Goal: Task Accomplishment & Management: Complete application form

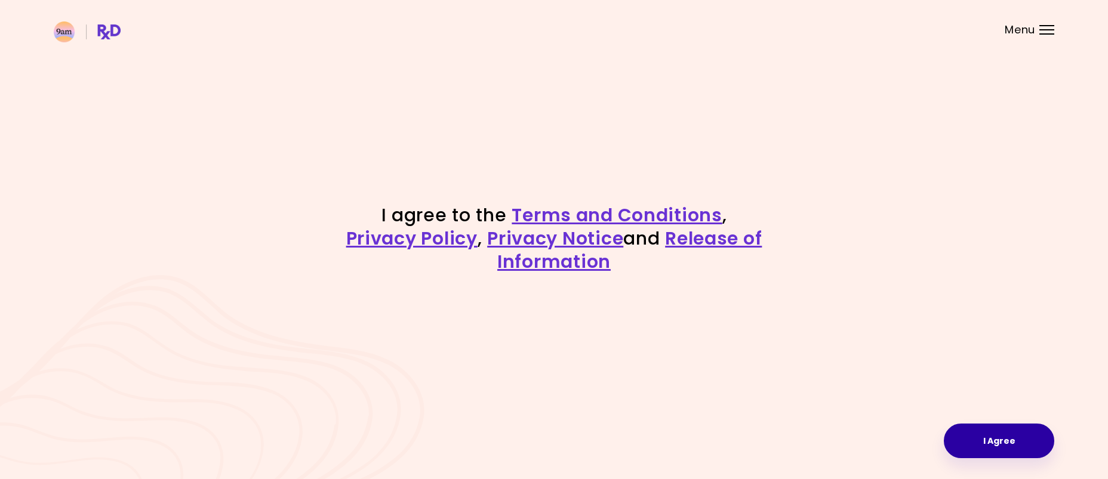
click at [989, 453] on button "I Agree" at bounding box center [999, 441] width 110 height 35
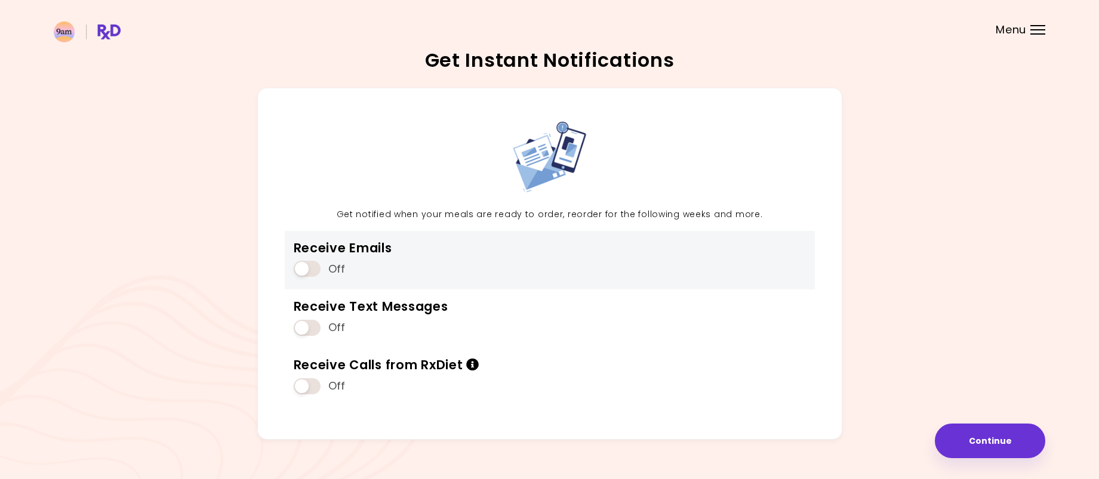
click at [305, 270] on span at bounding box center [307, 269] width 27 height 16
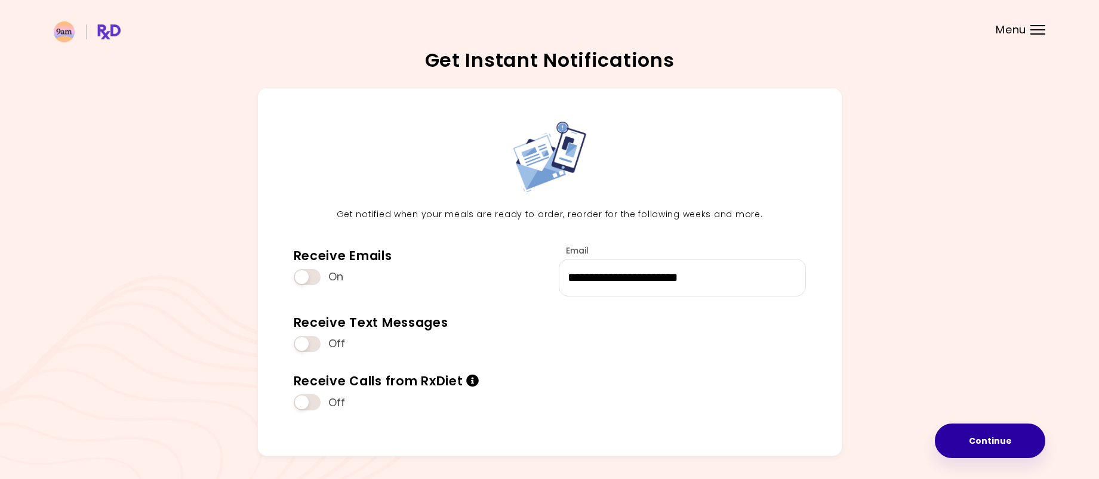
click at [985, 447] on button "Continue" at bounding box center [990, 441] width 110 height 35
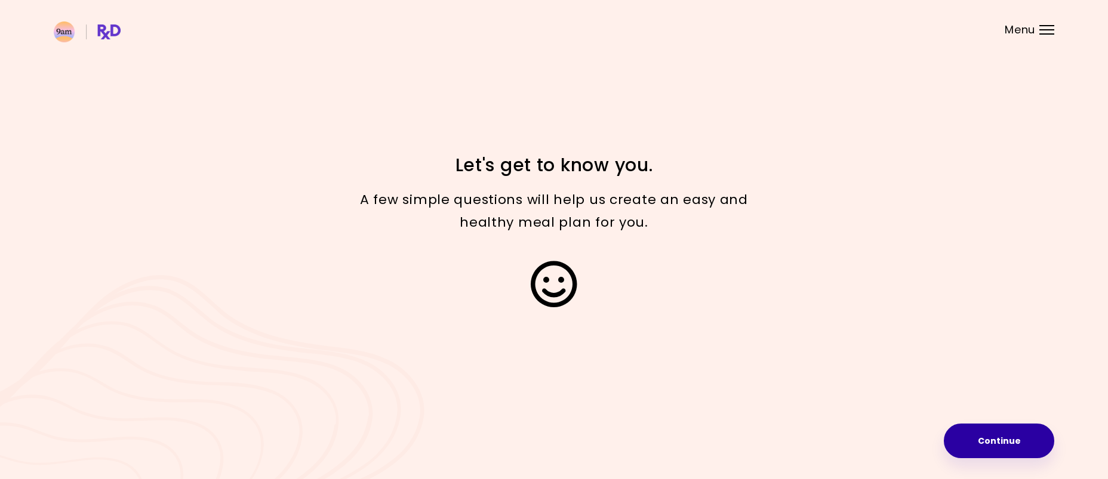
click at [984, 436] on button "Continue" at bounding box center [999, 441] width 110 height 35
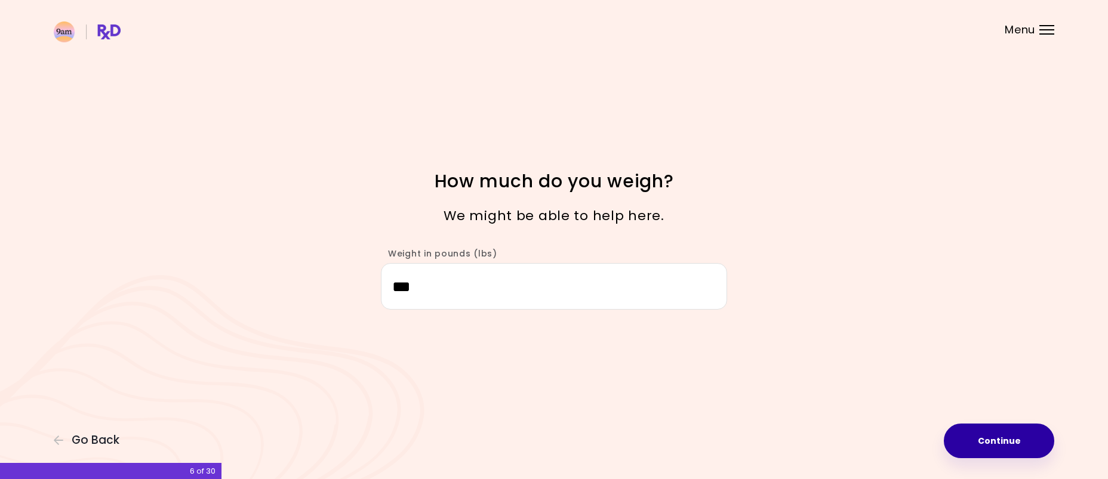
click at [985, 435] on button "Continue" at bounding box center [999, 441] width 110 height 35
select select "****"
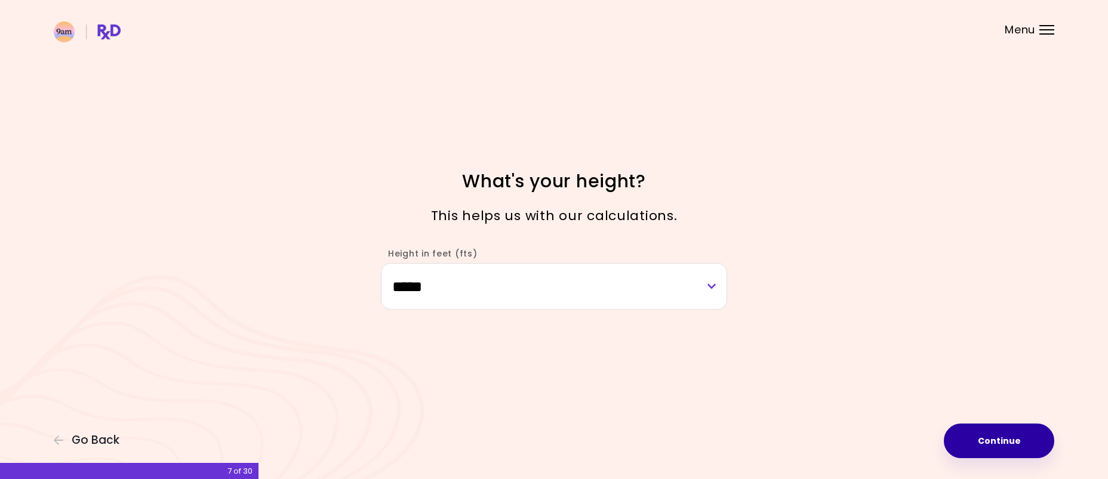
click at [985, 439] on button "Continue" at bounding box center [999, 441] width 110 height 35
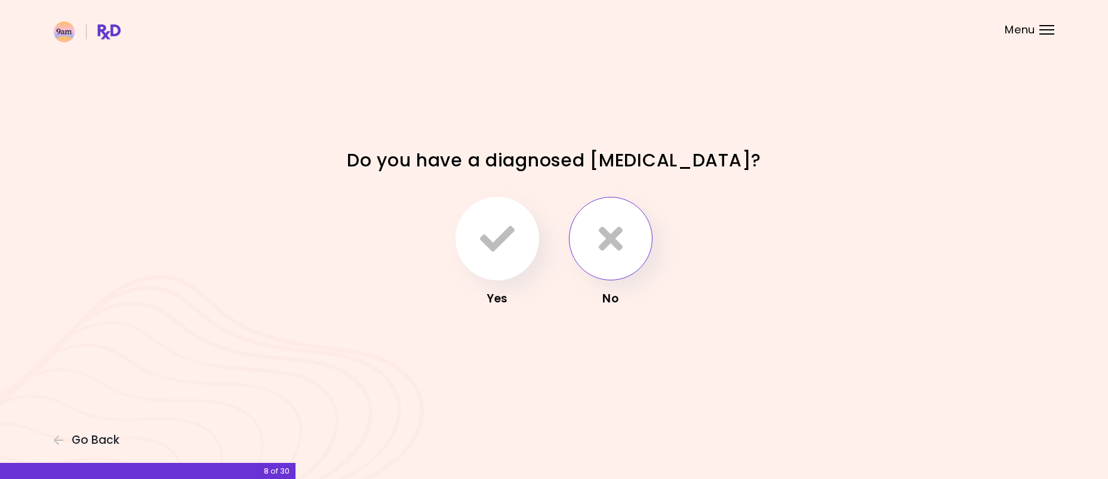
click at [609, 250] on icon "button" at bounding box center [611, 239] width 24 height 35
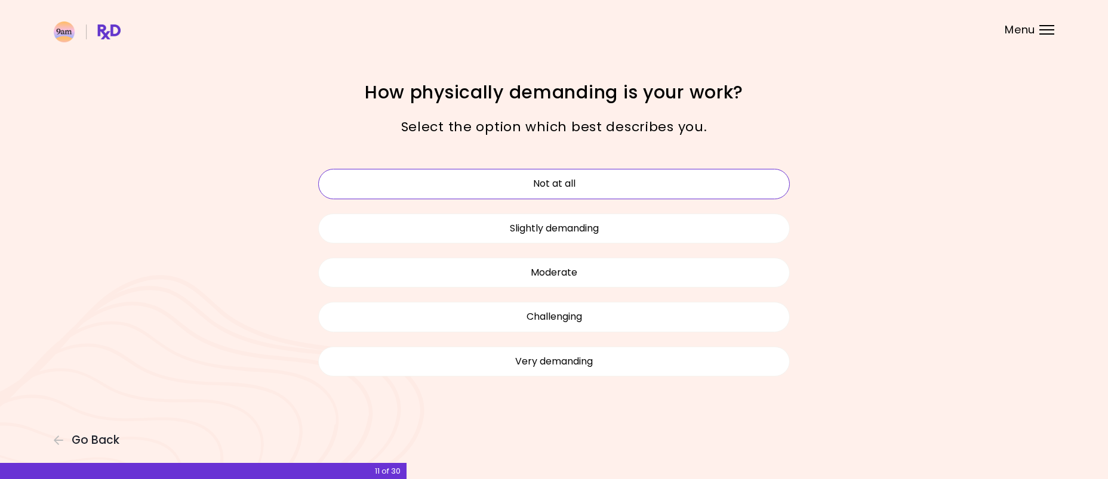
click at [601, 189] on button "Not at all" at bounding box center [554, 184] width 472 height 30
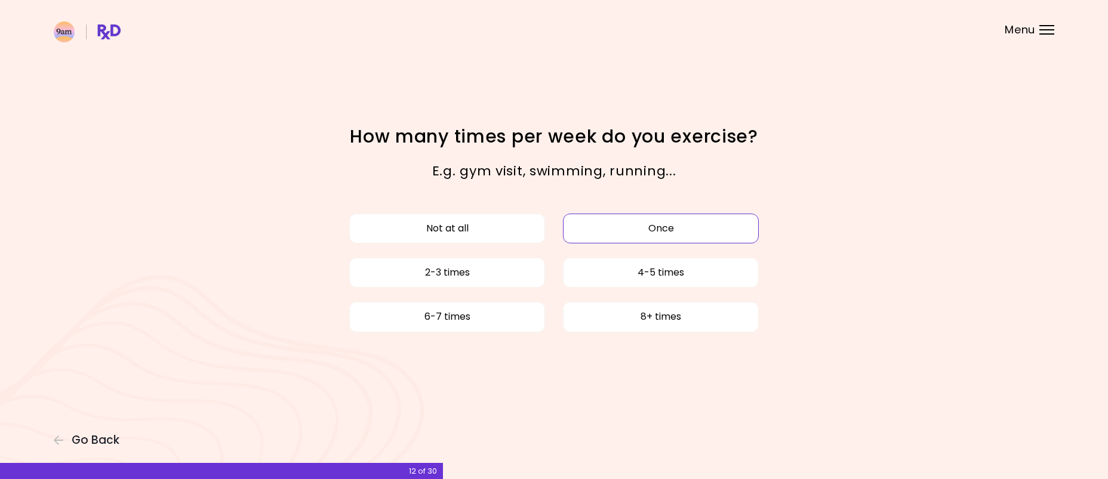
click at [727, 230] on button "Once" at bounding box center [661, 229] width 196 height 30
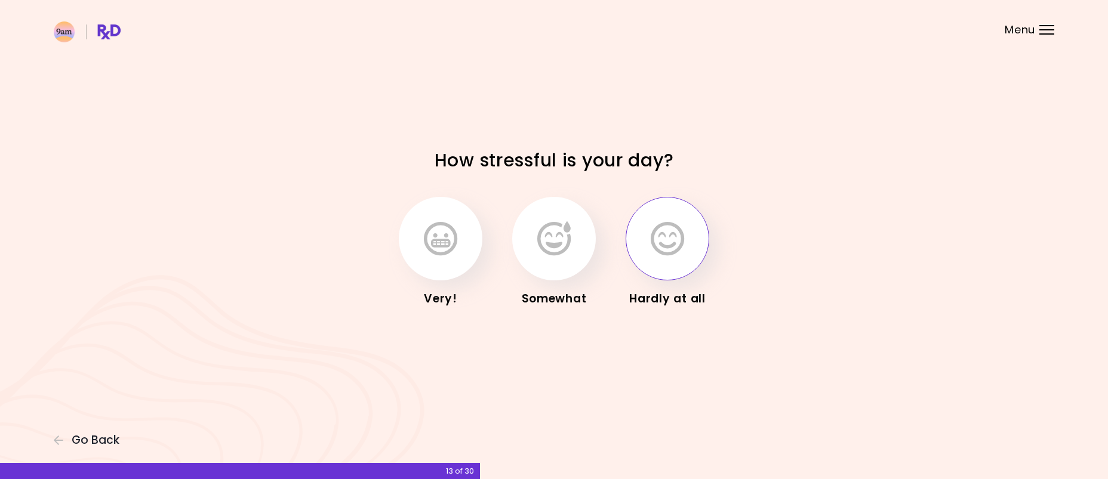
click at [696, 241] on button "button" at bounding box center [668, 239] width 84 height 84
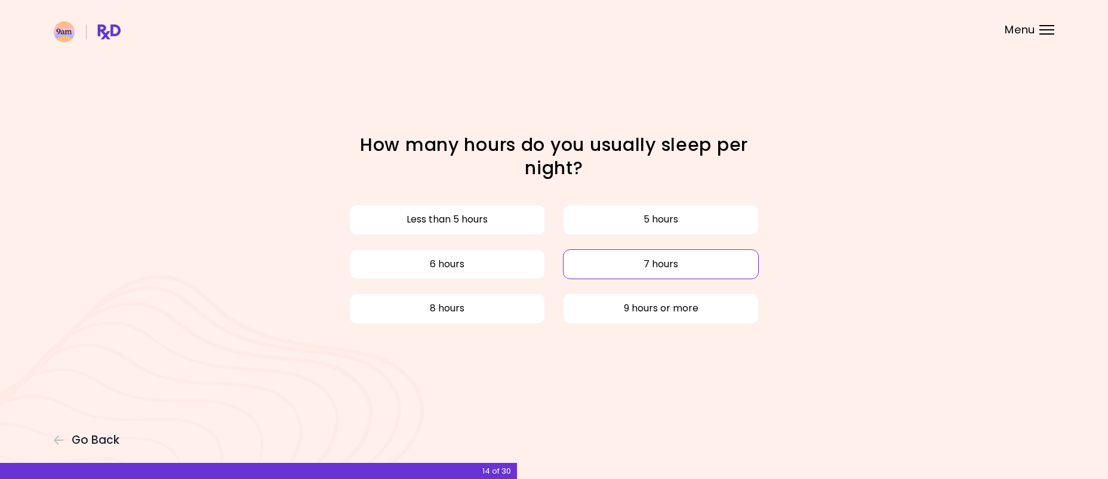
click at [603, 262] on button "7 hours" at bounding box center [661, 265] width 196 height 30
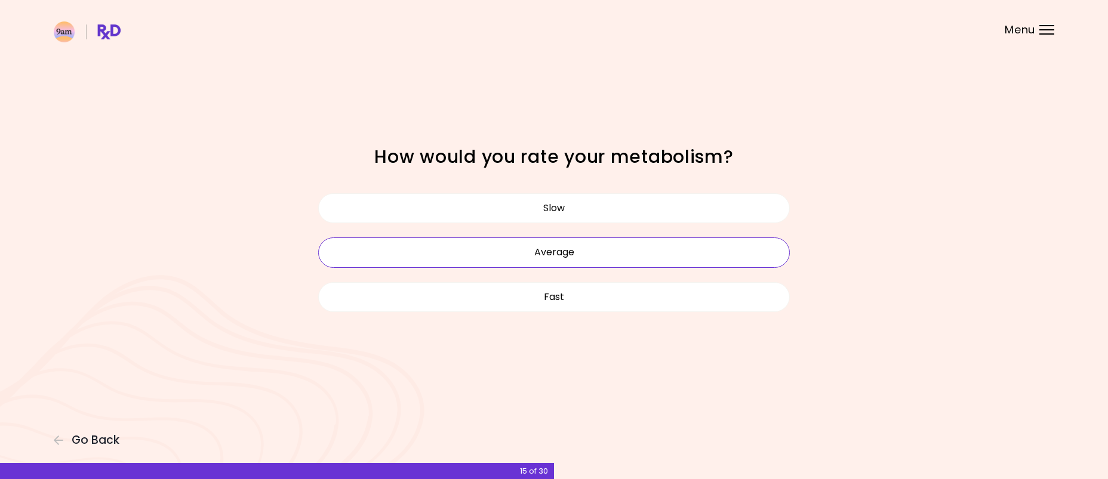
click at [688, 249] on button "Average" at bounding box center [554, 253] width 472 height 30
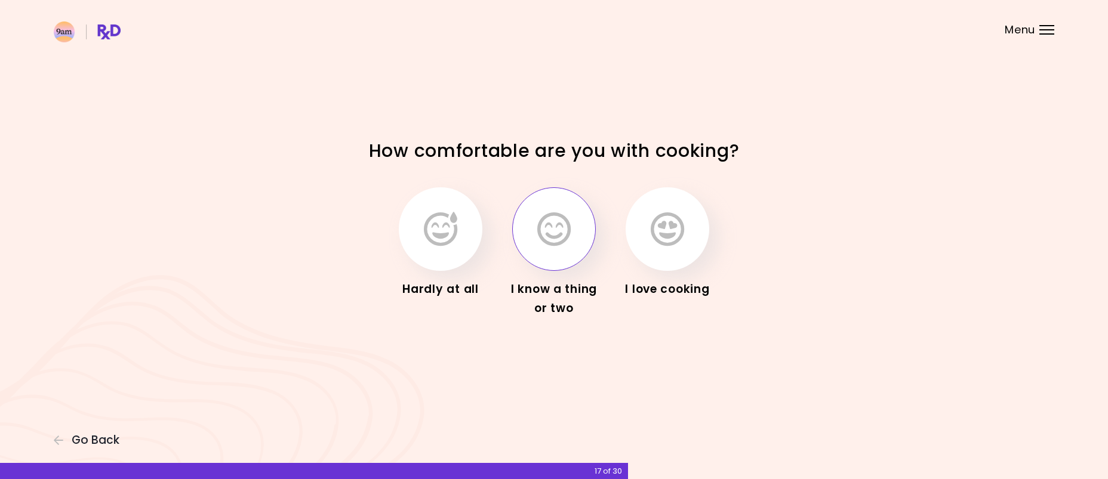
click at [570, 250] on button "button" at bounding box center [554, 229] width 84 height 84
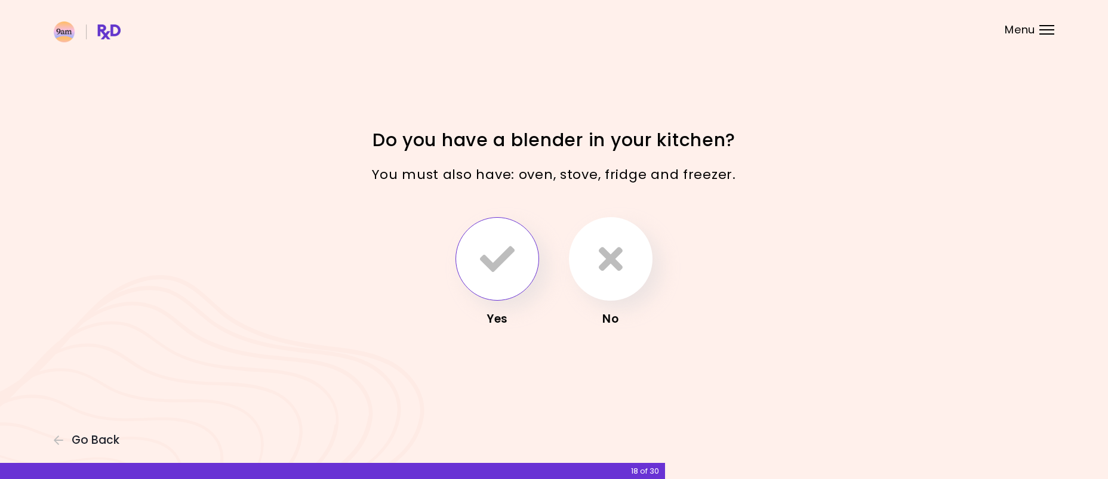
click at [513, 269] on icon "button" at bounding box center [497, 259] width 35 height 35
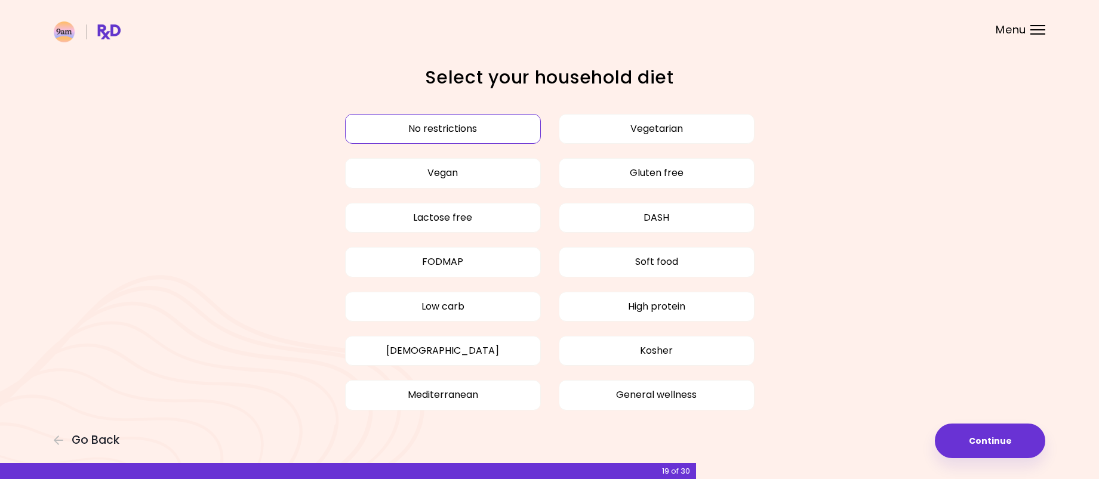
click at [488, 122] on button "No restrictions" at bounding box center [443, 129] width 196 height 30
click at [473, 136] on button "No restrictions" at bounding box center [443, 129] width 196 height 30
click at [977, 446] on button "Continue" at bounding box center [990, 441] width 110 height 35
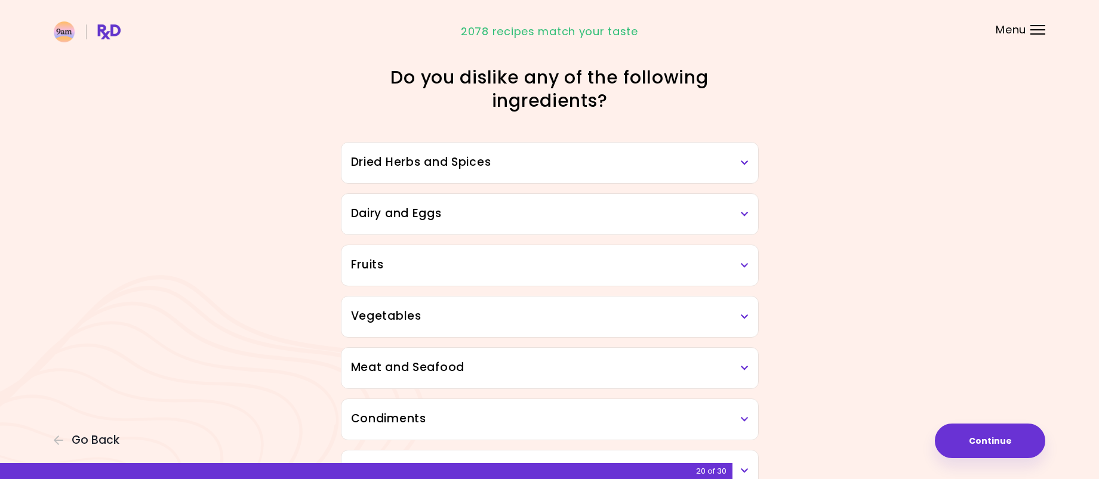
click at [739, 213] on h3 "Dairy and Eggs" at bounding box center [550, 213] width 398 height 17
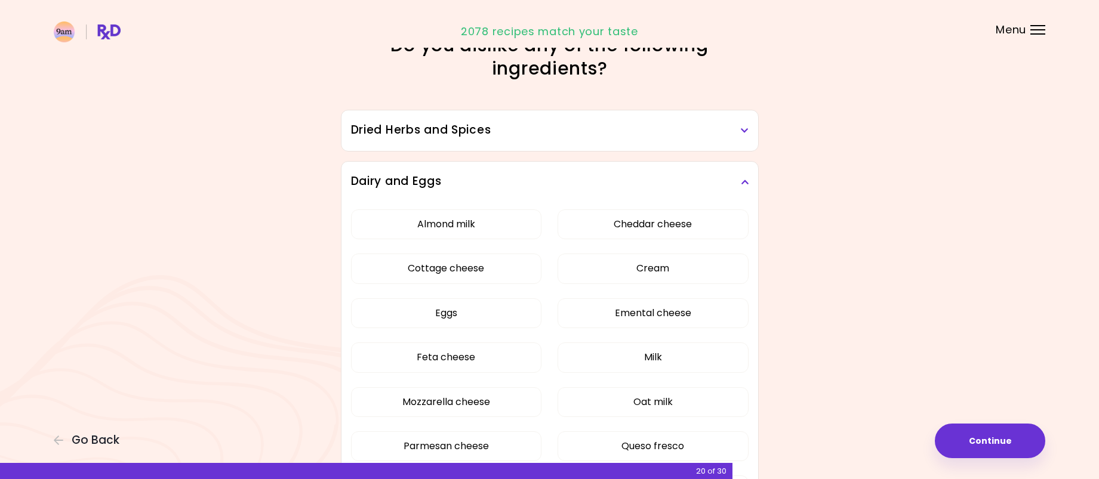
scroll to position [60, 0]
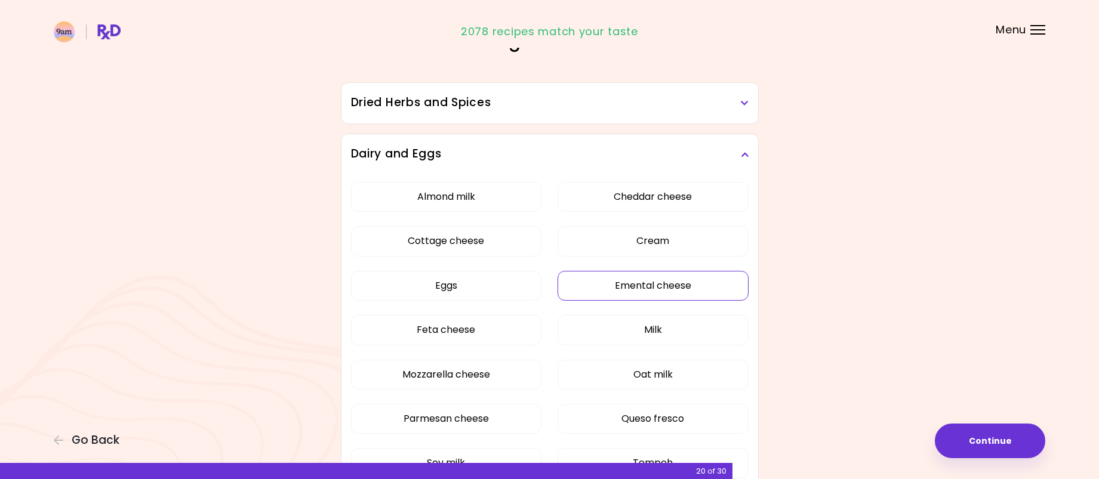
click at [715, 293] on button "Emental cheese" at bounding box center [653, 286] width 191 height 30
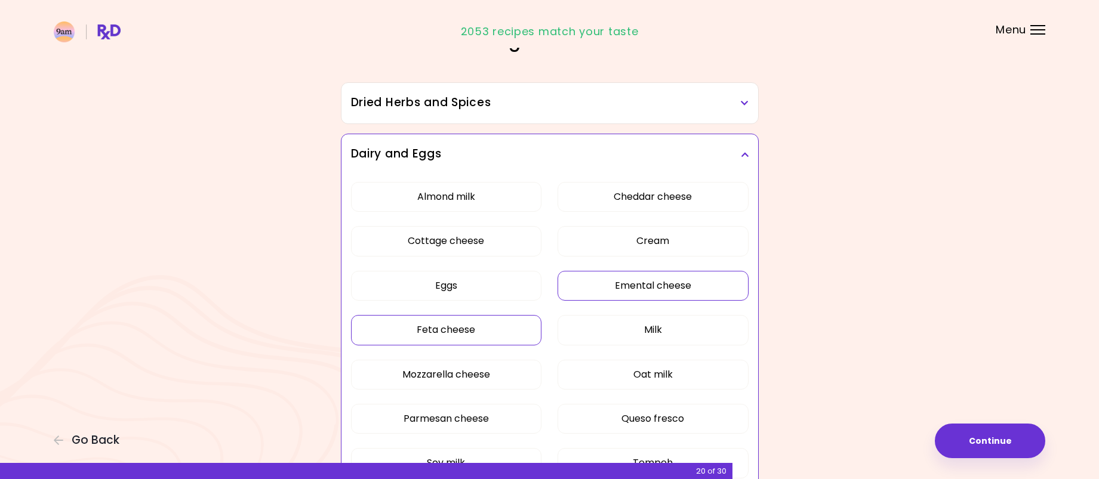
click at [496, 329] on button "Feta cheese" at bounding box center [446, 330] width 191 height 30
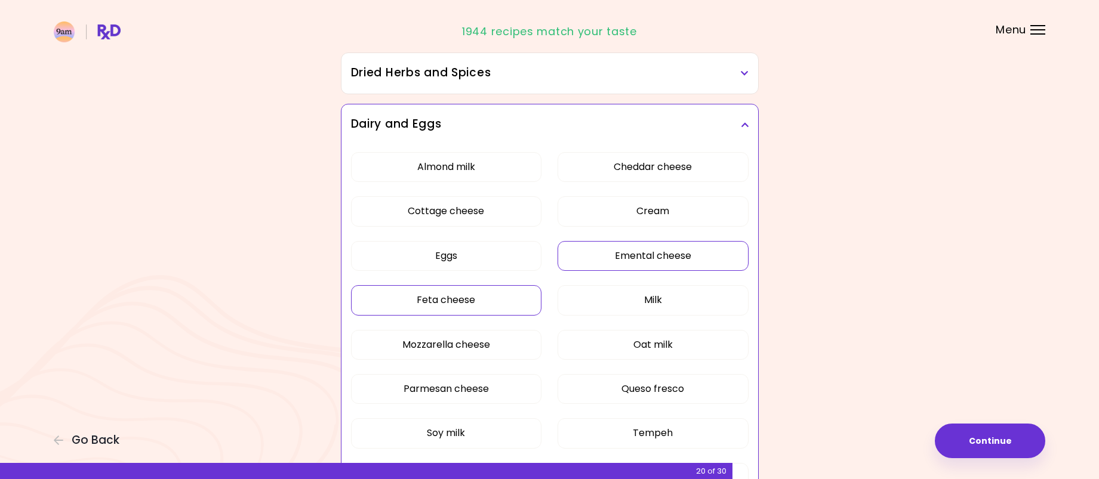
scroll to position [119, 0]
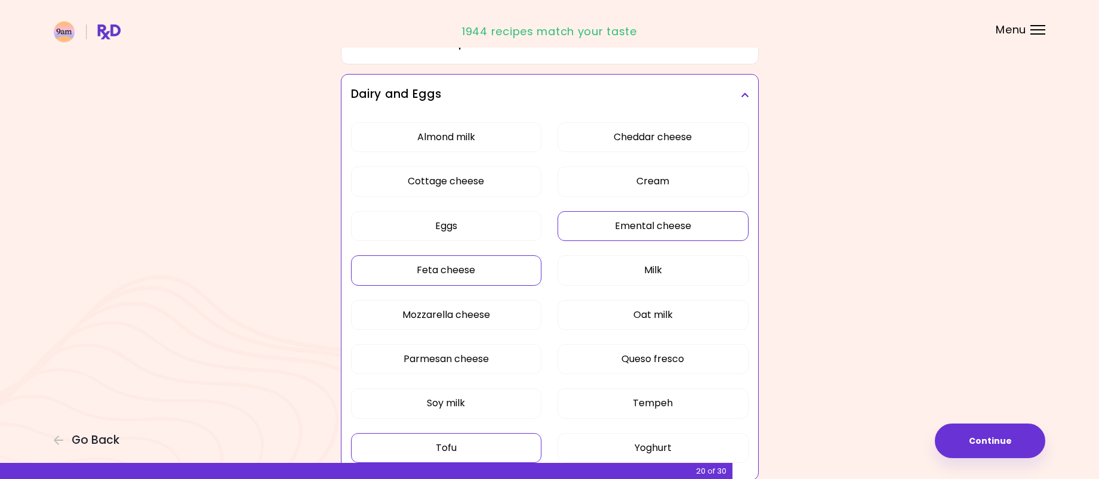
click at [466, 451] on button "Tofu" at bounding box center [446, 448] width 191 height 30
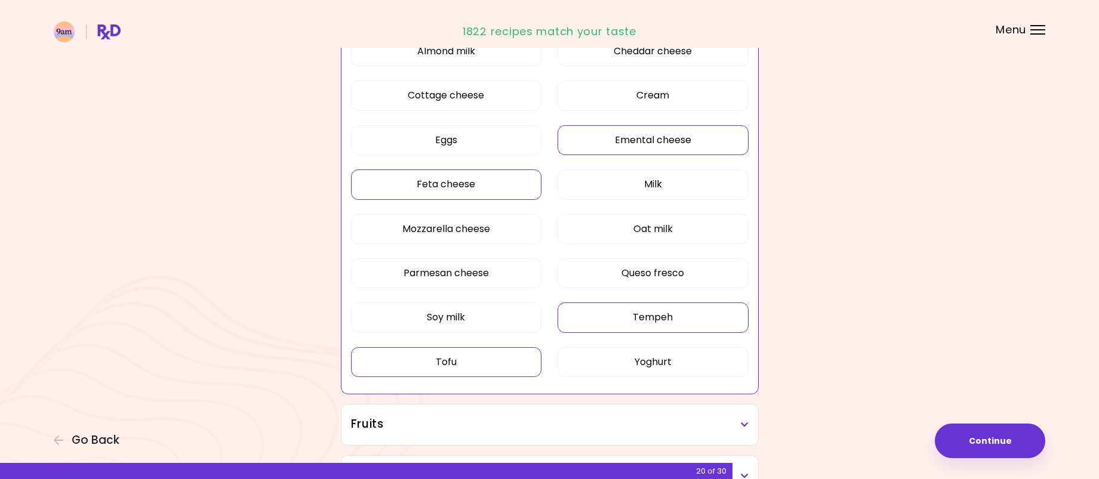
scroll to position [179, 0]
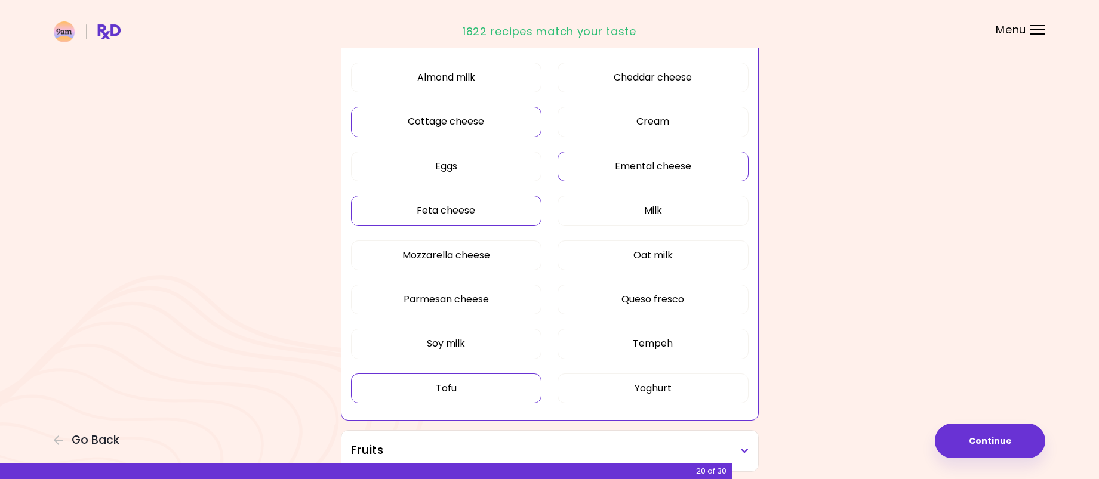
click at [496, 130] on button "Cottage cheese" at bounding box center [446, 122] width 191 height 30
click at [682, 340] on button "Tempeh" at bounding box center [653, 344] width 191 height 30
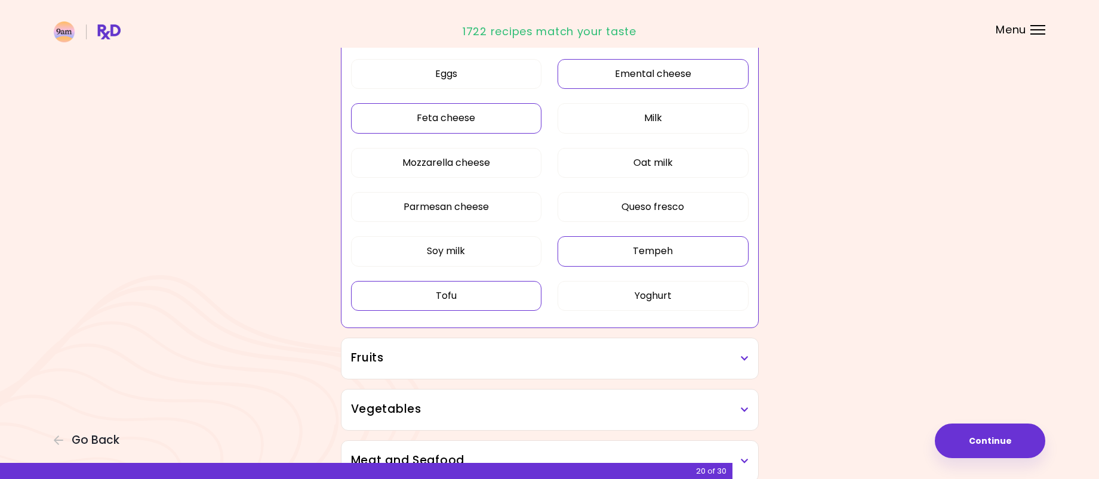
scroll to position [299, 0]
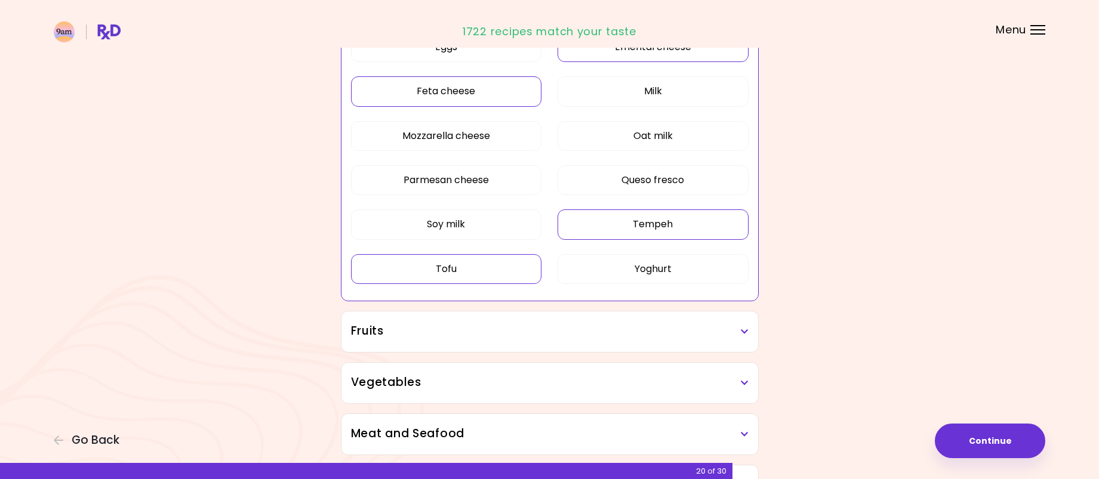
click at [743, 333] on icon at bounding box center [745, 332] width 8 height 8
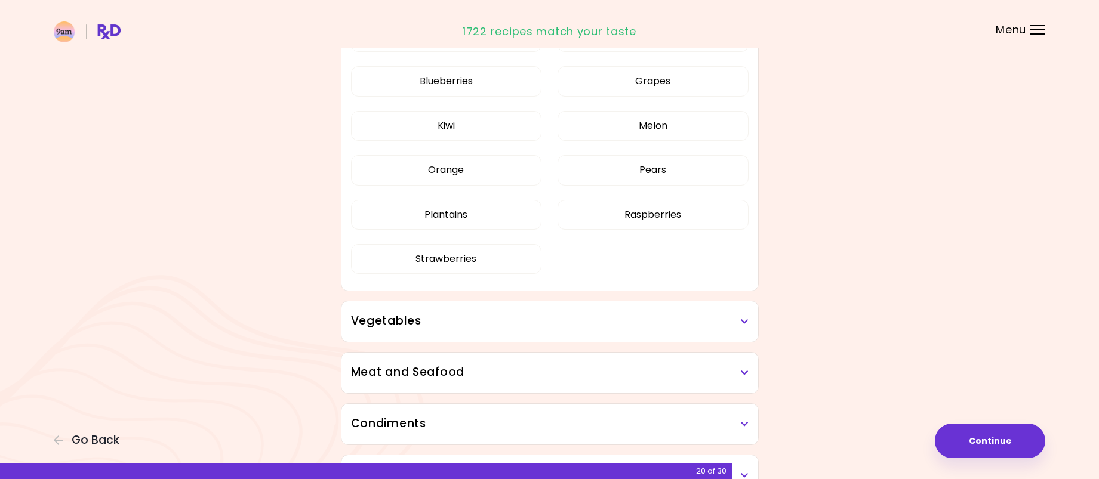
scroll to position [716, 0]
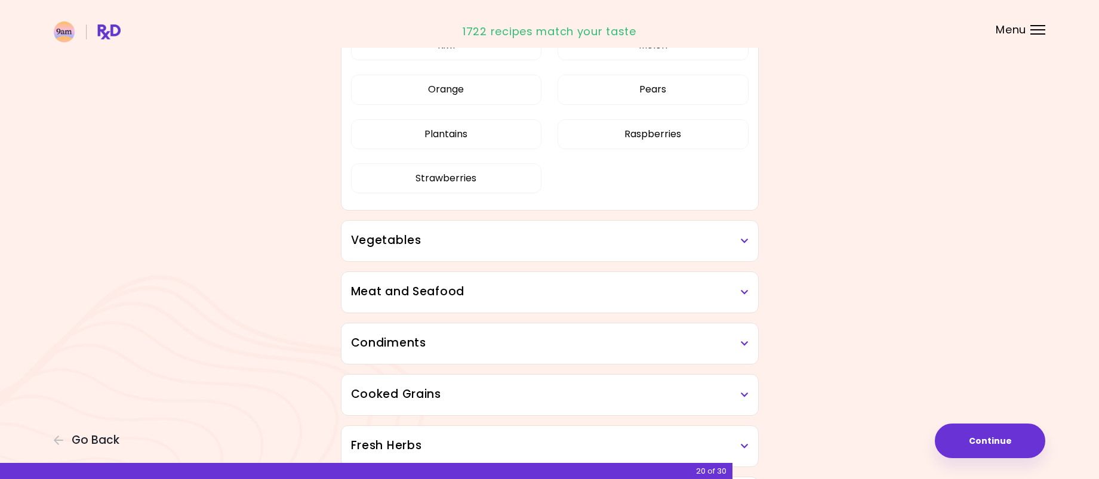
click at [733, 245] on h3 "Vegetables" at bounding box center [550, 240] width 398 height 17
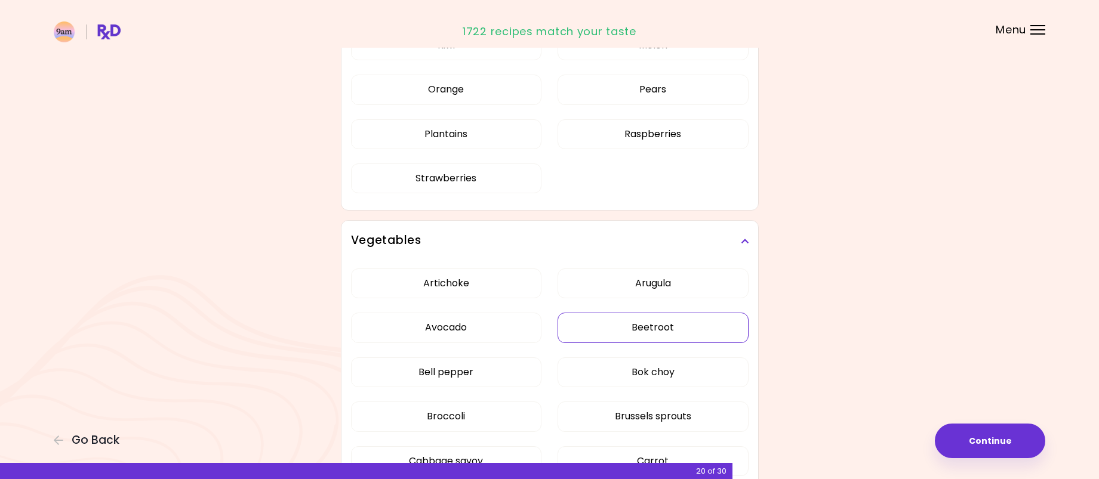
click at [702, 322] on button "Beetroot" at bounding box center [653, 328] width 191 height 30
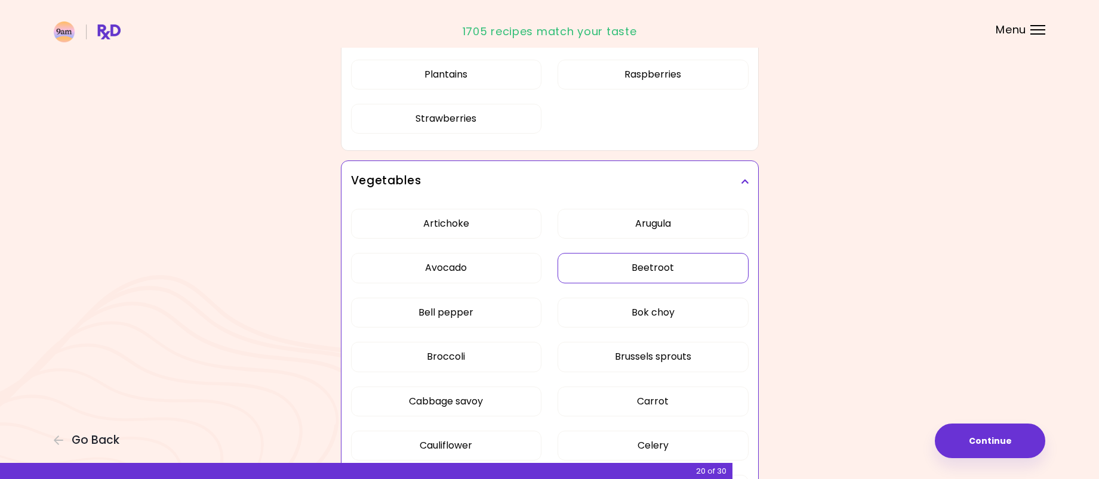
scroll to position [836, 0]
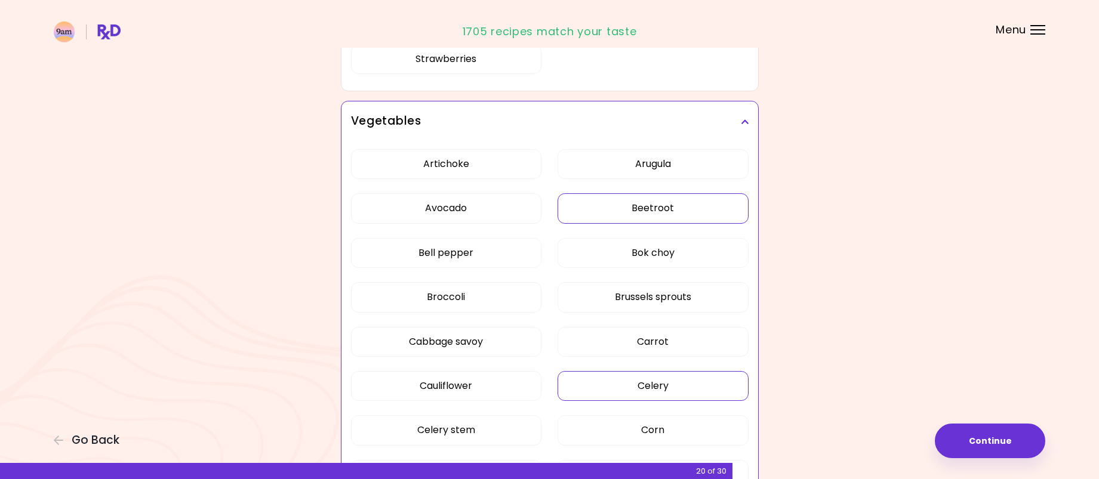
click at [625, 383] on button "Celery" at bounding box center [653, 386] width 191 height 30
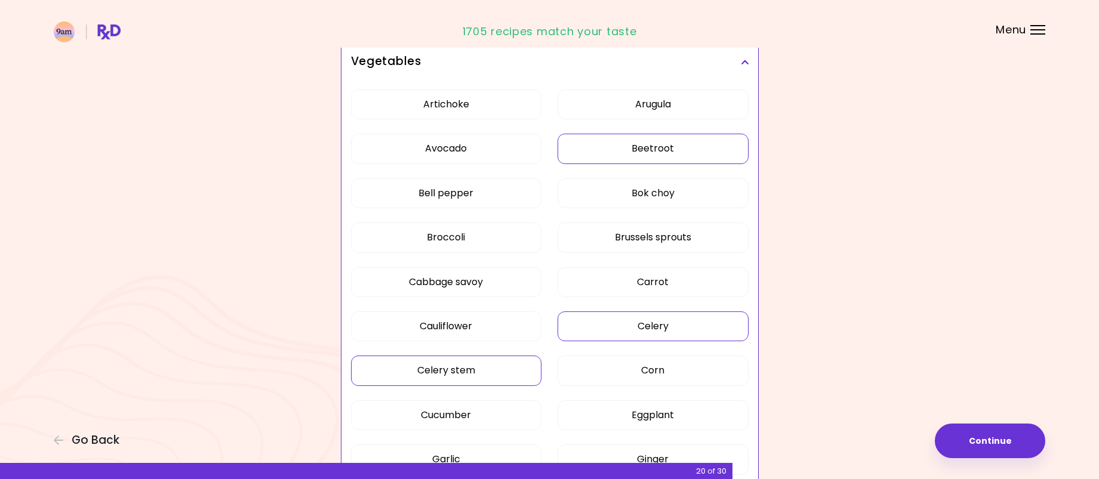
click at [482, 365] on button "Celery stem" at bounding box center [446, 371] width 191 height 30
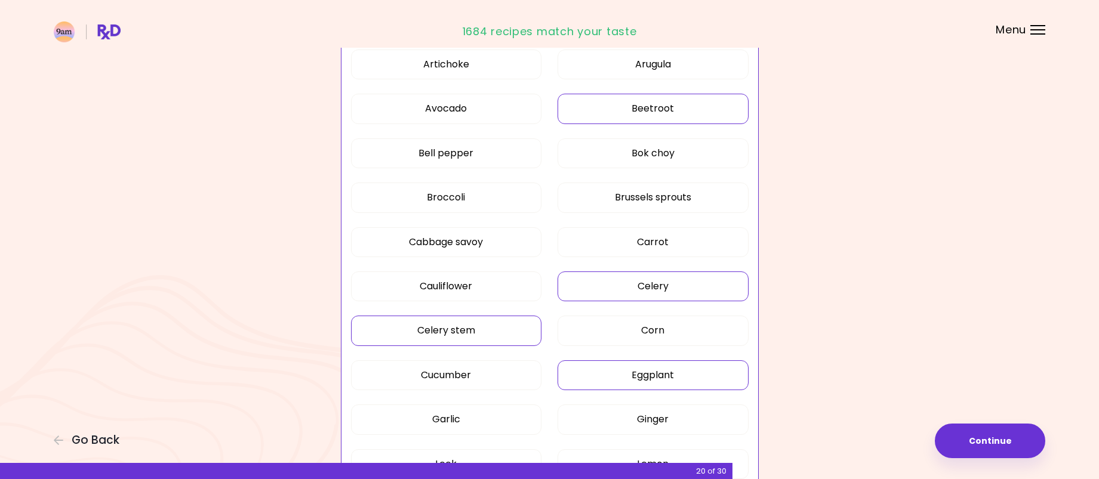
scroll to position [955, 0]
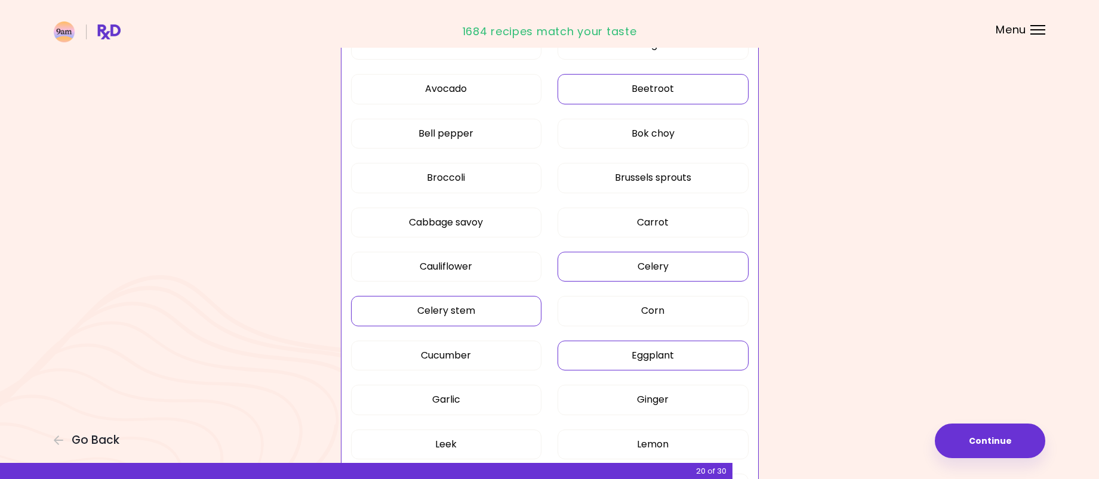
click at [650, 354] on button "Eggplant" at bounding box center [653, 356] width 191 height 30
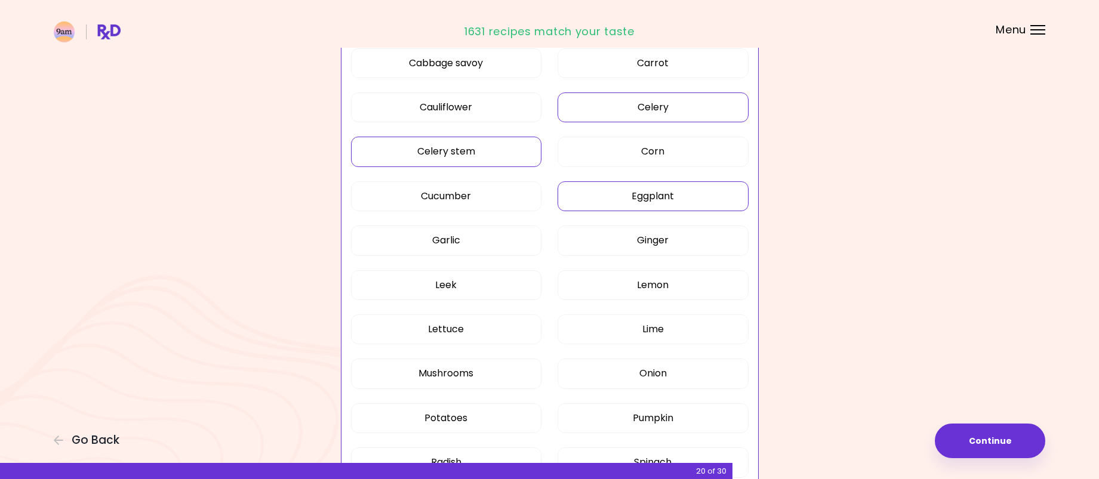
scroll to position [1134, 0]
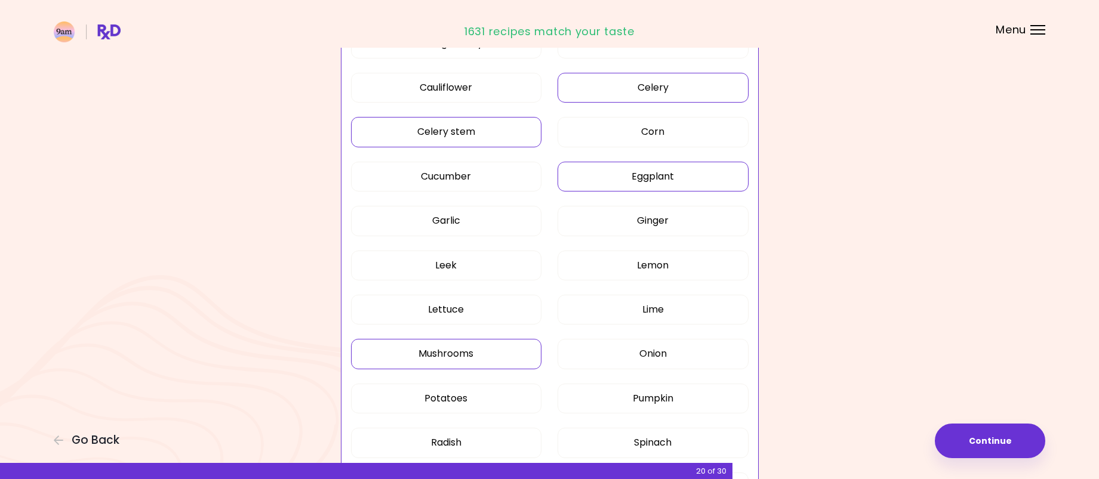
click at [496, 357] on button "Mushrooms" at bounding box center [446, 354] width 191 height 30
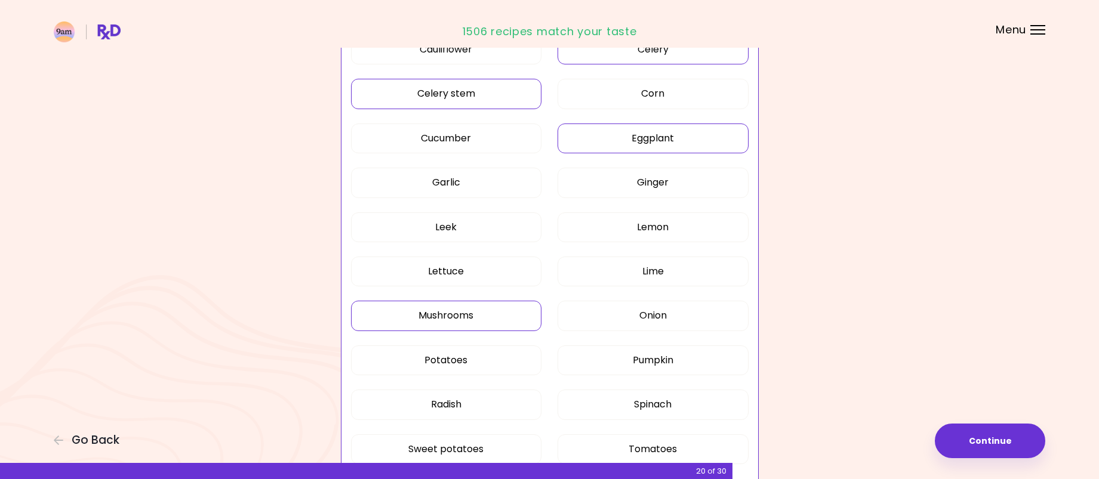
scroll to position [1194, 0]
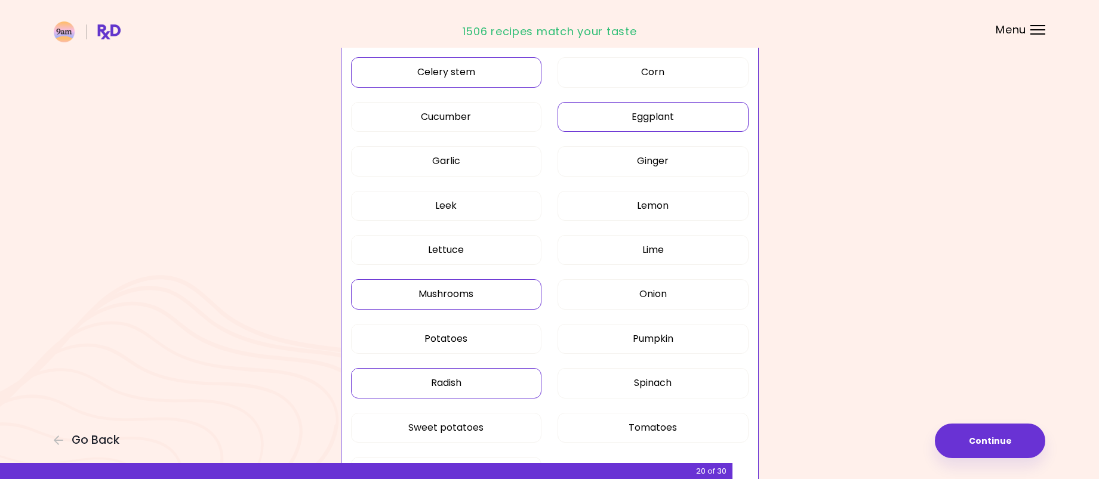
click at [490, 387] on button "Radish" at bounding box center [446, 383] width 191 height 30
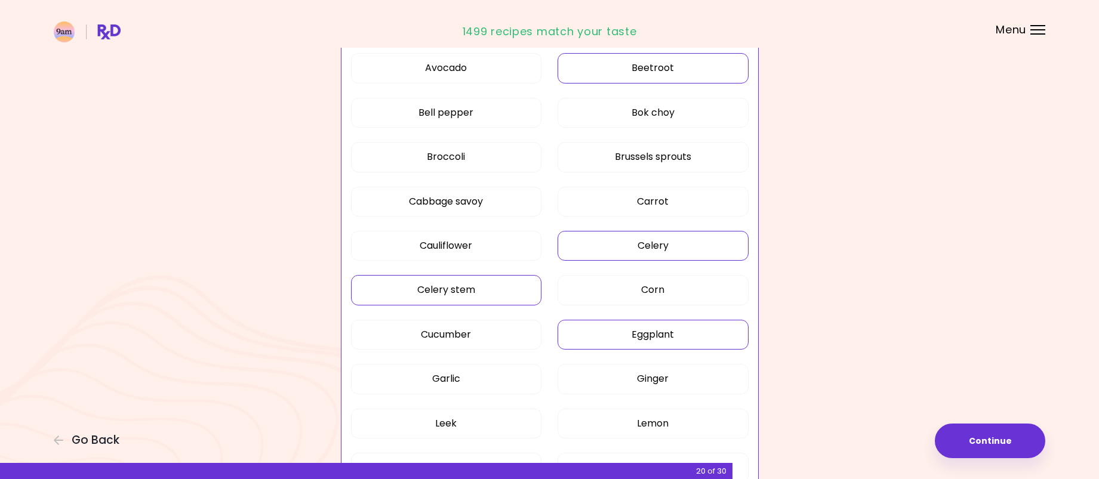
scroll to position [955, 0]
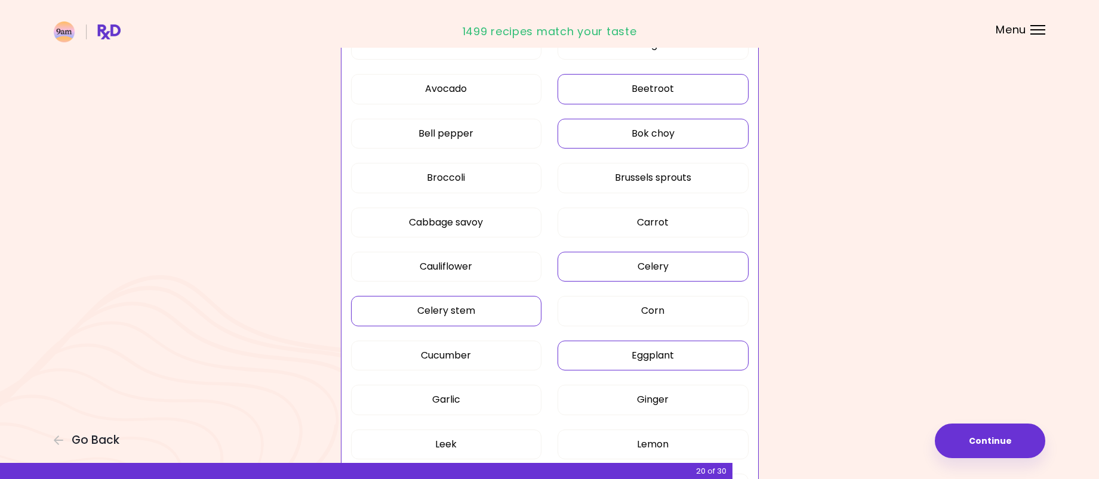
click at [631, 127] on button "Bok choy" at bounding box center [653, 134] width 191 height 30
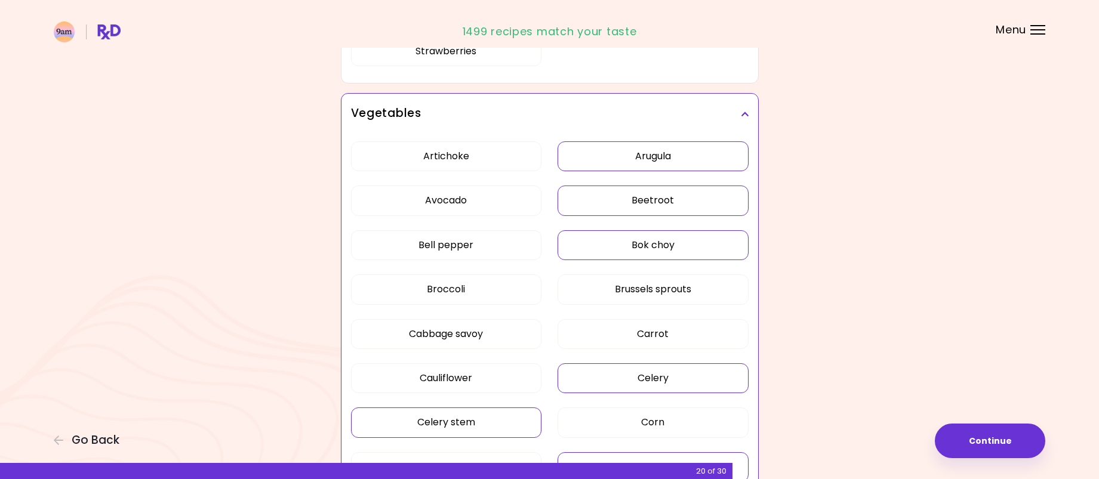
scroll to position [836, 0]
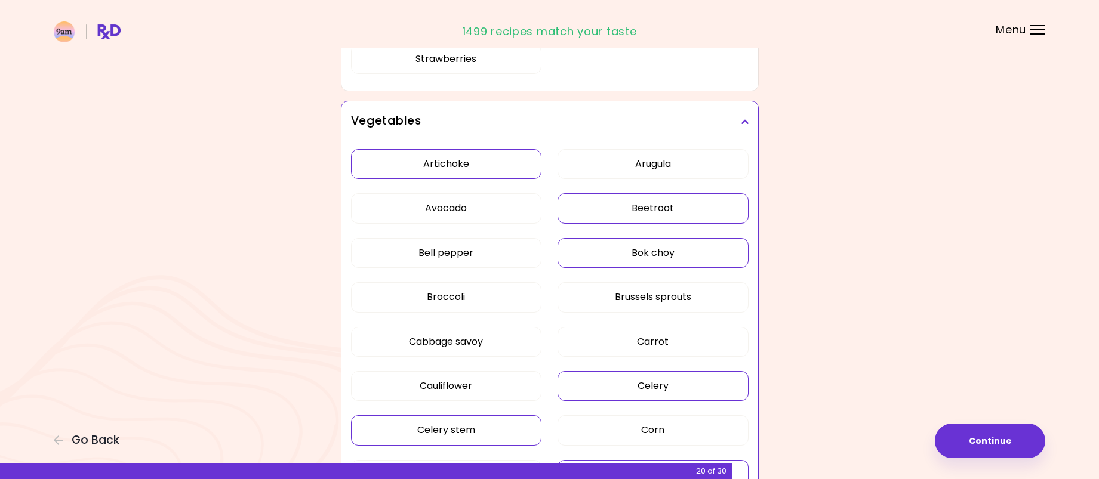
click at [507, 164] on button "Artichoke" at bounding box center [446, 164] width 191 height 30
click at [448, 333] on button "Cabbage savoy" at bounding box center [446, 342] width 191 height 30
click at [743, 121] on icon at bounding box center [745, 122] width 8 height 8
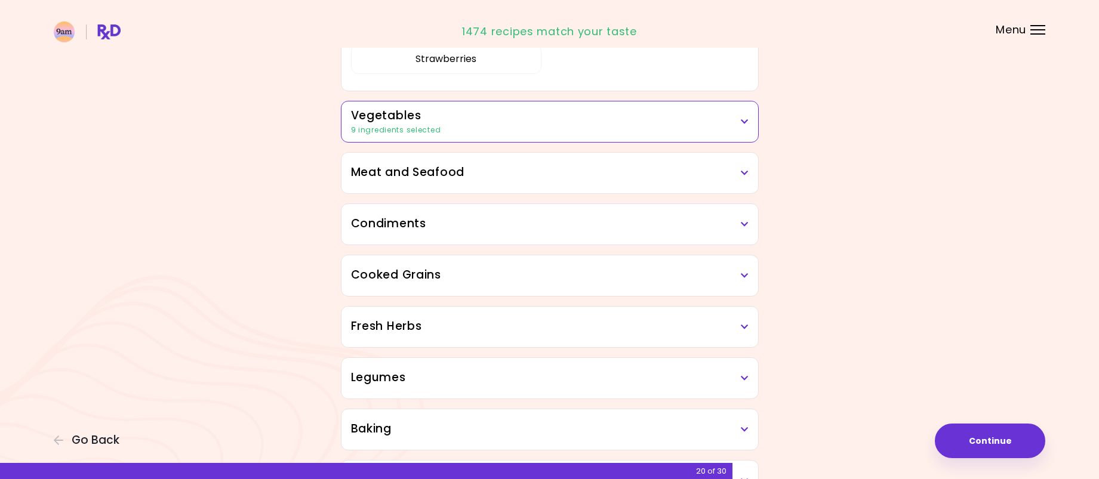
click at [683, 174] on h3 "Meat and Seafood" at bounding box center [550, 172] width 398 height 17
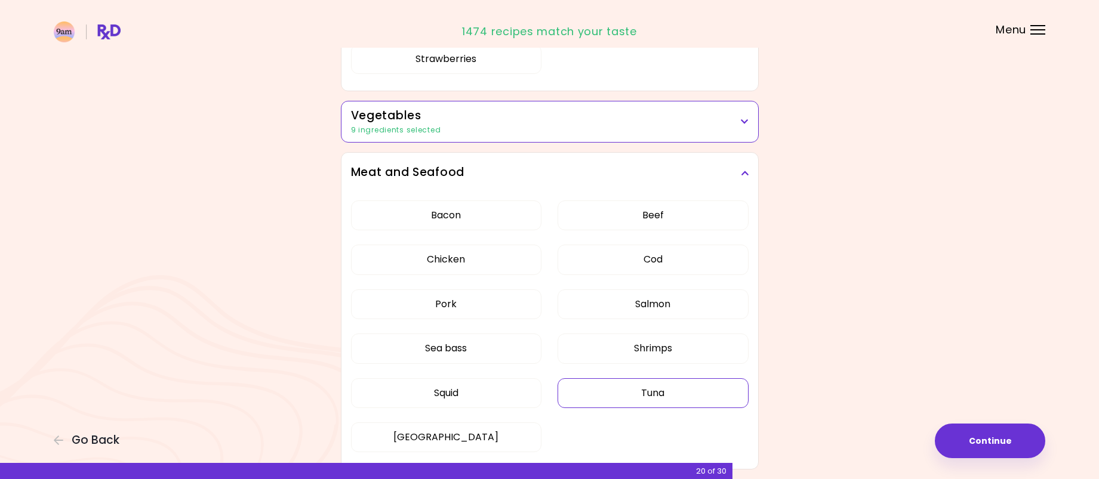
click at [684, 398] on button "Tuna" at bounding box center [653, 394] width 191 height 30
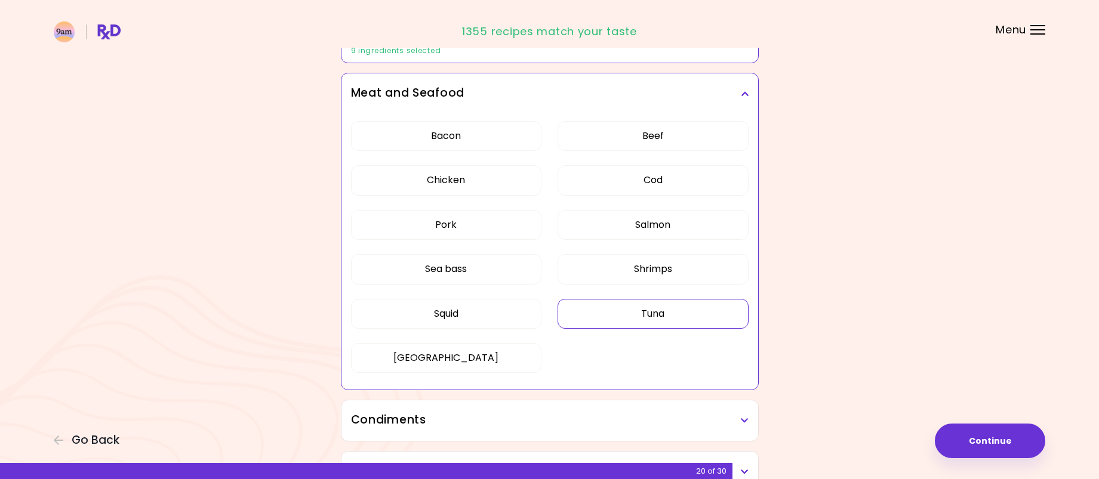
scroll to position [1015, 0]
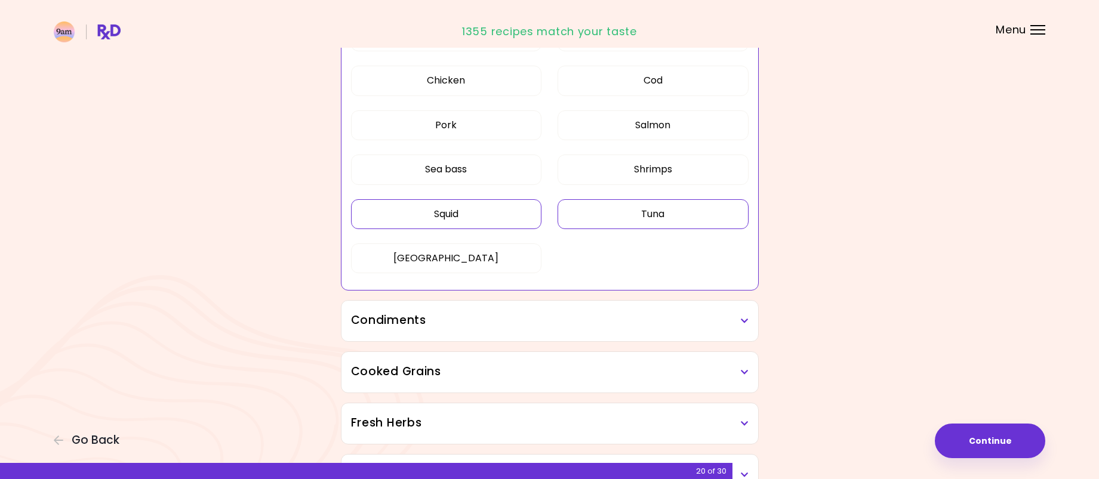
click at [472, 216] on button "Squid" at bounding box center [446, 214] width 191 height 30
click at [736, 325] on h3 "Condiments" at bounding box center [550, 320] width 398 height 17
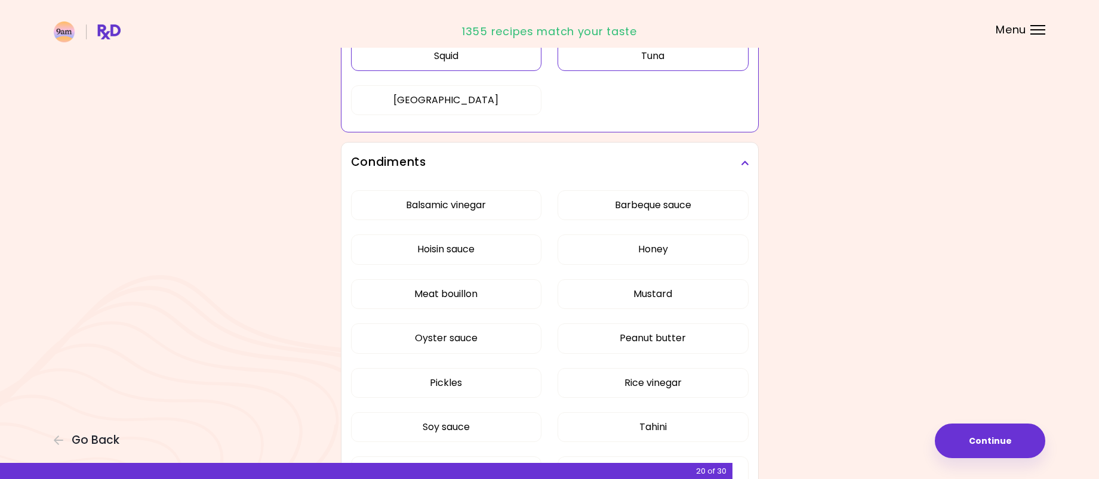
scroll to position [1194, 0]
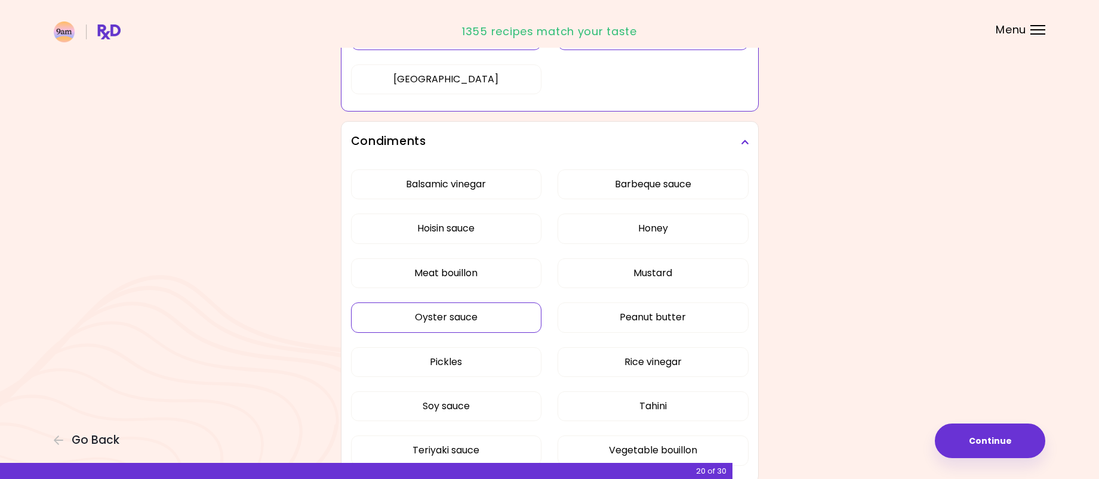
click at [502, 321] on button "Oyster sauce" at bounding box center [446, 318] width 191 height 30
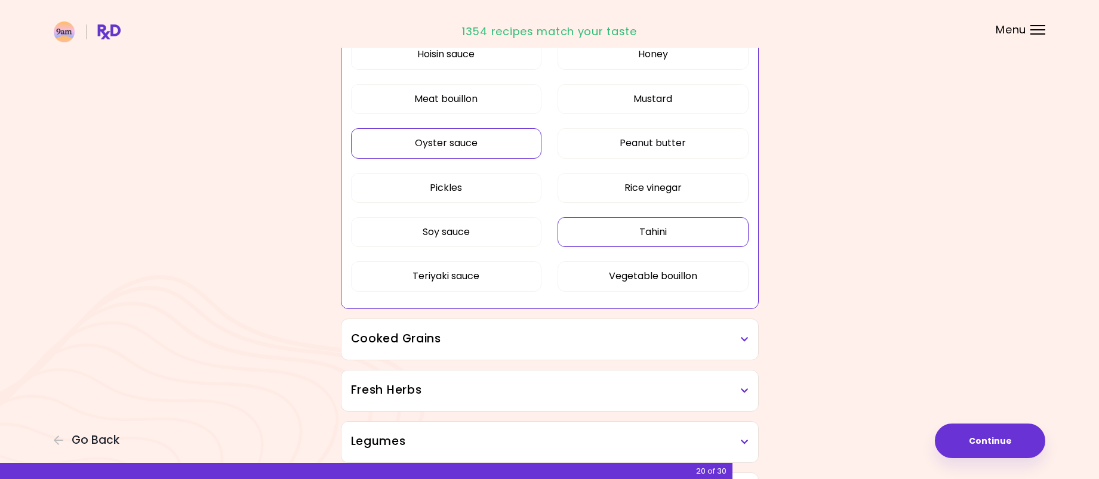
scroll to position [1433, 0]
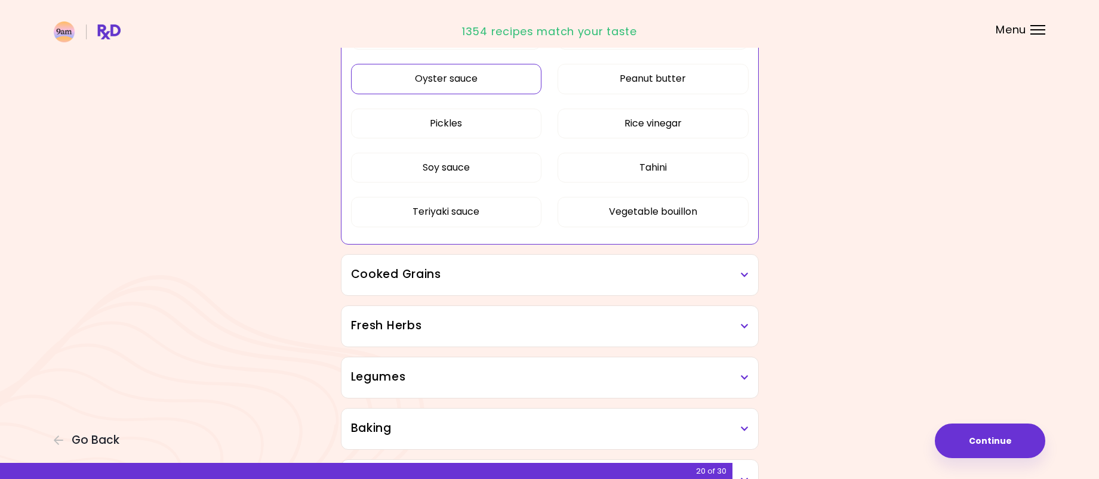
click at [736, 280] on h3 "Cooked Grains" at bounding box center [550, 274] width 398 height 17
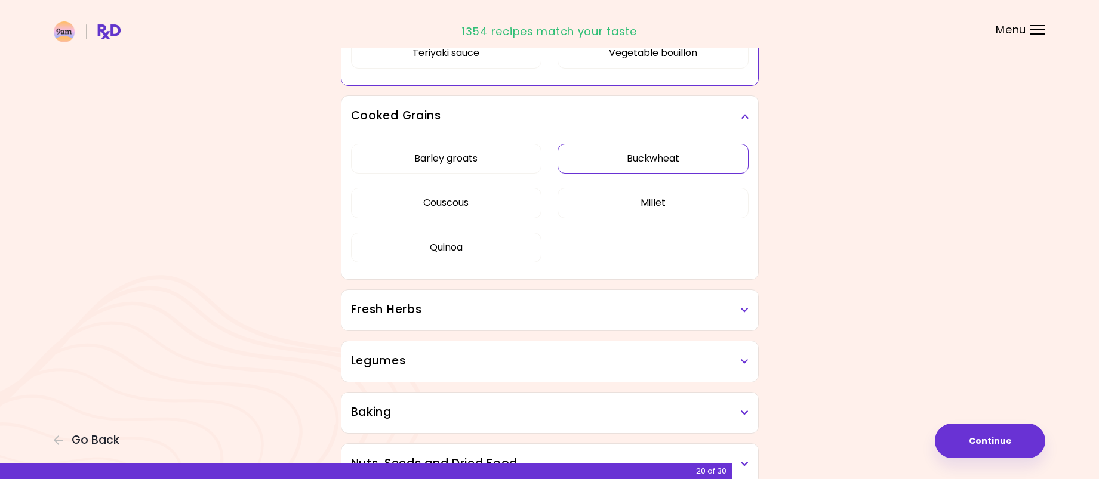
scroll to position [1612, 0]
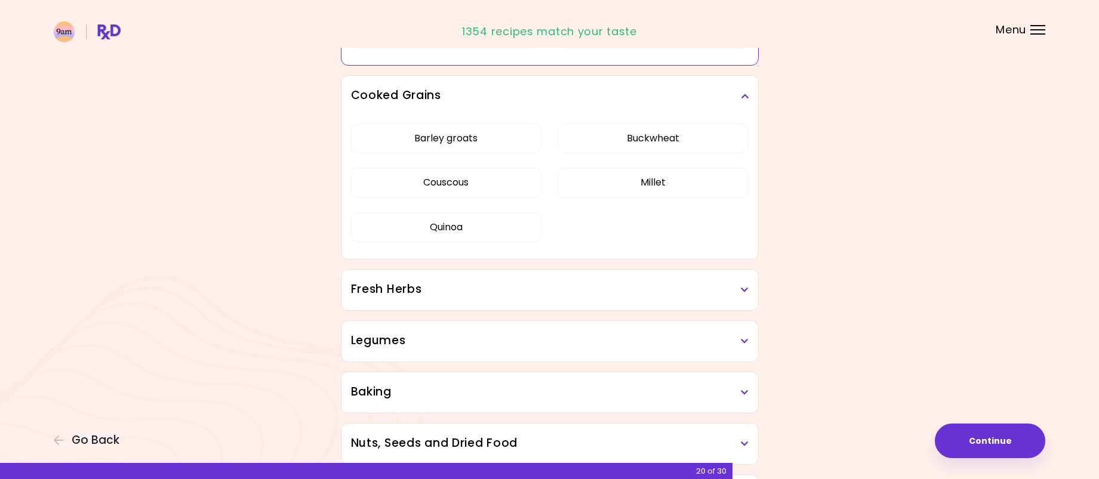
click at [714, 295] on h3 "Fresh Herbs" at bounding box center [550, 289] width 398 height 17
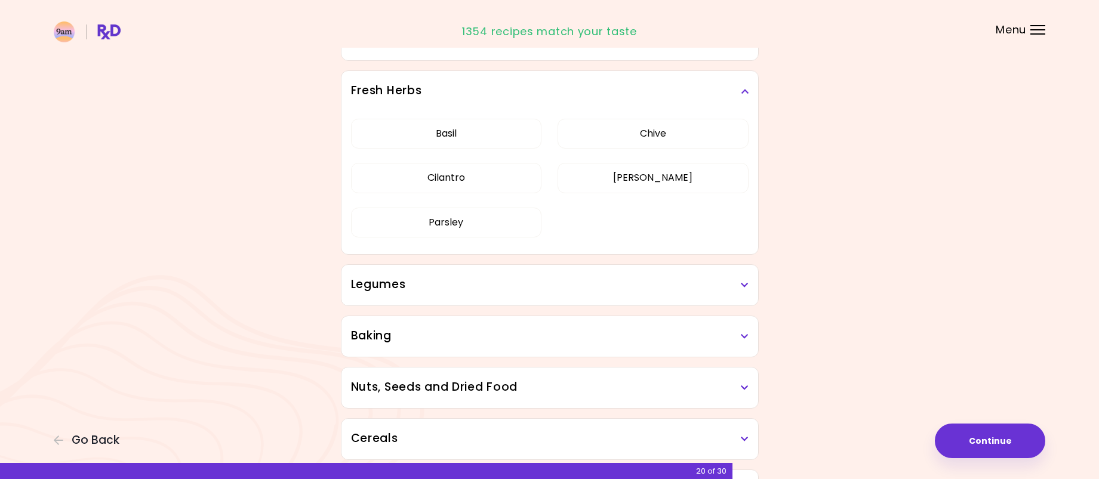
scroll to position [1851, 0]
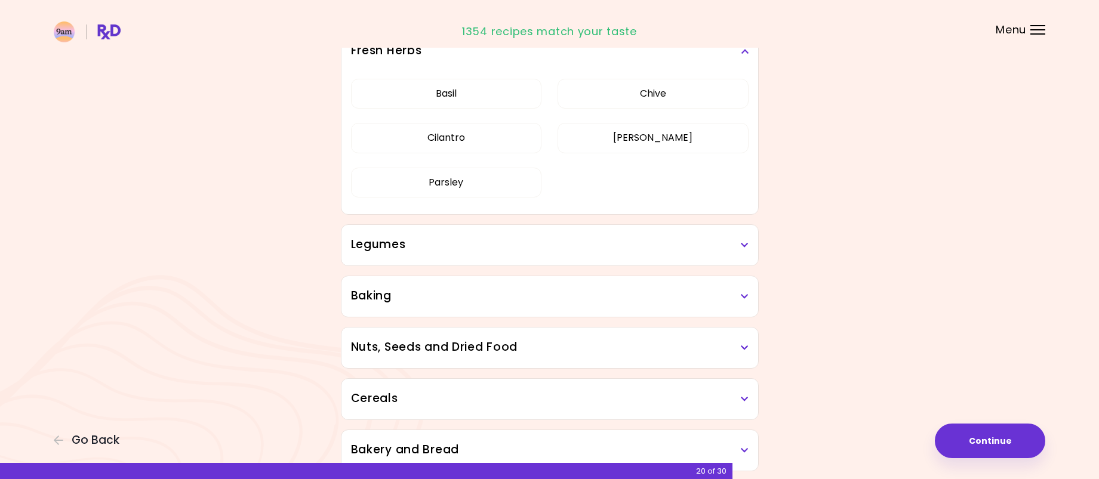
click at [730, 254] on div "Legumes" at bounding box center [550, 245] width 417 height 41
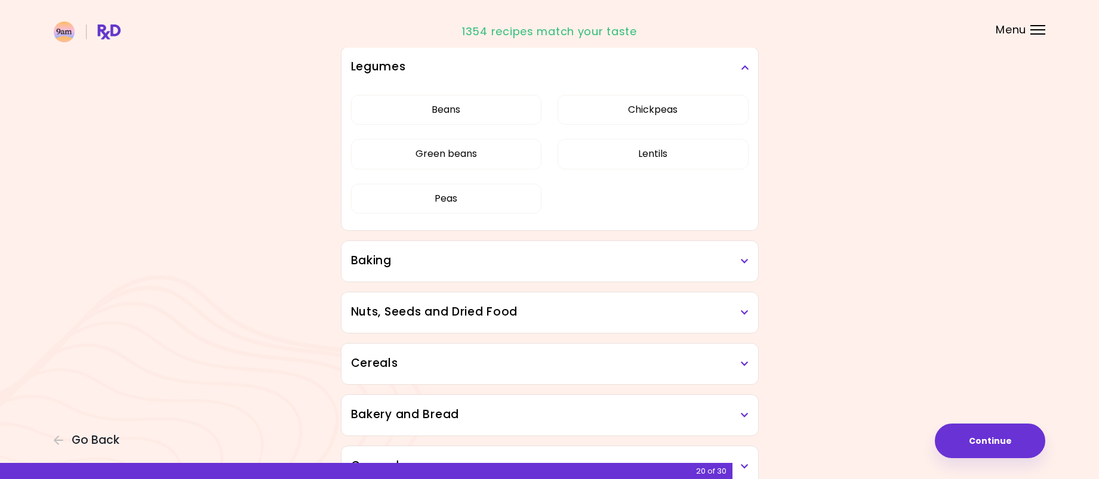
scroll to position [2030, 0]
click at [716, 258] on h3 "Baking" at bounding box center [550, 259] width 398 height 17
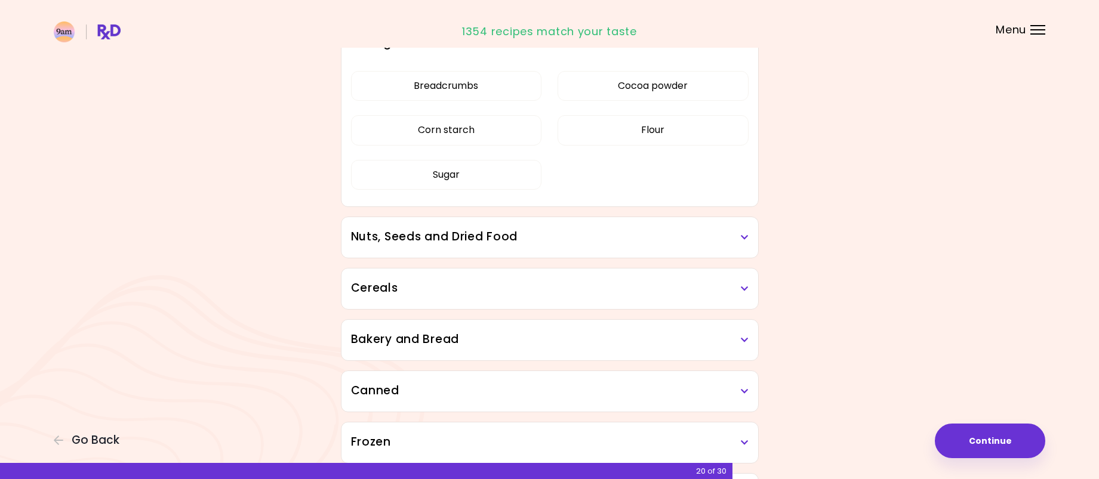
scroll to position [2269, 0]
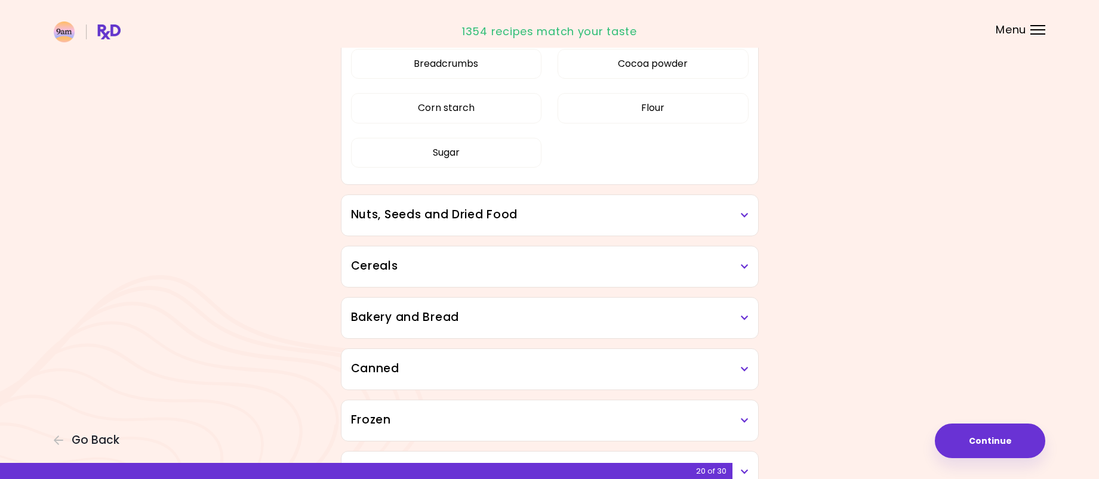
click at [717, 222] on h3 "Nuts, Seeds and Dried Food" at bounding box center [550, 215] width 398 height 17
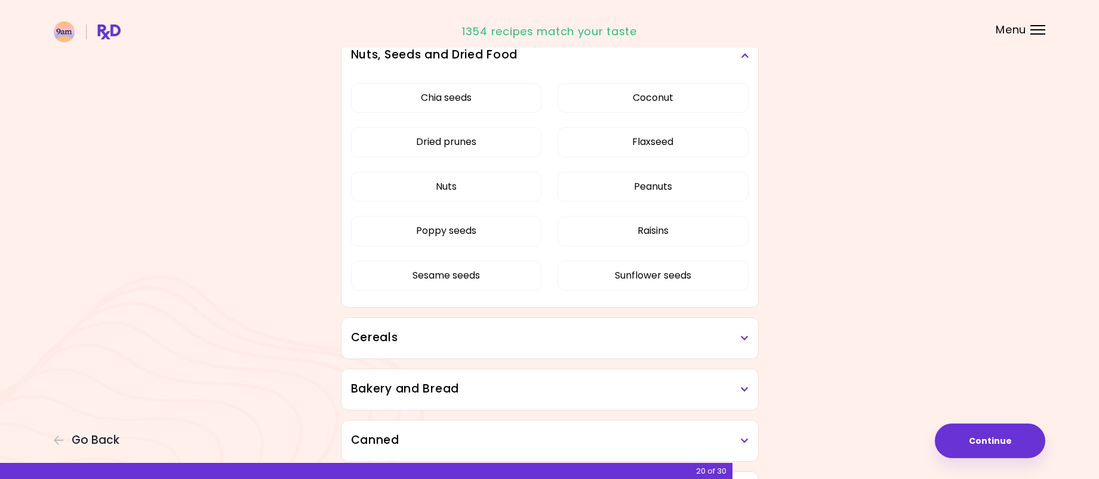
scroll to position [2567, 0]
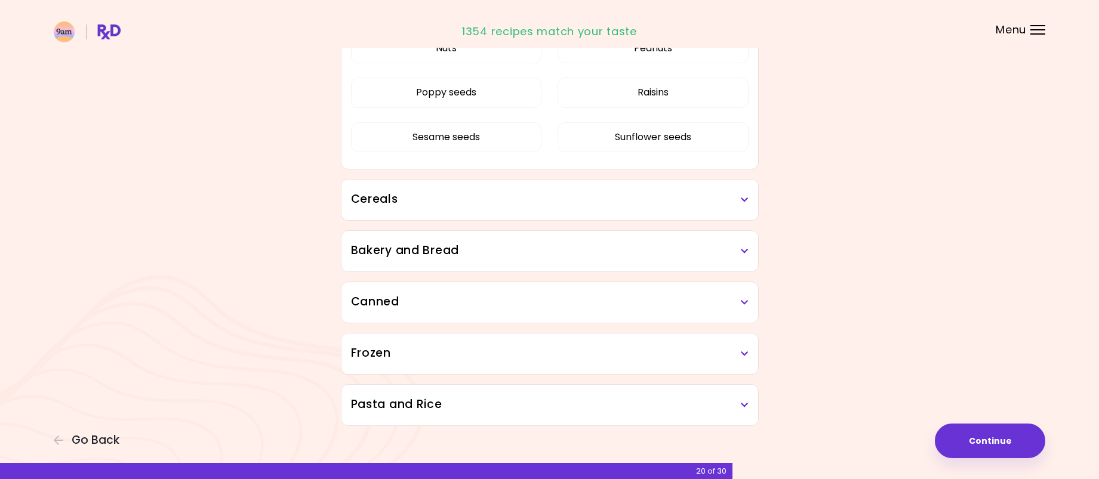
click at [716, 204] on h3 "Cereals" at bounding box center [550, 199] width 398 height 17
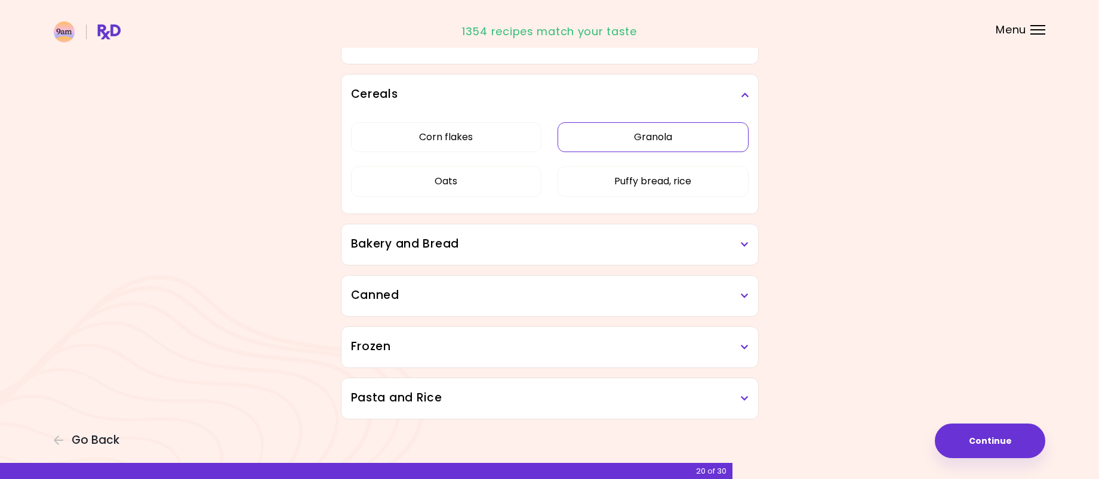
scroll to position [2678, 0]
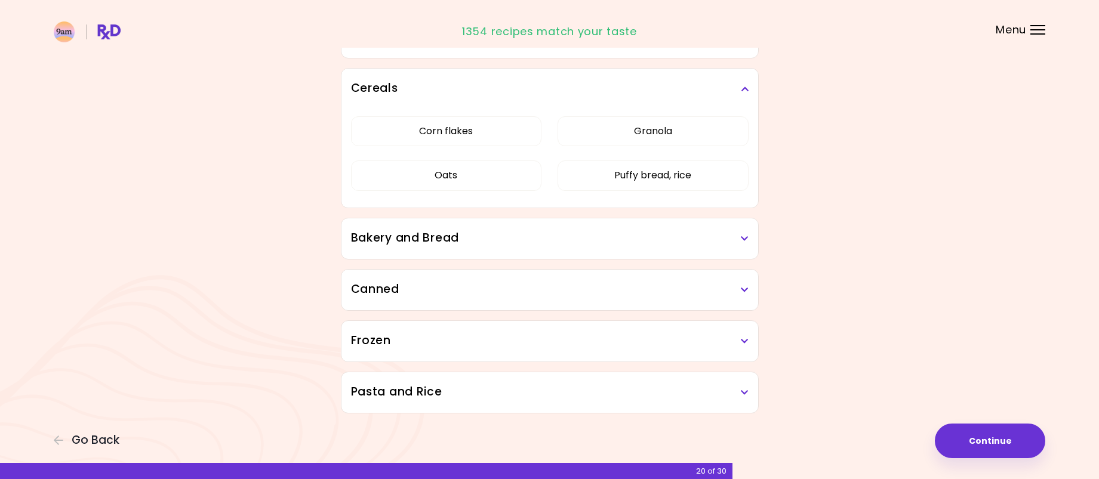
click at [706, 239] on h3 "Bakery and Bread" at bounding box center [550, 238] width 398 height 17
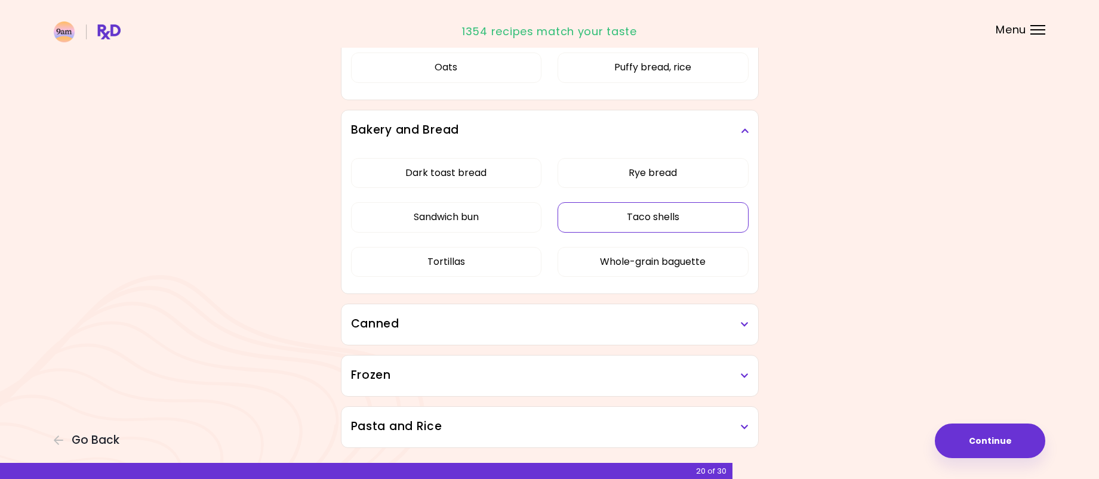
scroll to position [2798, 0]
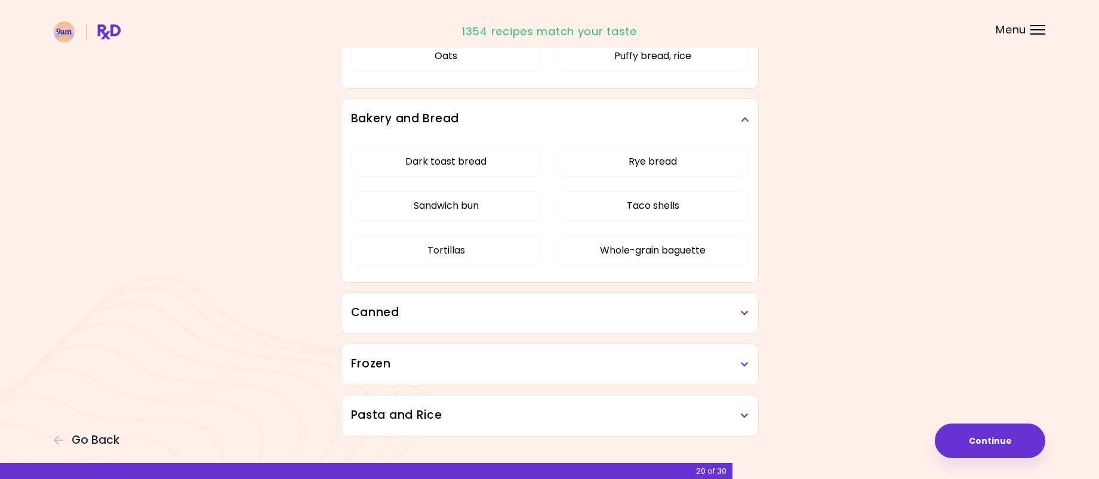
click at [690, 317] on h3 "Canned" at bounding box center [550, 313] width 398 height 17
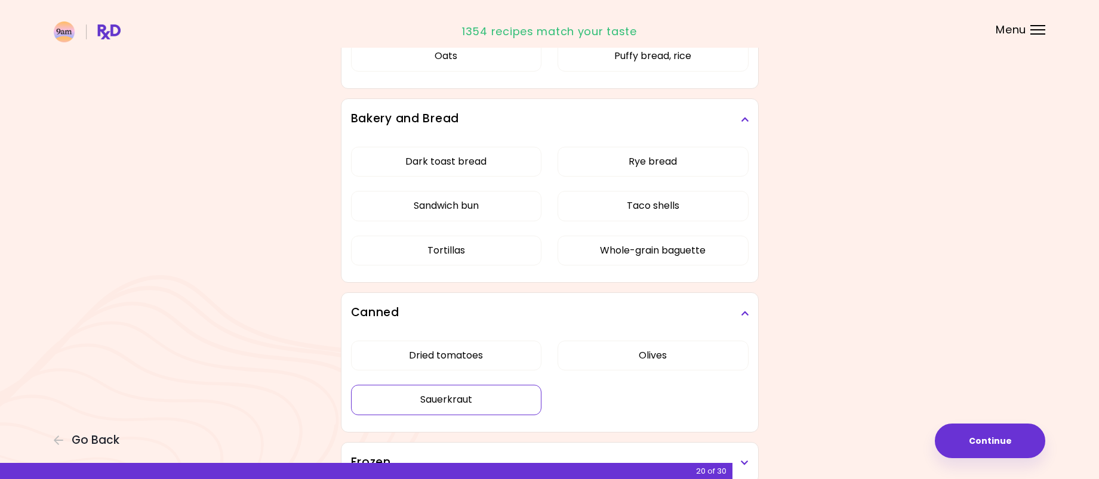
click at [447, 398] on button "Sauerkraut" at bounding box center [446, 400] width 191 height 30
click at [651, 359] on button "Olives" at bounding box center [653, 356] width 191 height 30
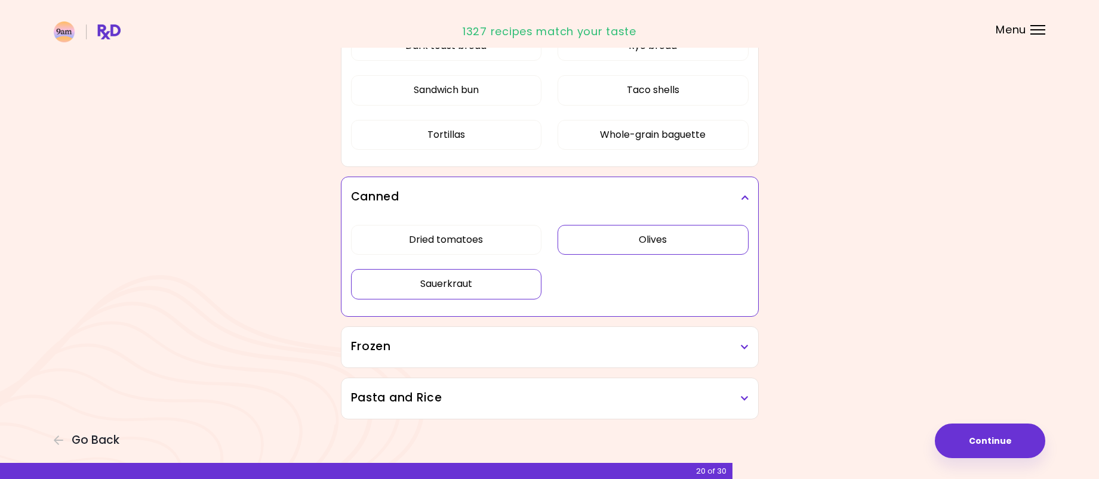
scroll to position [2920, 0]
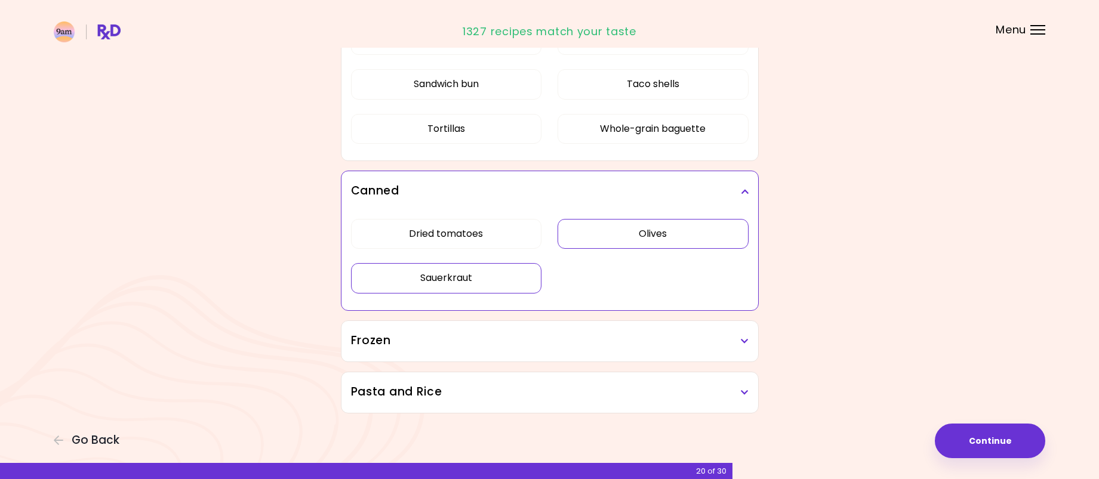
click at [656, 335] on h3 "Frozen" at bounding box center [550, 341] width 398 height 17
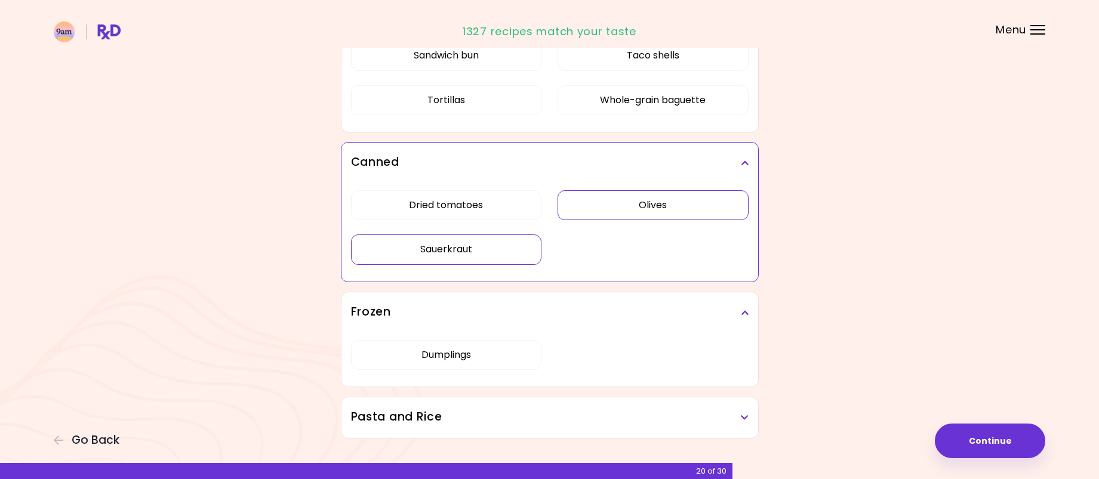
scroll to position [2973, 0]
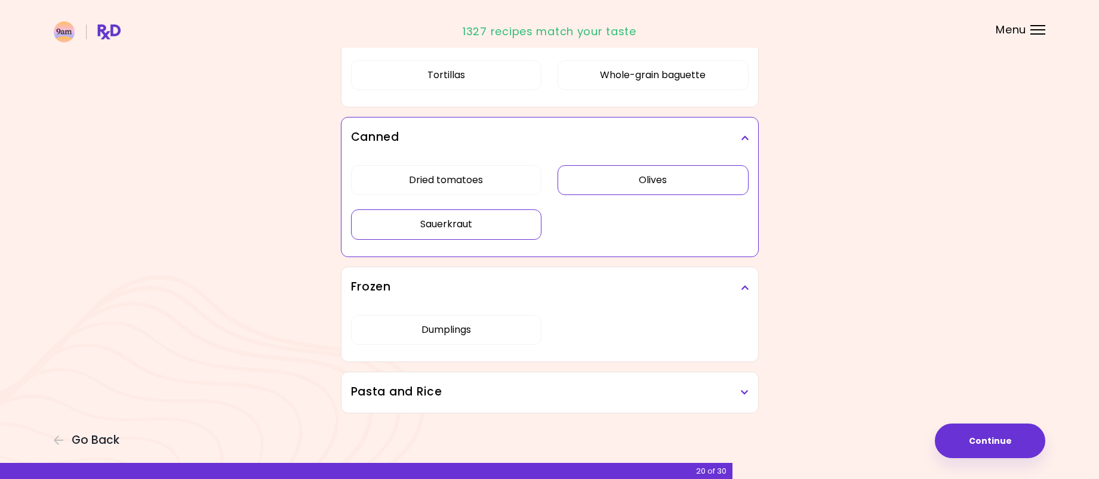
click at [626, 384] on h3 "Pasta and Rice" at bounding box center [550, 392] width 398 height 17
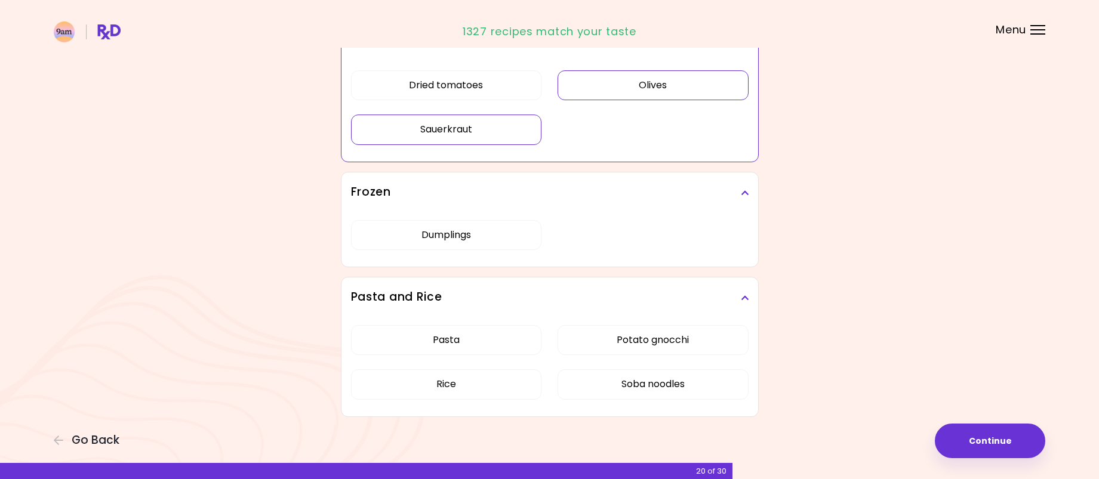
scroll to position [3072, 0]
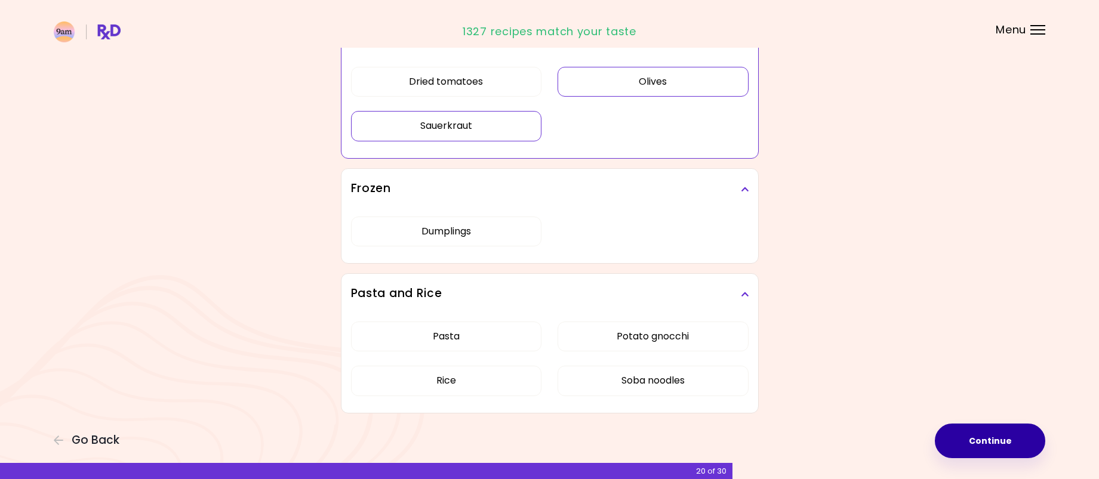
click at [988, 444] on button "Continue" at bounding box center [990, 441] width 110 height 35
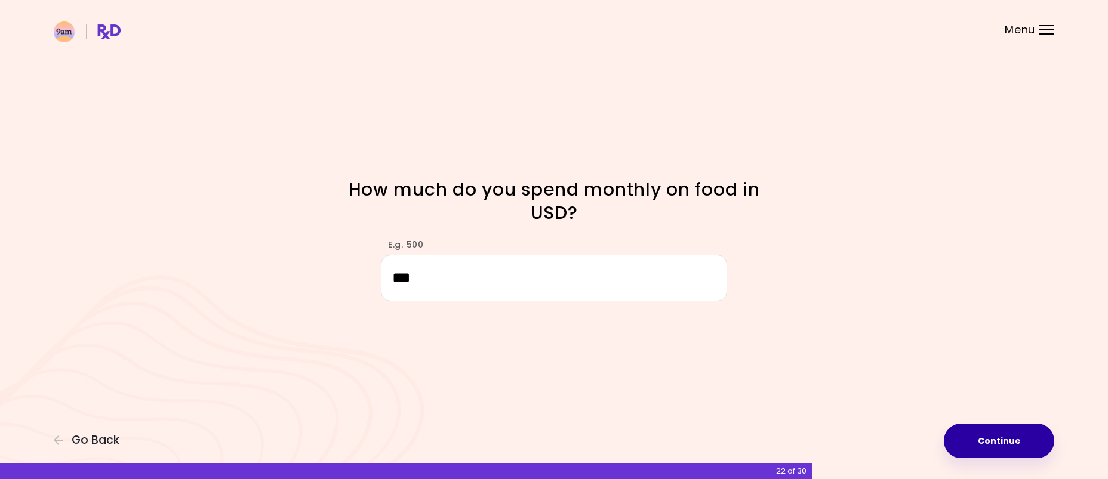
type input "***"
click at [1007, 432] on button "Continue" at bounding box center [999, 441] width 110 height 35
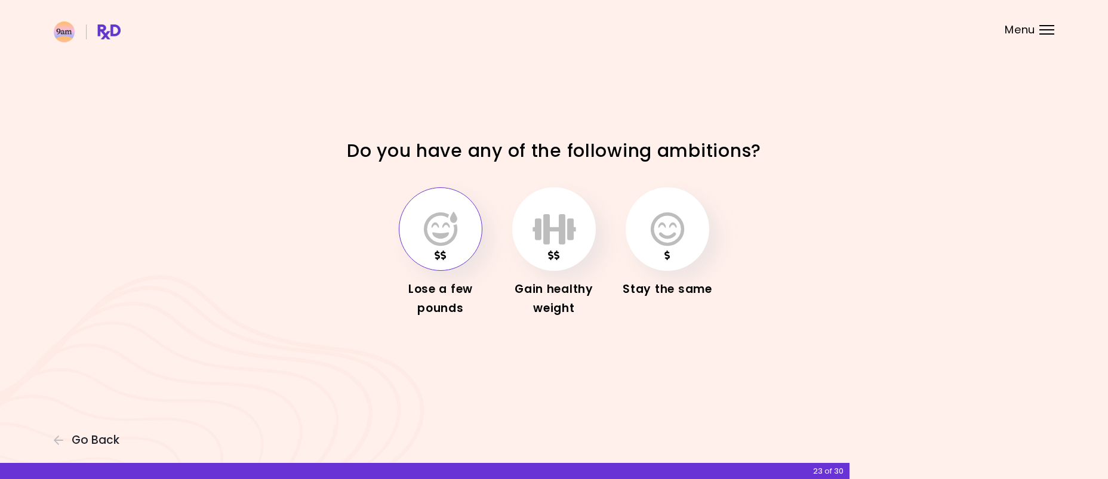
click at [442, 236] on icon "button" at bounding box center [440, 229] width 33 height 35
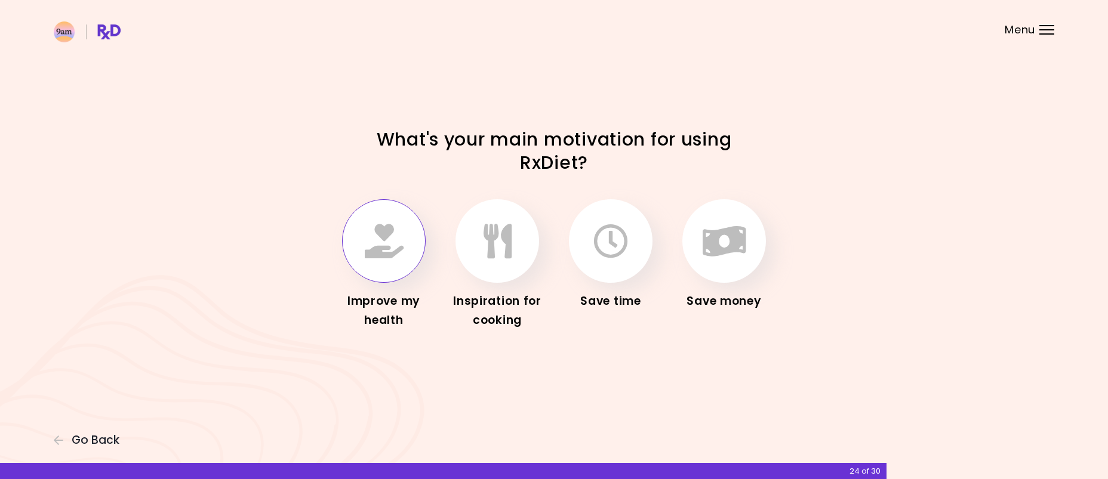
click at [393, 251] on icon "button" at bounding box center [384, 241] width 39 height 35
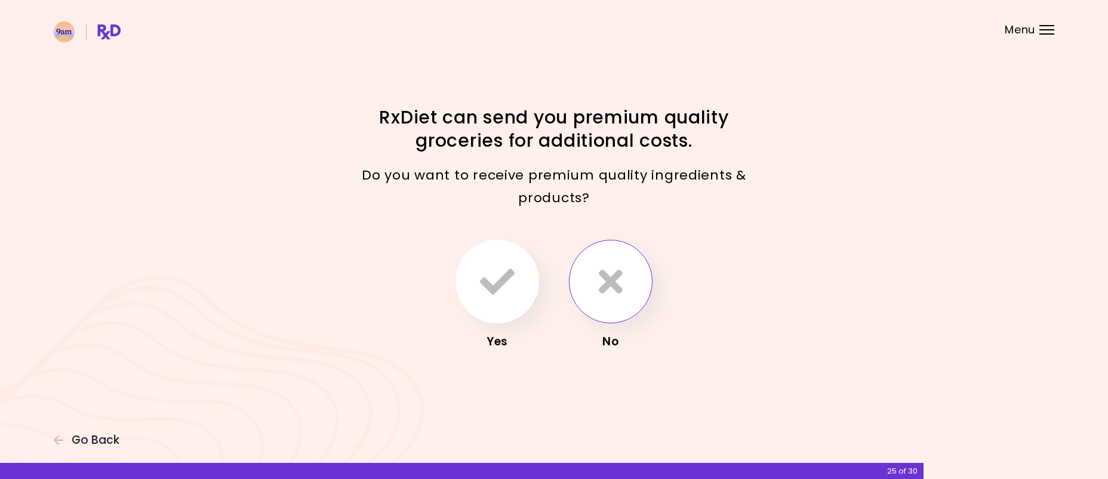
click at [632, 290] on button "button" at bounding box center [611, 282] width 84 height 84
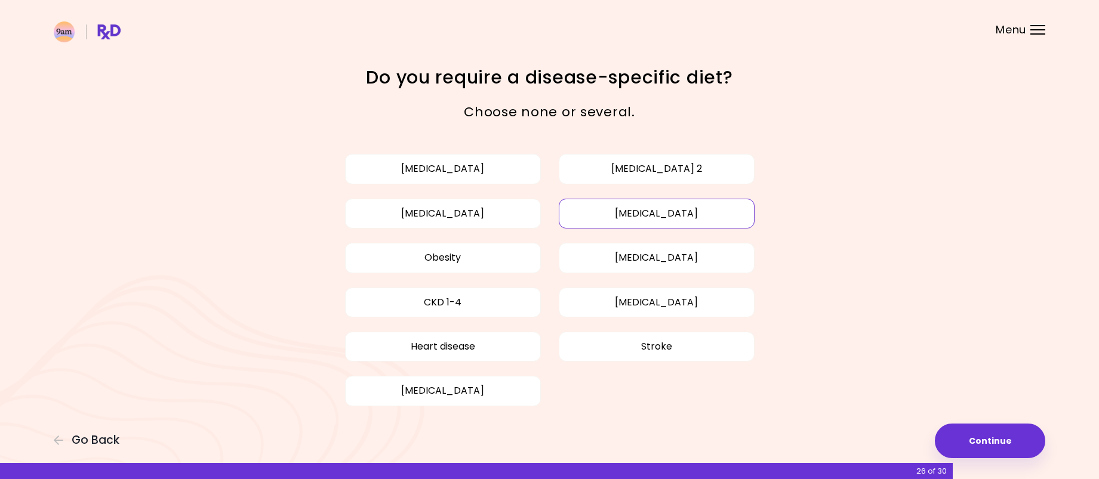
click at [643, 217] on button "[MEDICAL_DATA]" at bounding box center [657, 214] width 196 height 30
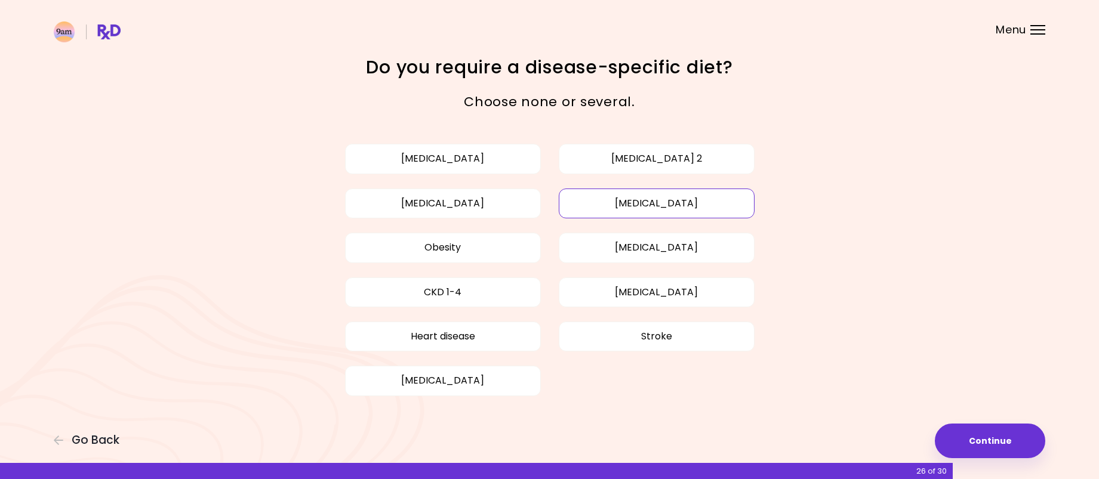
scroll to position [15, 0]
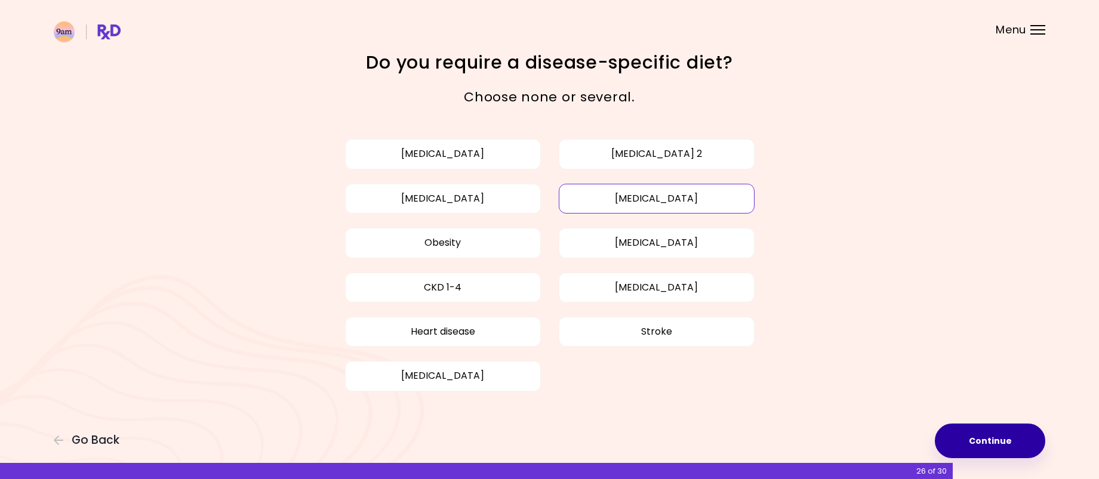
click at [994, 439] on button "Continue" at bounding box center [990, 441] width 110 height 35
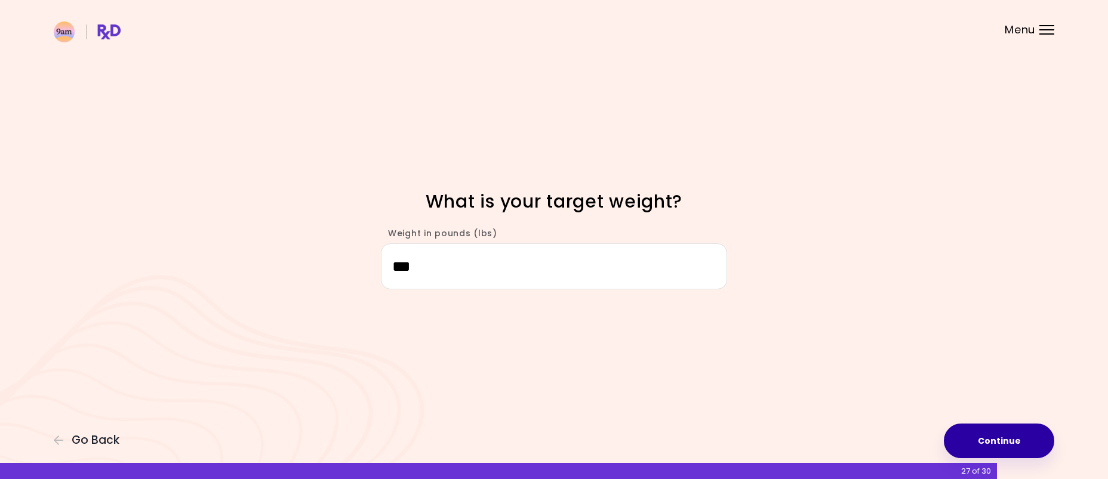
type input "***"
click at [984, 436] on button "Continue" at bounding box center [999, 441] width 110 height 35
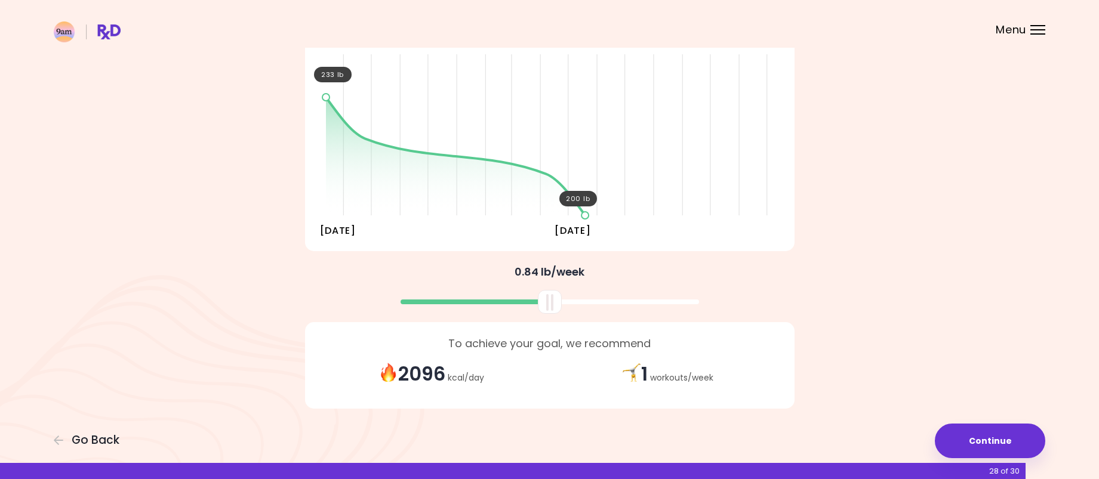
scroll to position [139, 0]
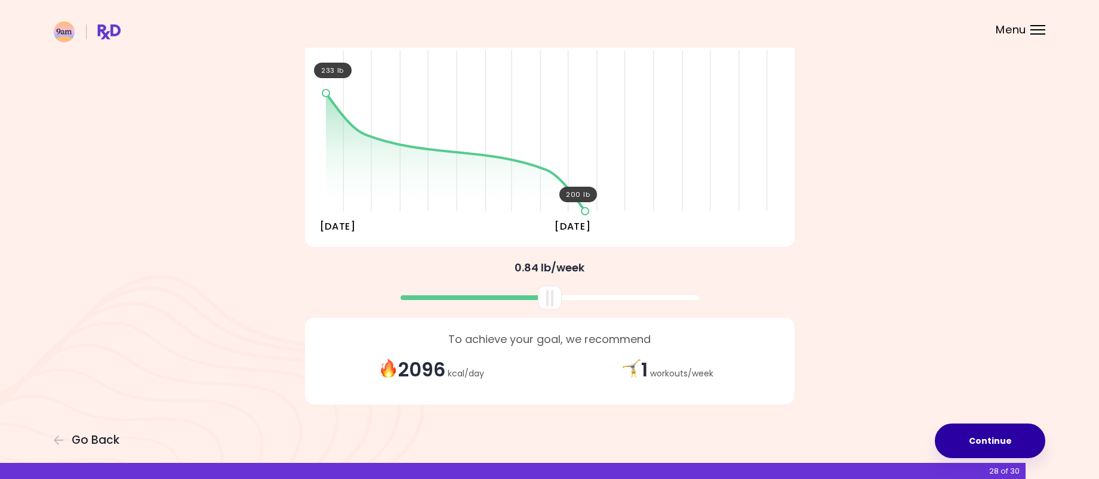
click at [1003, 436] on button "Continue" at bounding box center [990, 441] width 110 height 35
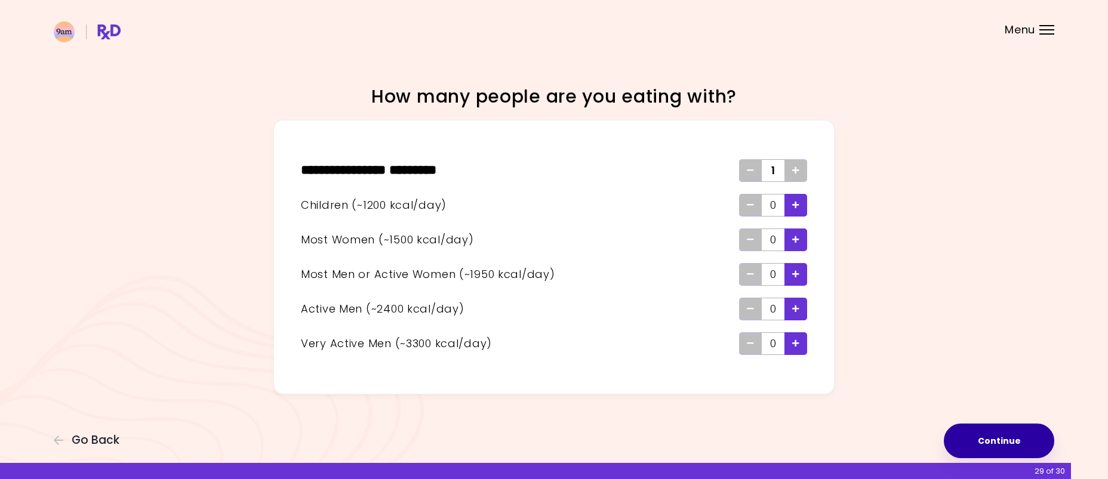
click at [958, 435] on button "Continue" at bounding box center [999, 441] width 110 height 35
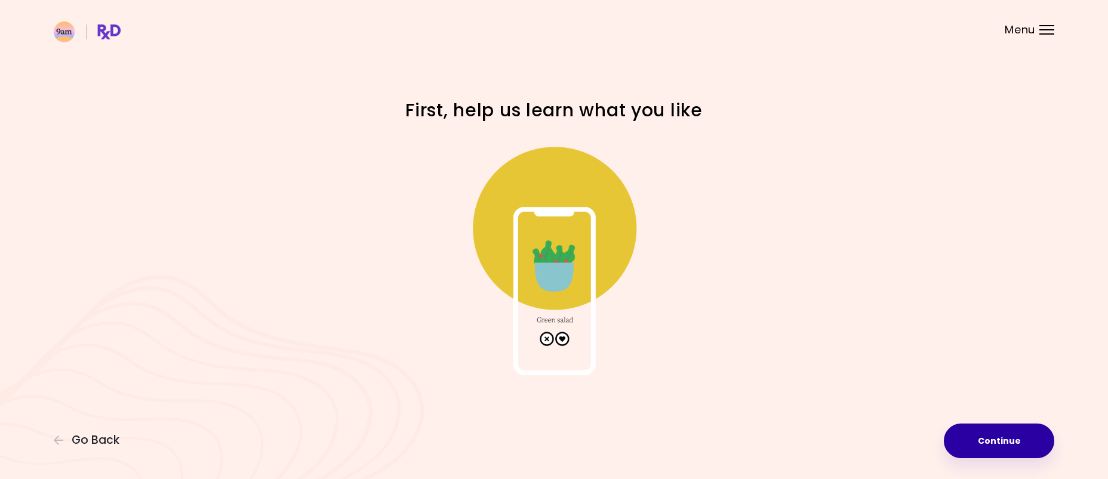
click at [1014, 431] on button "Continue" at bounding box center [999, 441] width 110 height 35
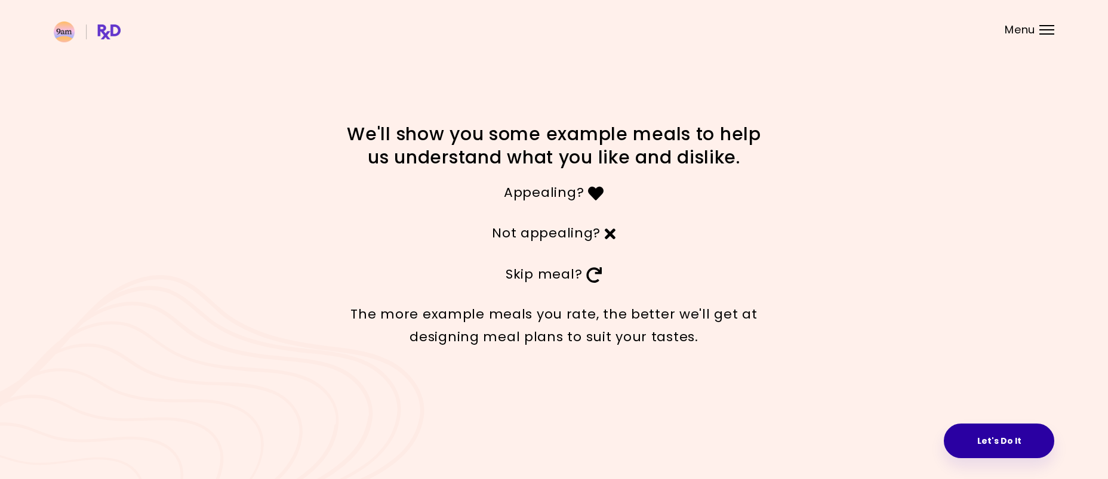
click at [1002, 448] on button "Let's Do It" at bounding box center [999, 441] width 110 height 35
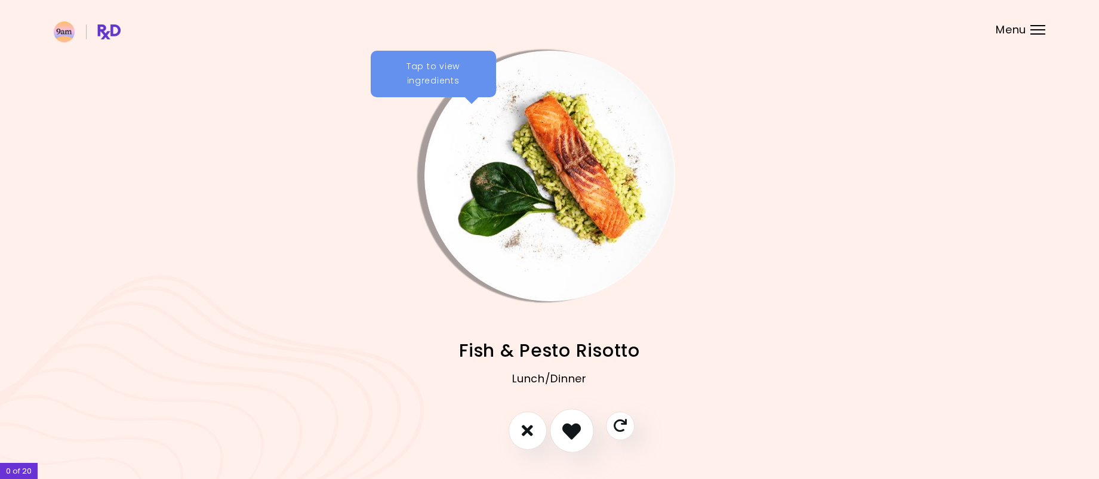
click at [576, 441] on button "I like this recipe" at bounding box center [572, 431] width 44 height 44
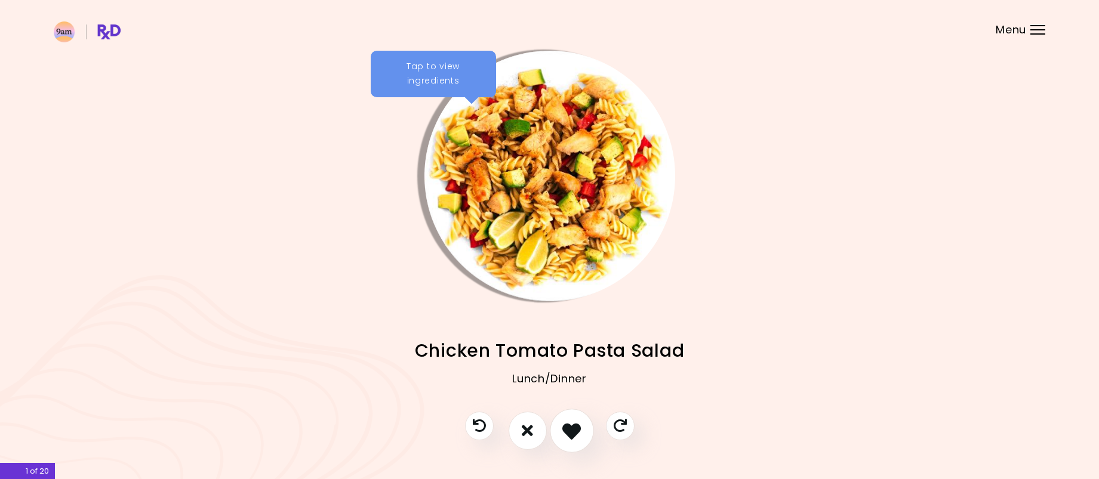
click at [576, 441] on button "I like this recipe" at bounding box center [572, 431] width 44 height 44
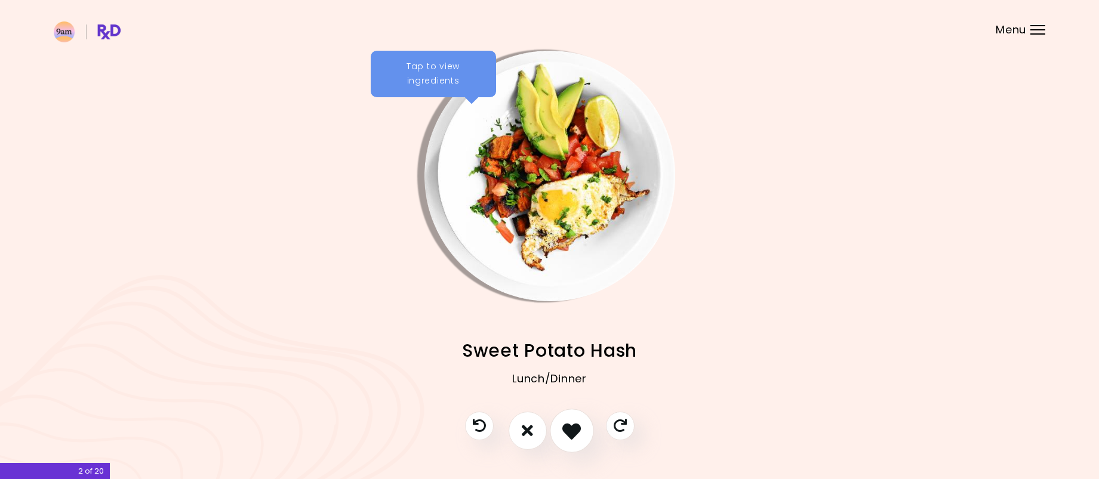
click at [576, 441] on button "I like this recipe" at bounding box center [572, 431] width 44 height 44
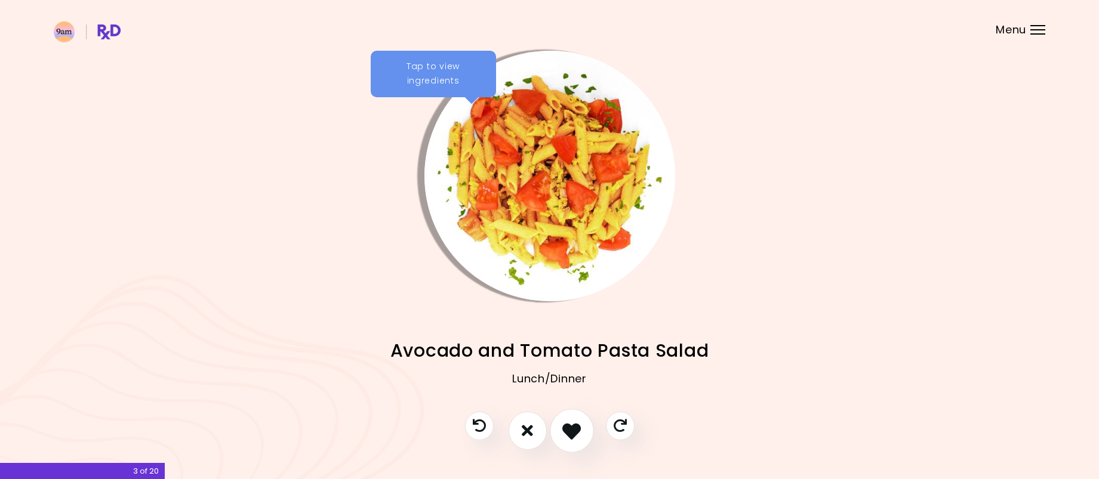
click at [576, 441] on button "I like this recipe" at bounding box center [572, 431] width 44 height 44
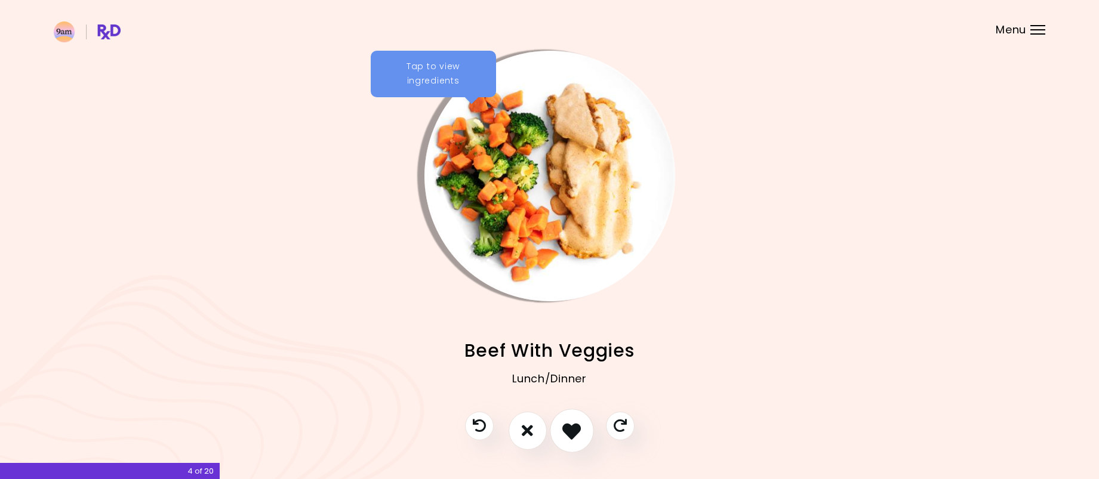
click at [576, 441] on button "I like this recipe" at bounding box center [572, 431] width 44 height 44
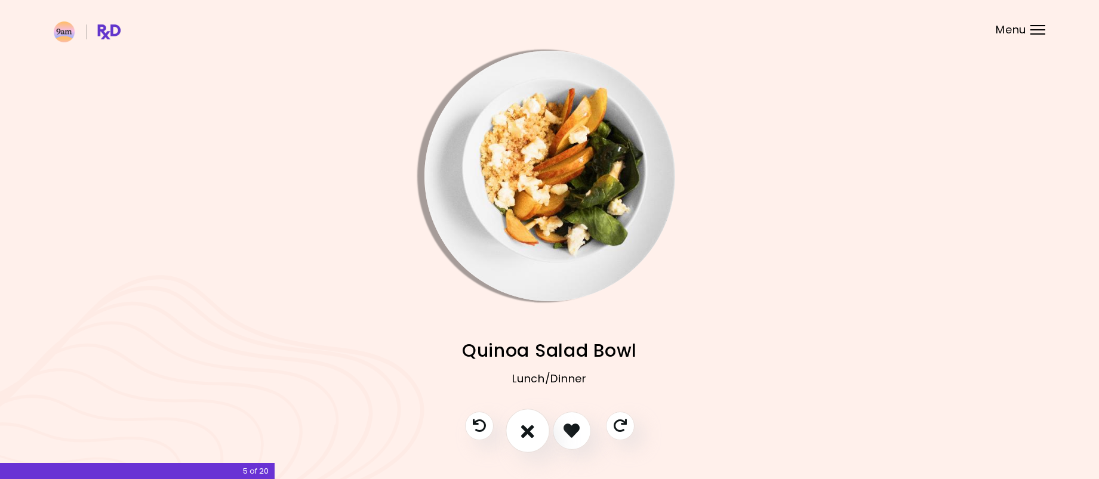
click at [536, 438] on button "I don't like this recipe" at bounding box center [528, 431] width 44 height 44
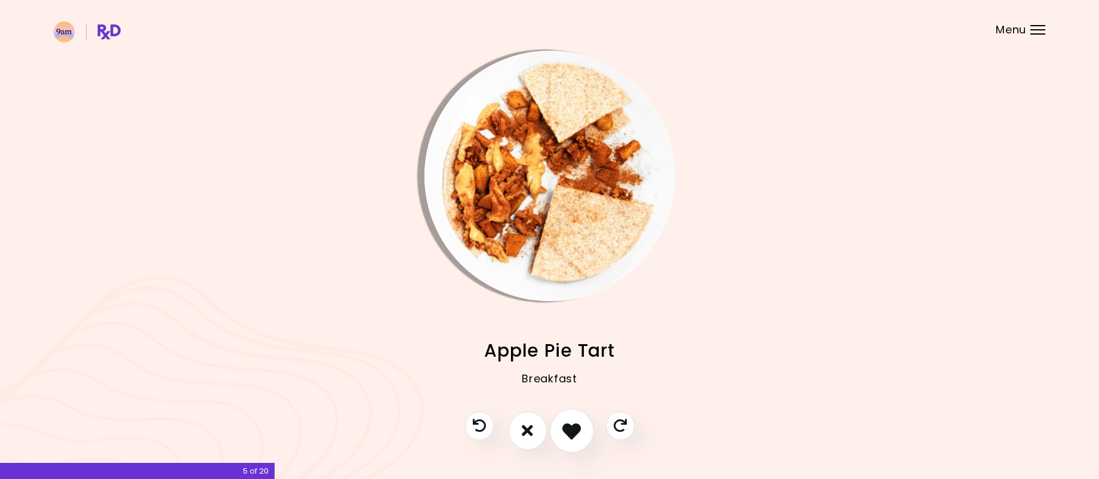
click at [574, 438] on icon "I like this recipe" at bounding box center [571, 431] width 19 height 19
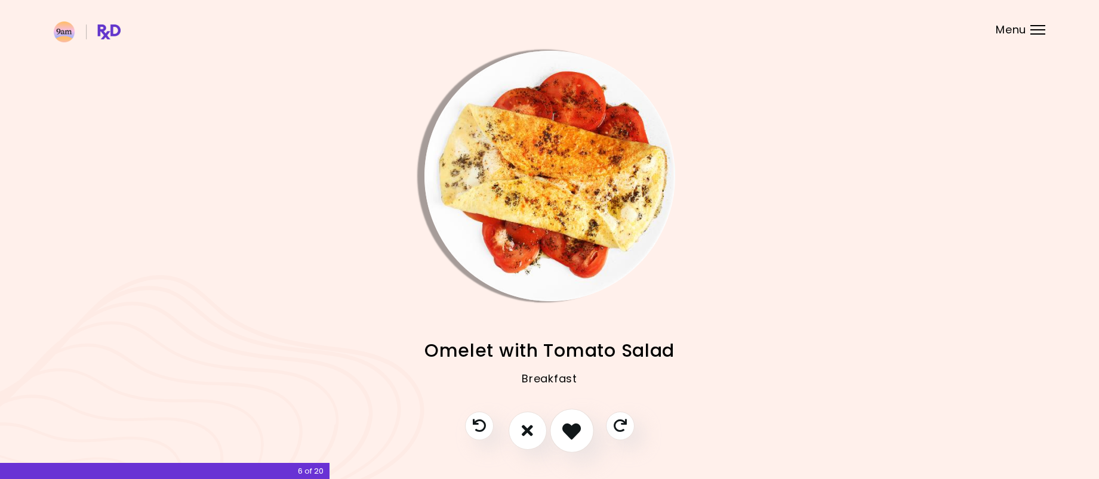
click at [574, 438] on icon "I like this recipe" at bounding box center [571, 431] width 19 height 19
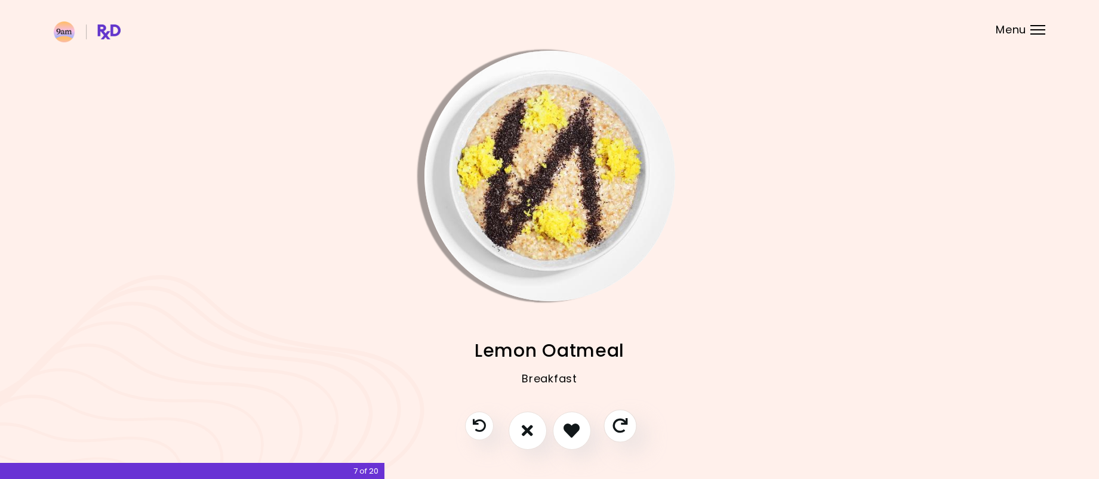
click at [626, 432] on icon "Skip" at bounding box center [620, 426] width 15 height 15
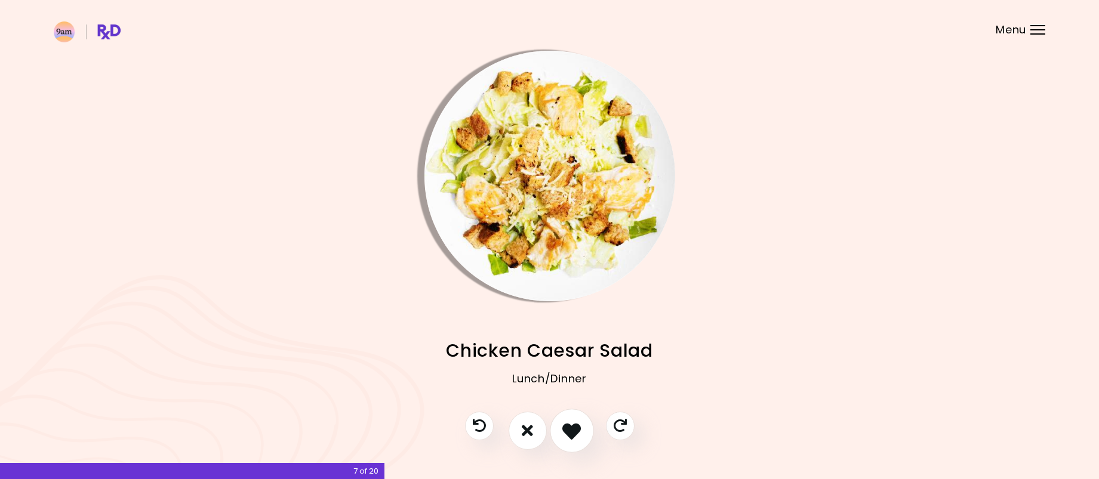
click at [580, 434] on icon "I like this recipe" at bounding box center [571, 431] width 19 height 19
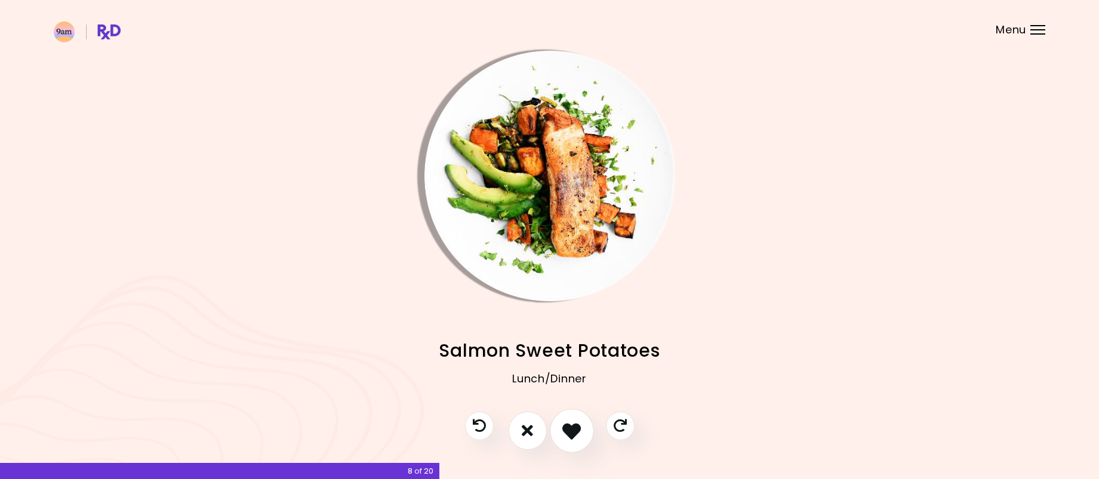
click at [580, 434] on icon "I like this recipe" at bounding box center [571, 431] width 19 height 19
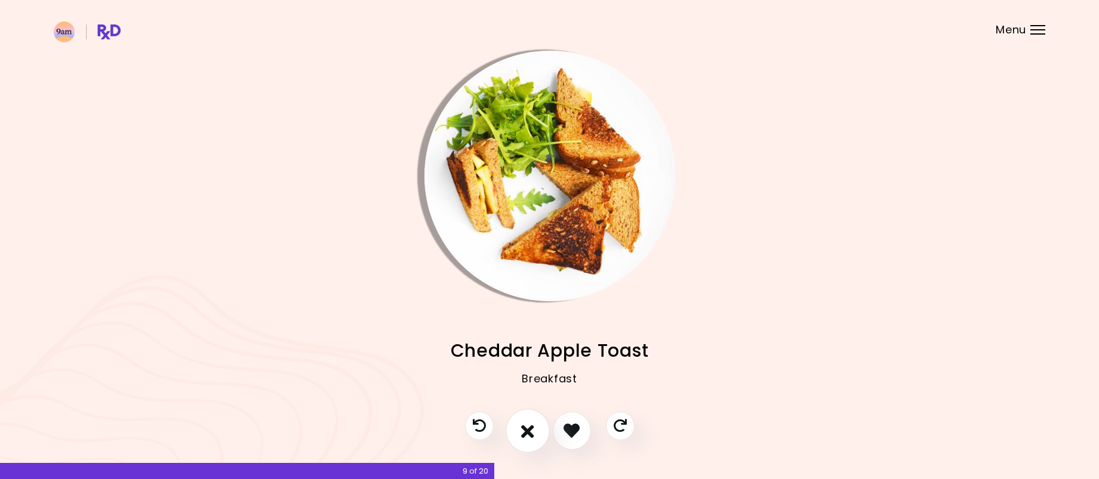
click at [528, 435] on icon "I don't like this recipe" at bounding box center [527, 431] width 13 height 19
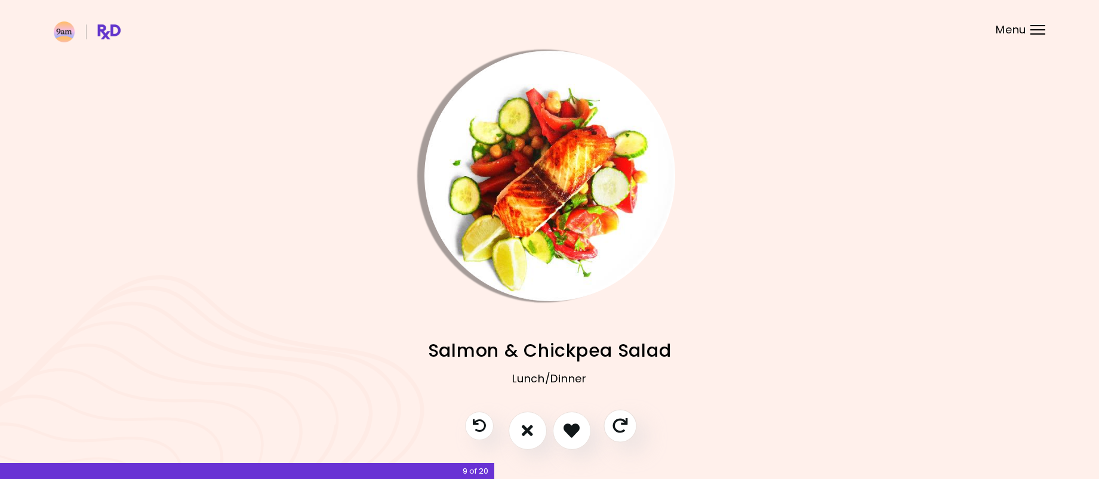
click at [627, 429] on icon "Skip" at bounding box center [620, 426] width 15 height 15
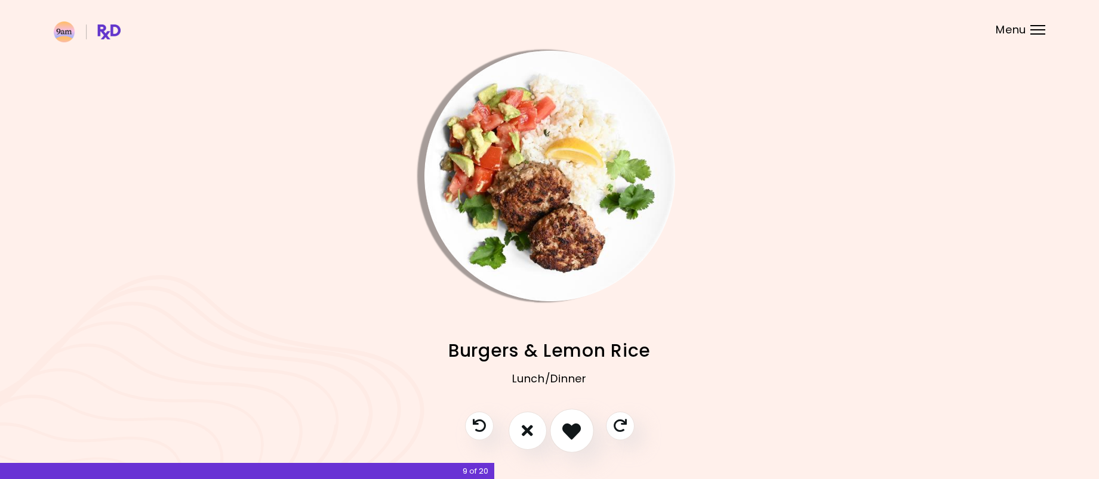
click at [574, 431] on icon "I like this recipe" at bounding box center [571, 431] width 19 height 19
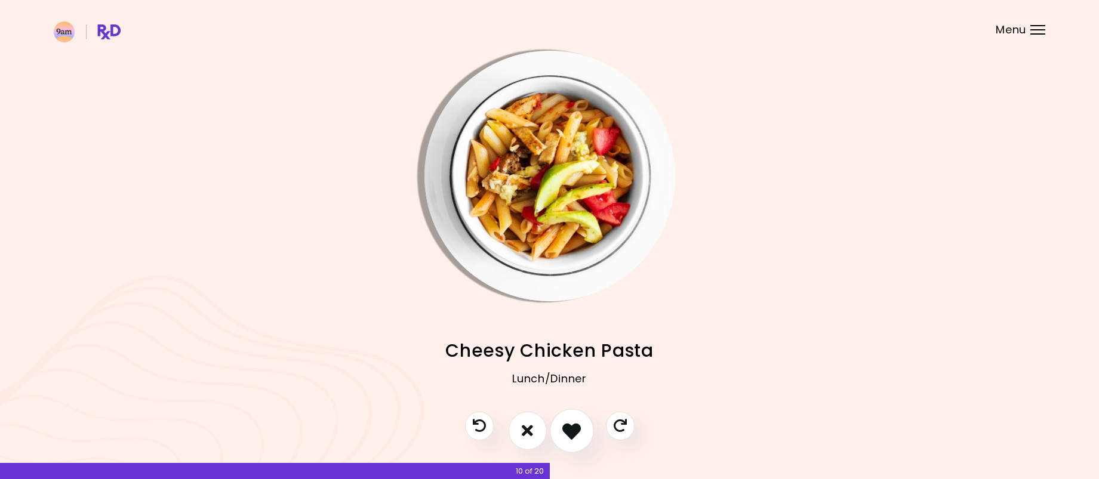
click at [574, 431] on icon "I like this recipe" at bounding box center [571, 431] width 19 height 19
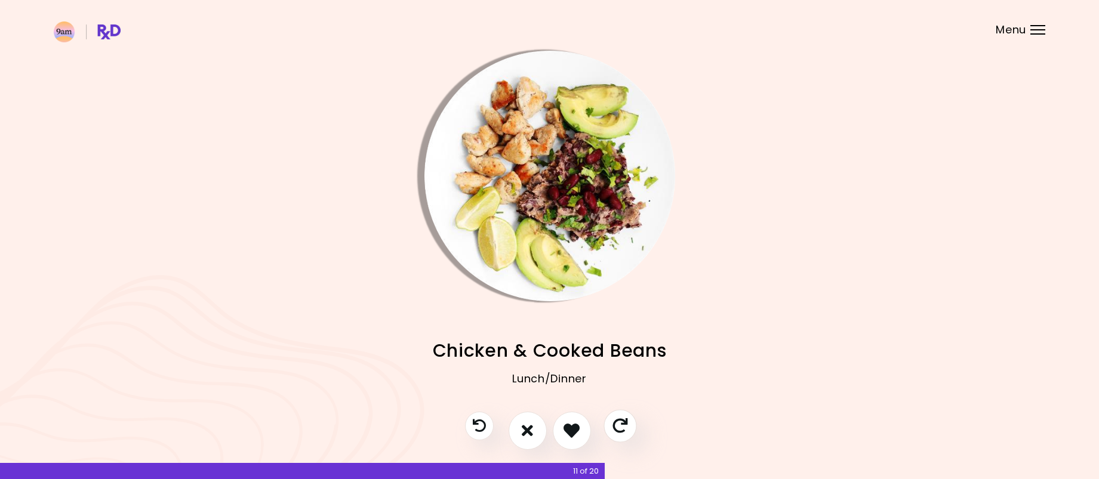
click at [614, 427] on icon "Skip" at bounding box center [620, 426] width 15 height 15
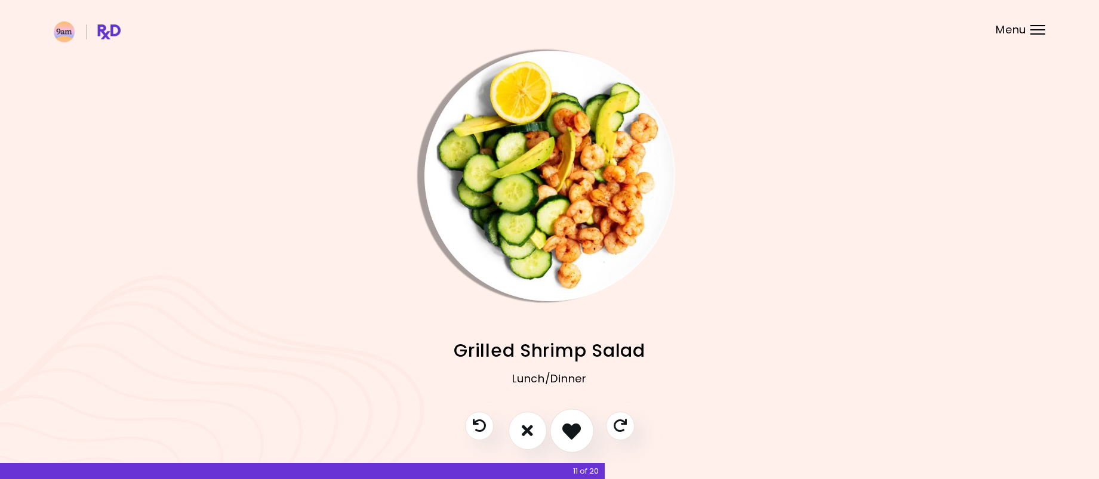
click at [574, 429] on icon "I like this recipe" at bounding box center [571, 431] width 19 height 19
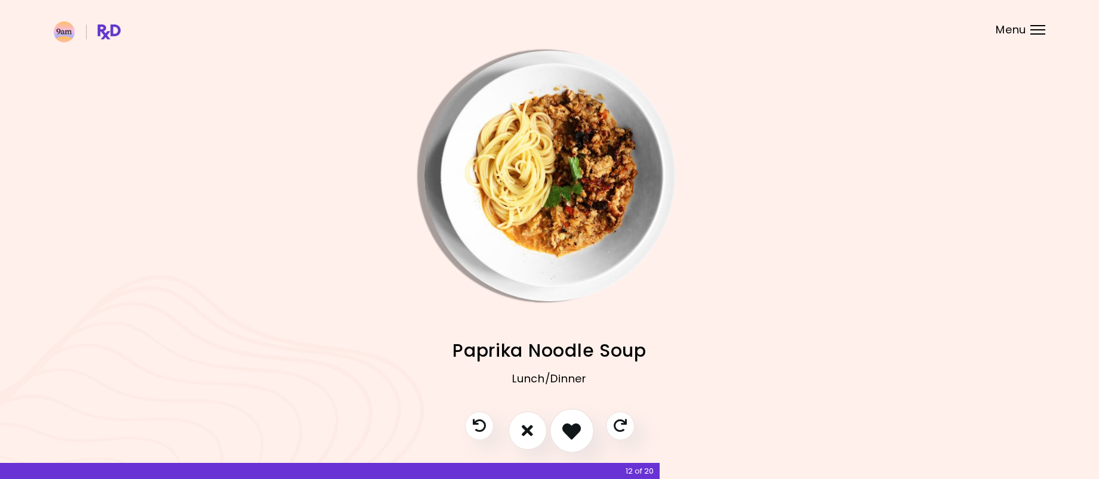
click at [574, 429] on icon "I like this recipe" at bounding box center [571, 431] width 19 height 19
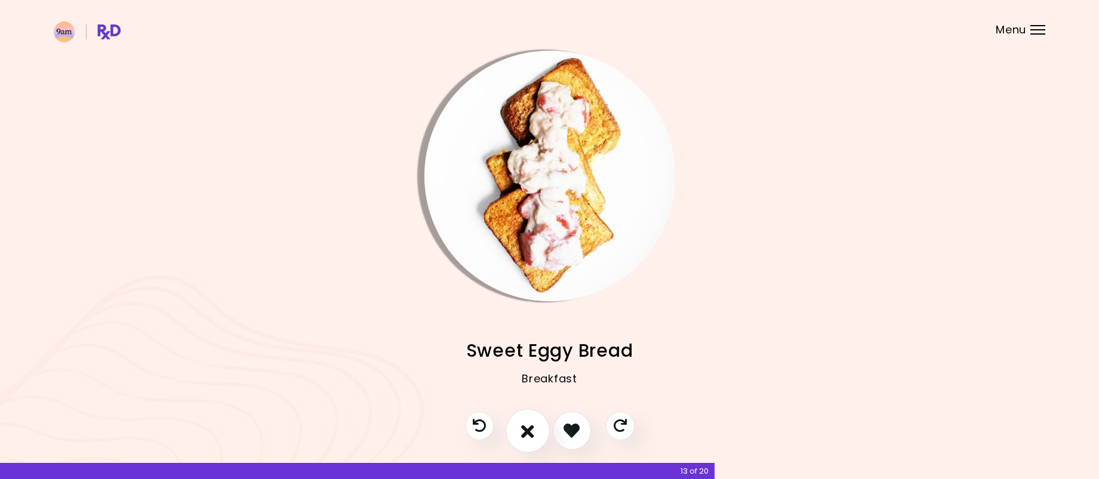
click at [532, 431] on icon "I don't like this recipe" at bounding box center [527, 431] width 13 height 19
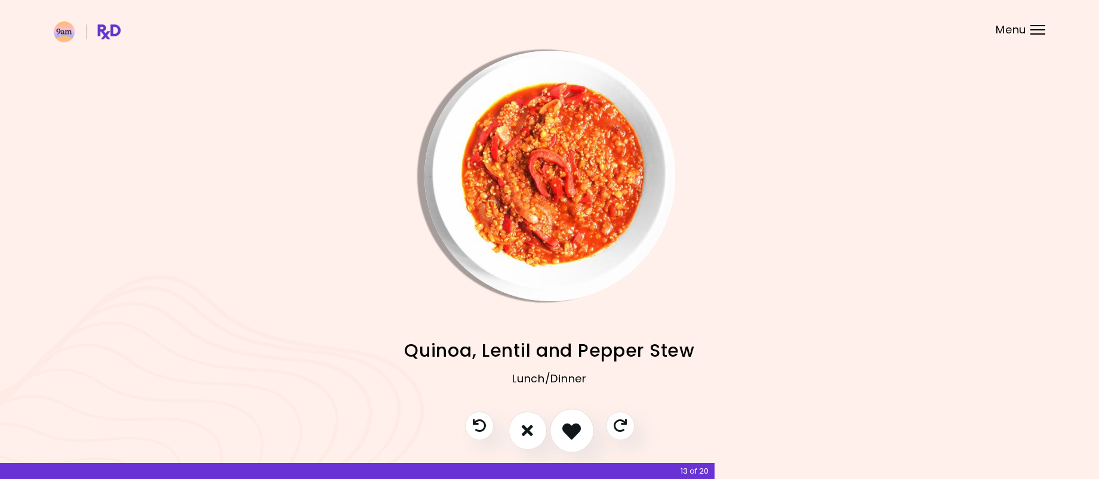
click at [572, 435] on icon "I like this recipe" at bounding box center [571, 431] width 19 height 19
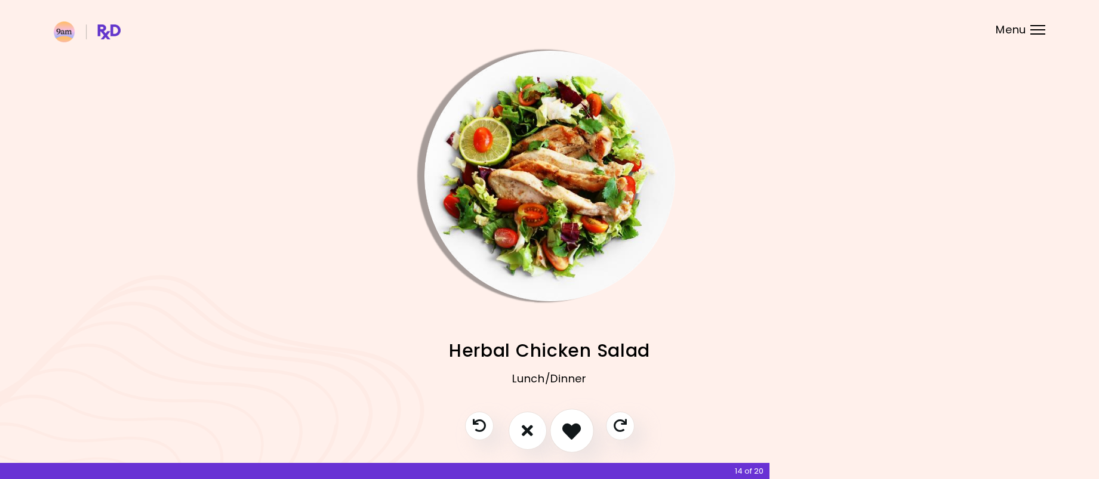
click at [572, 431] on icon "I like this recipe" at bounding box center [571, 431] width 19 height 19
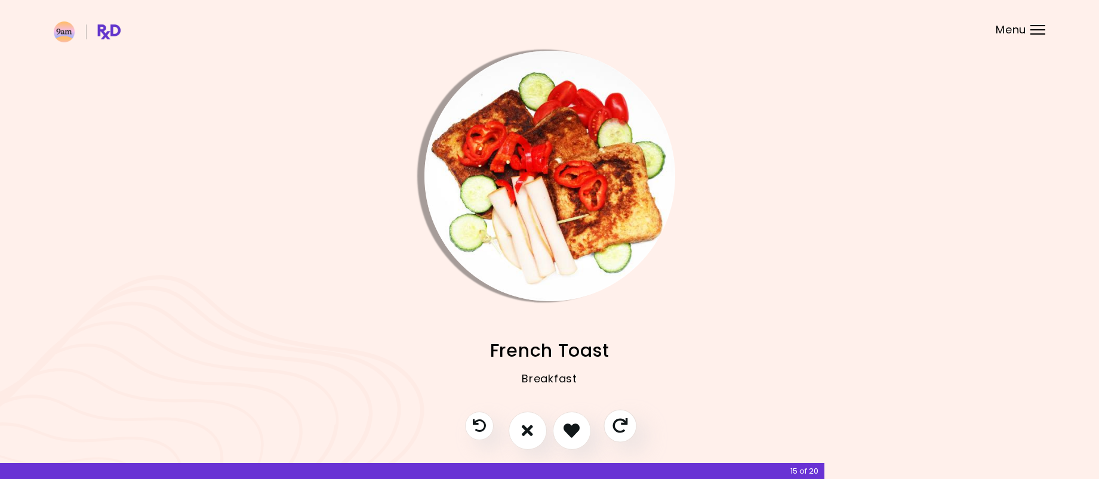
click at [616, 425] on icon "Skip" at bounding box center [620, 426] width 15 height 15
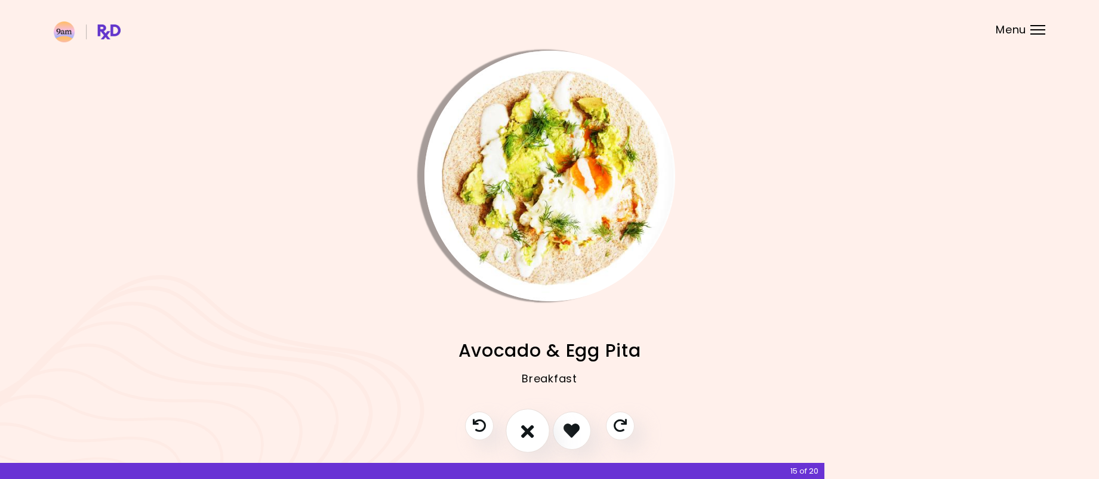
click at [528, 435] on icon "I don't like this recipe" at bounding box center [527, 431] width 13 height 19
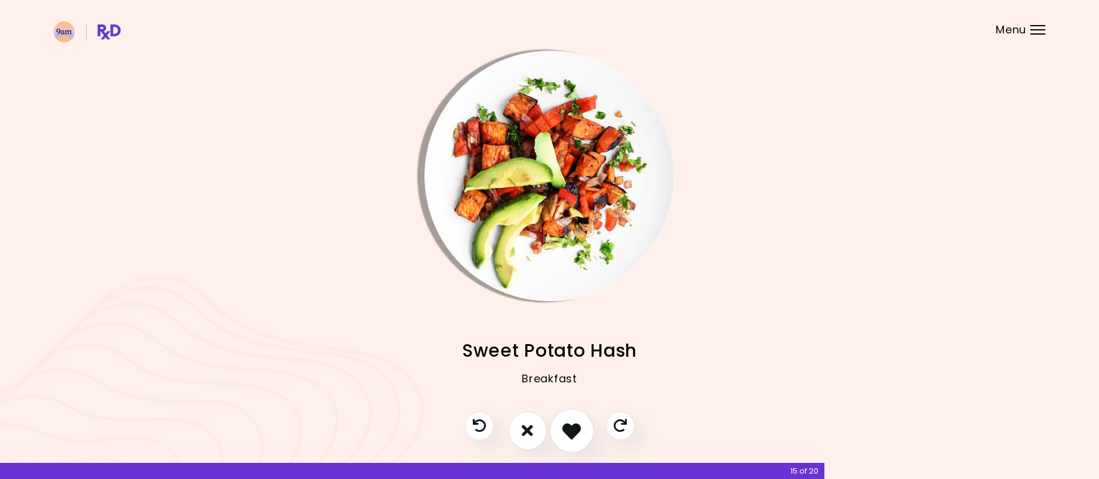
click at [569, 432] on icon "I like this recipe" at bounding box center [571, 431] width 19 height 19
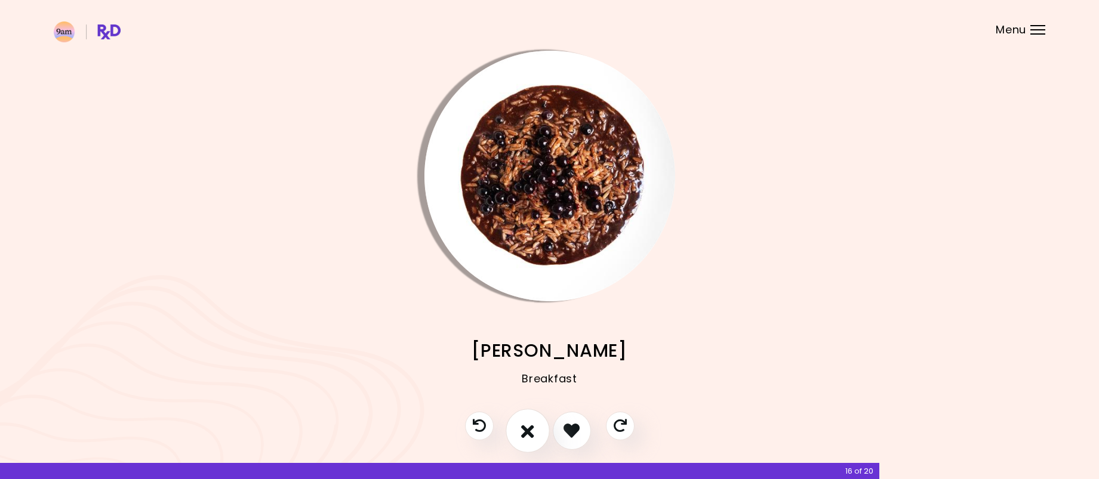
click at [537, 432] on button "I don't like this recipe" at bounding box center [528, 431] width 44 height 44
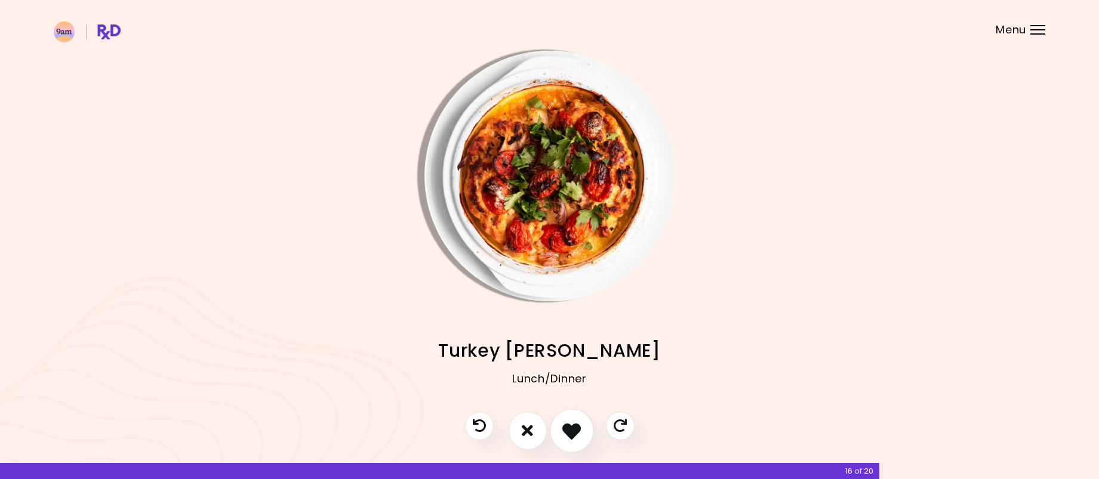
click at [567, 432] on icon "I like this recipe" at bounding box center [571, 431] width 19 height 19
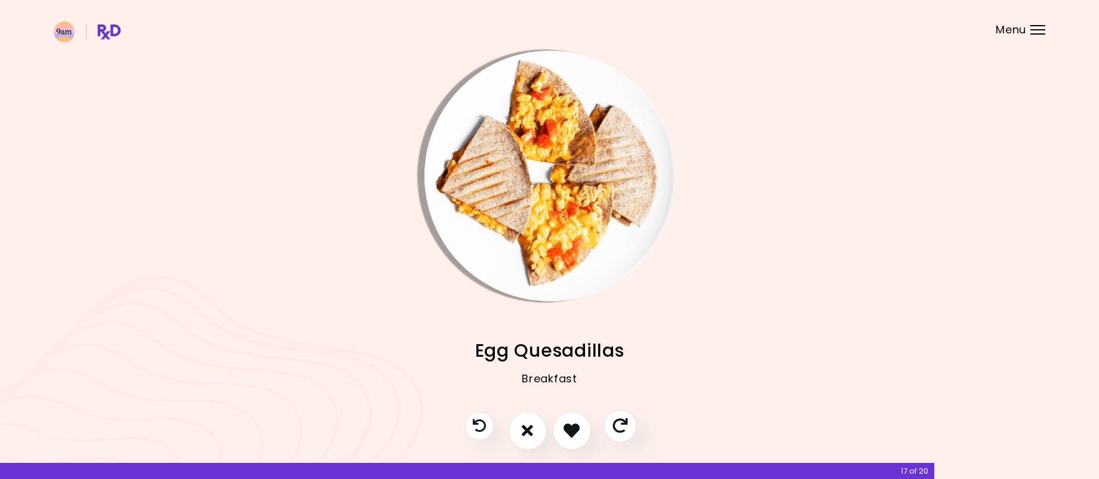
click at [615, 433] on icon "Skip" at bounding box center [620, 426] width 15 height 15
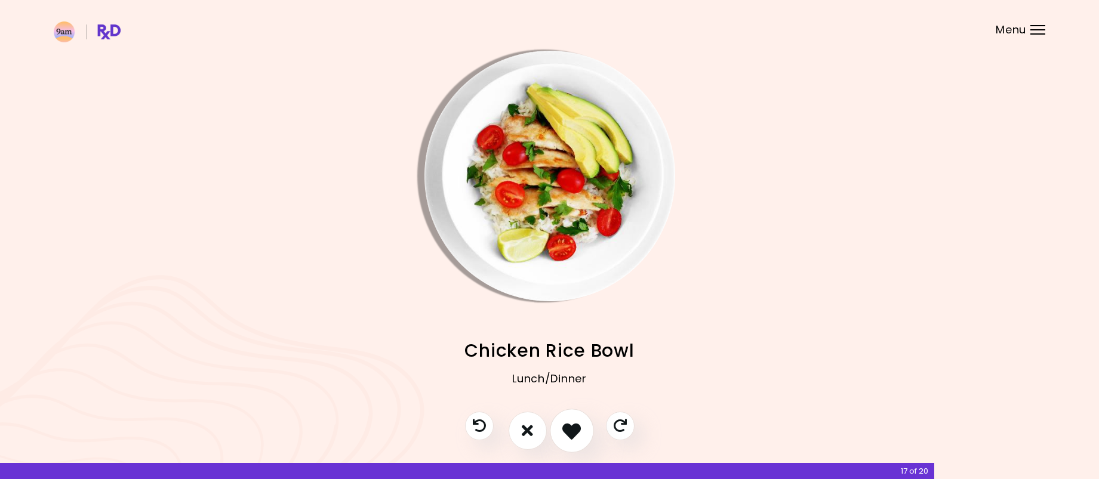
click at [573, 435] on icon "I like this recipe" at bounding box center [571, 431] width 19 height 19
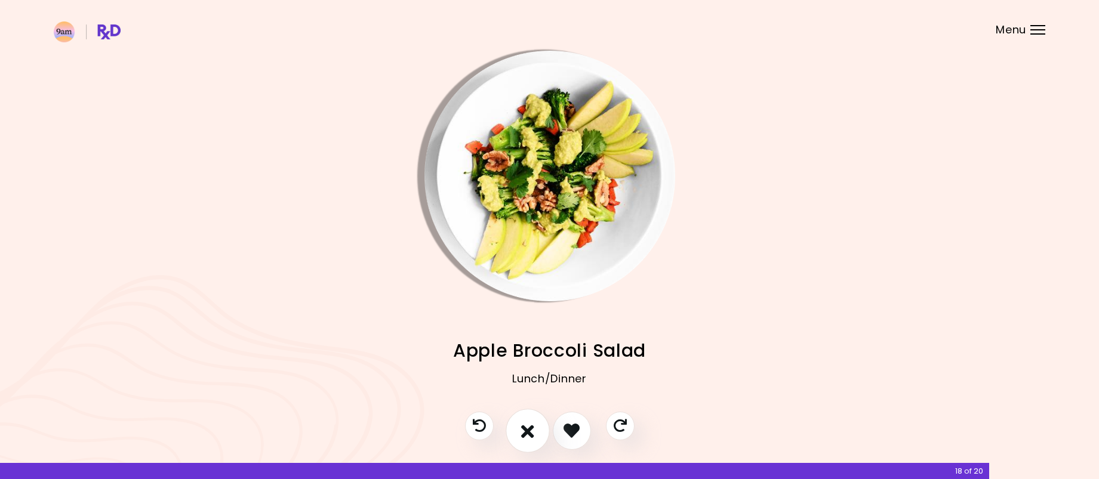
click at [531, 438] on icon "I don't like this recipe" at bounding box center [527, 431] width 13 height 19
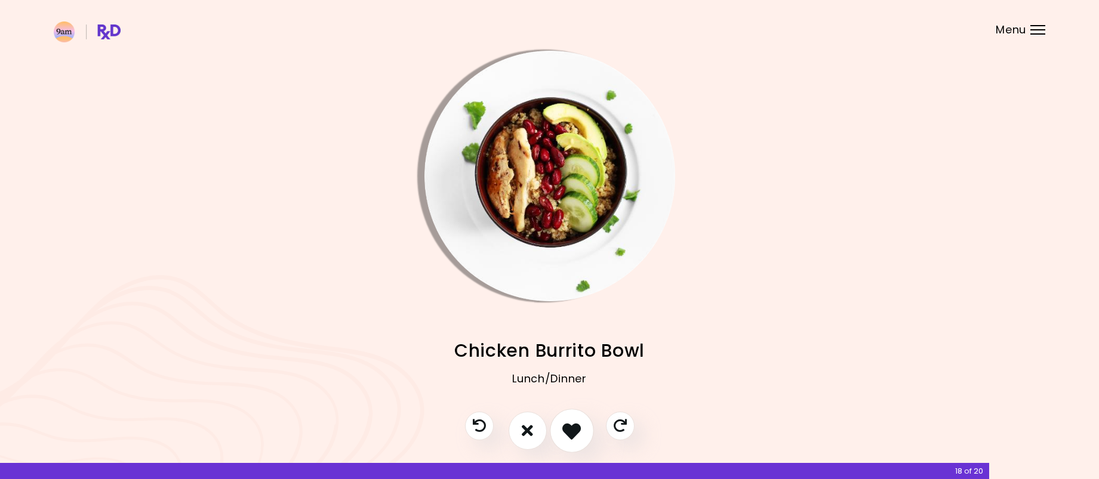
click at [568, 437] on icon "I like this recipe" at bounding box center [571, 431] width 19 height 19
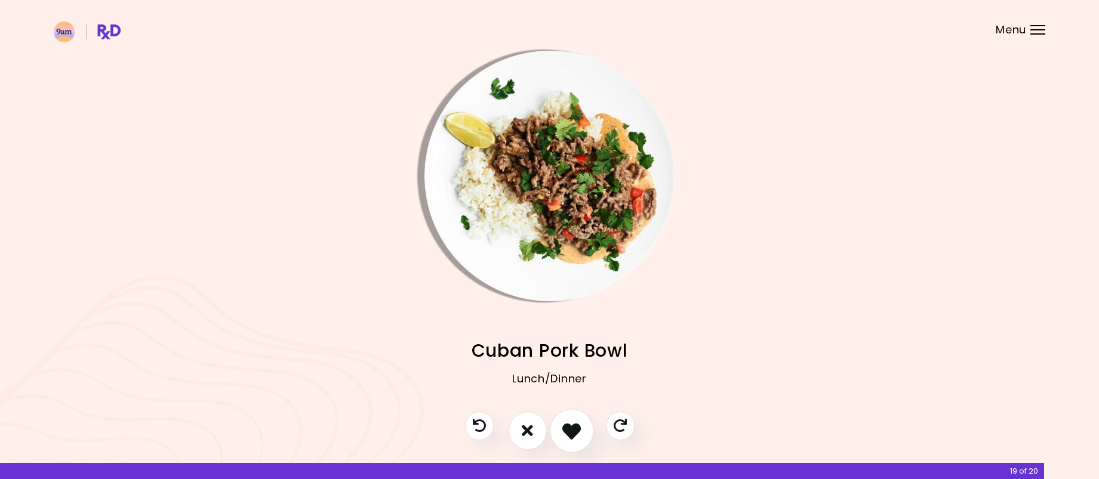
click at [568, 437] on icon "I like this recipe" at bounding box center [571, 431] width 19 height 19
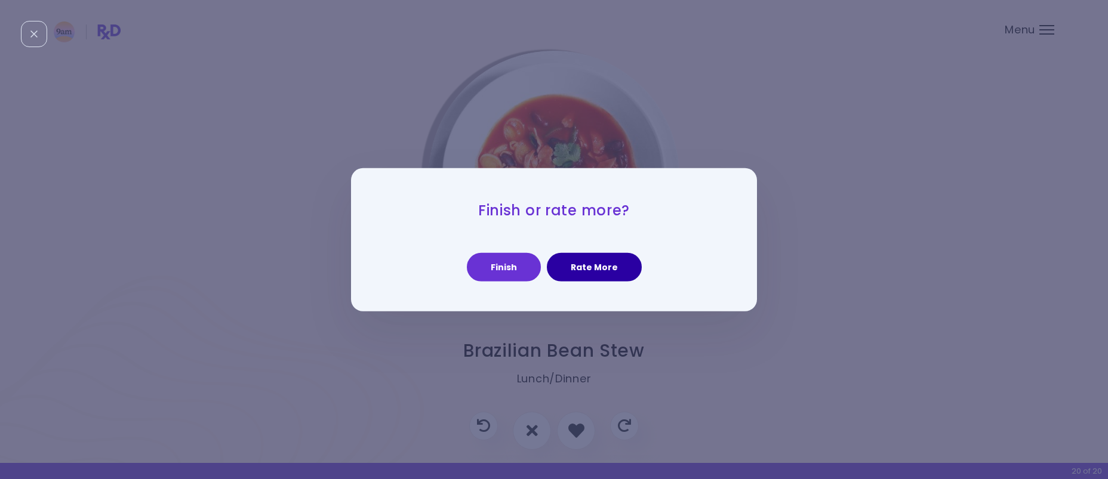
click at [583, 267] on button "Rate More" at bounding box center [594, 267] width 95 height 29
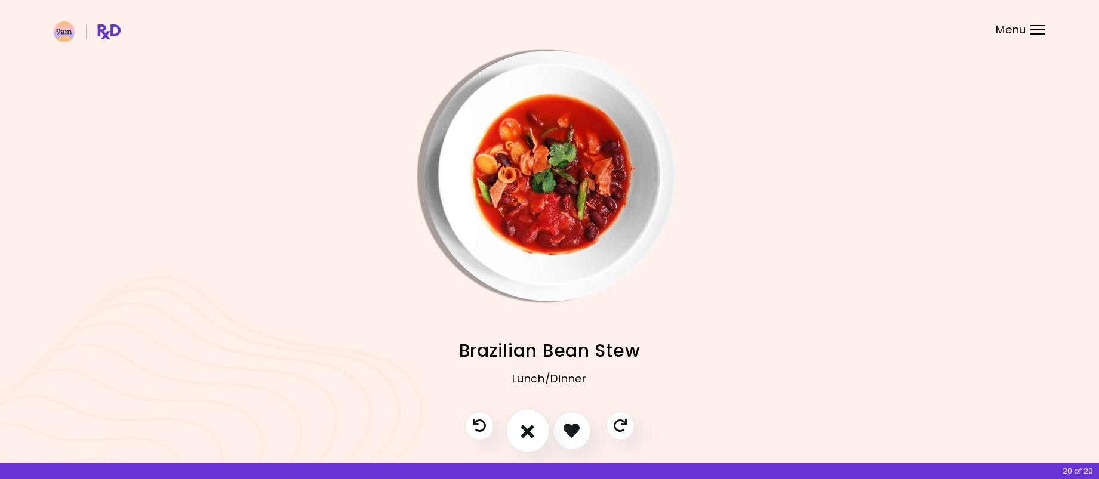
click at [531, 430] on icon "I don't like this recipe" at bounding box center [527, 431] width 13 height 19
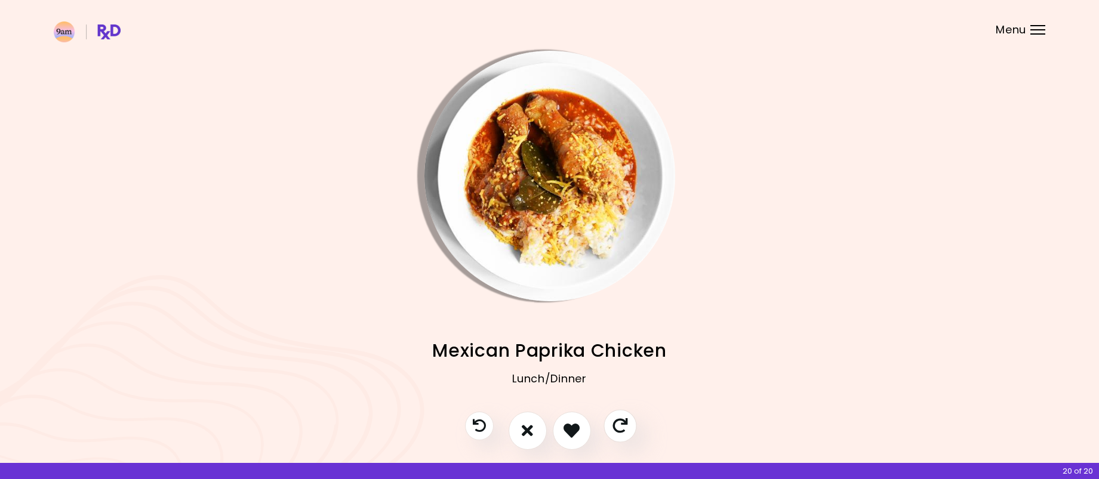
click at [625, 433] on icon "Skip" at bounding box center [620, 426] width 15 height 15
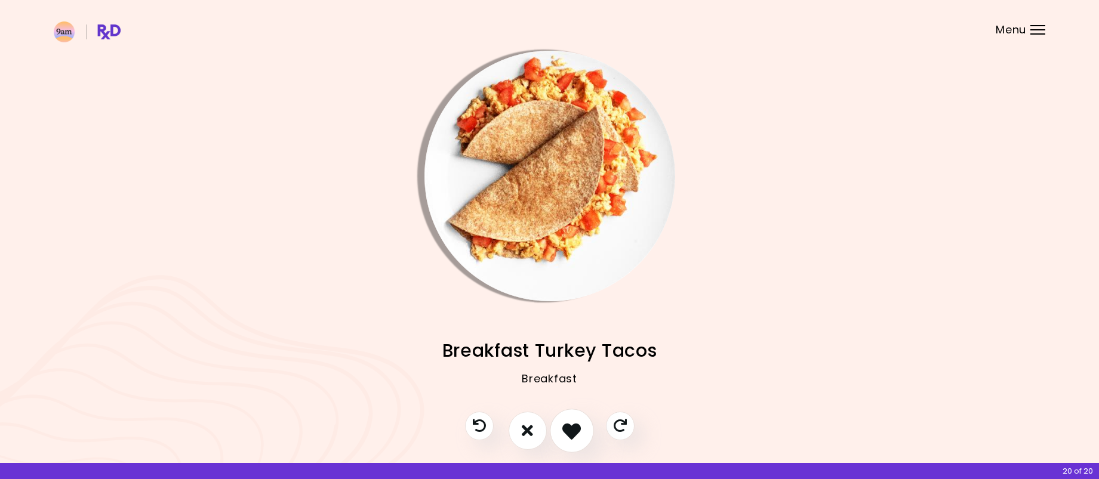
click at [579, 435] on icon "I like this recipe" at bounding box center [571, 431] width 19 height 19
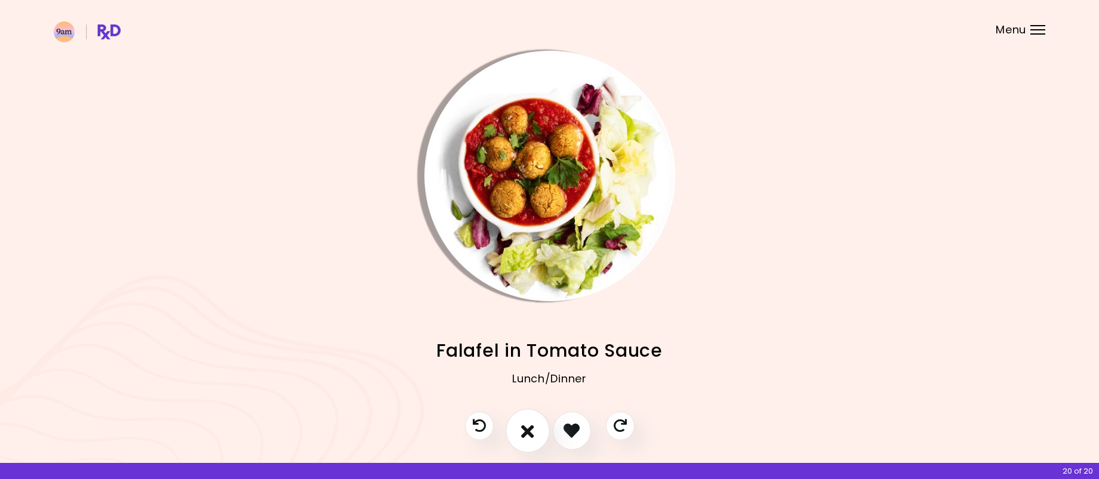
click at [539, 435] on button "I don't like this recipe" at bounding box center [528, 431] width 44 height 44
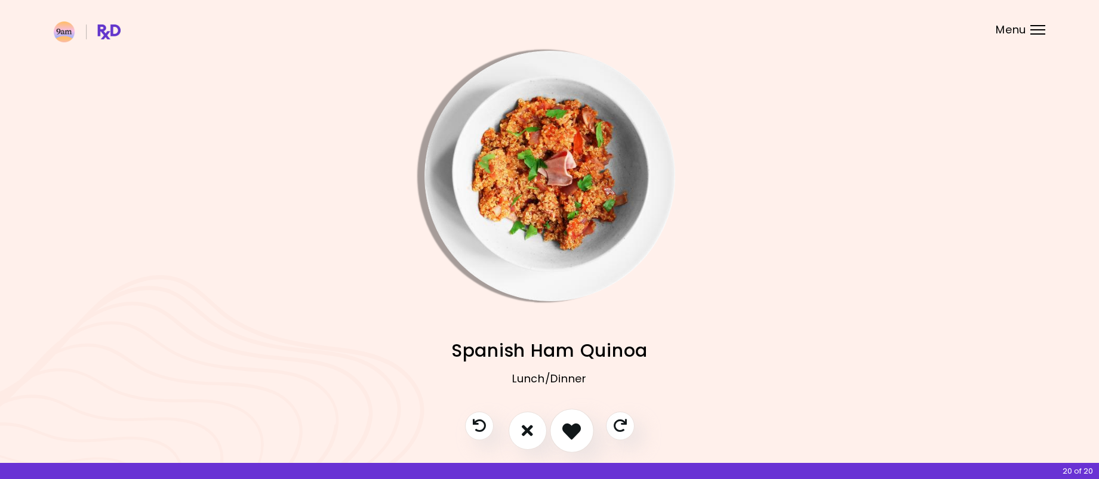
click at [574, 432] on icon "I like this recipe" at bounding box center [571, 431] width 19 height 19
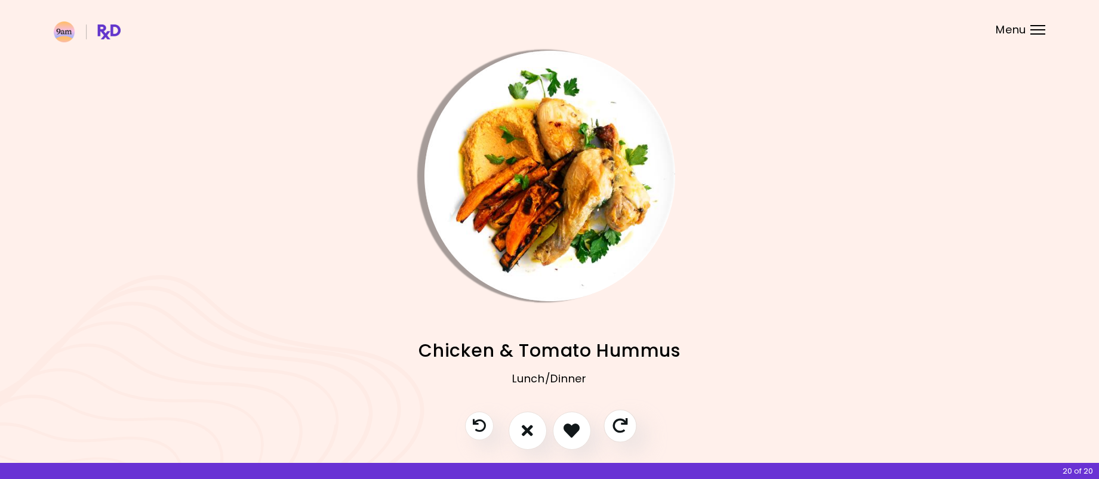
click at [617, 429] on icon "Skip" at bounding box center [620, 426] width 15 height 15
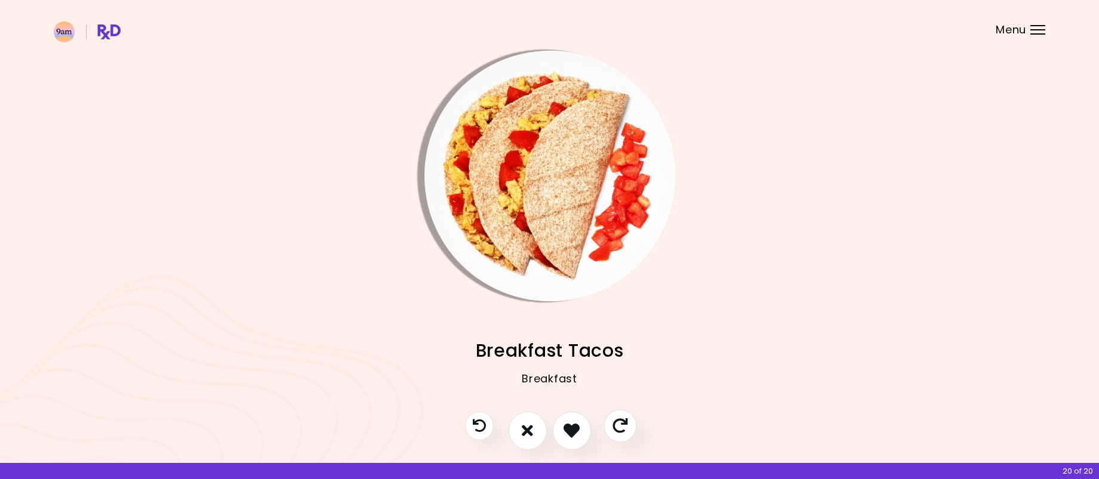
click at [617, 429] on icon "Skip" at bounding box center [620, 426] width 15 height 15
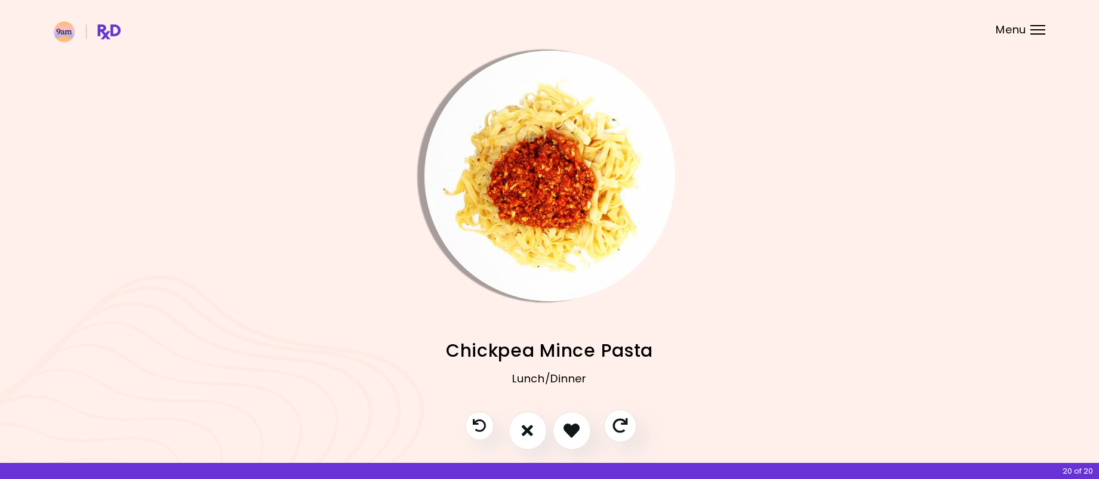
click at [620, 431] on icon "Skip" at bounding box center [620, 426] width 15 height 15
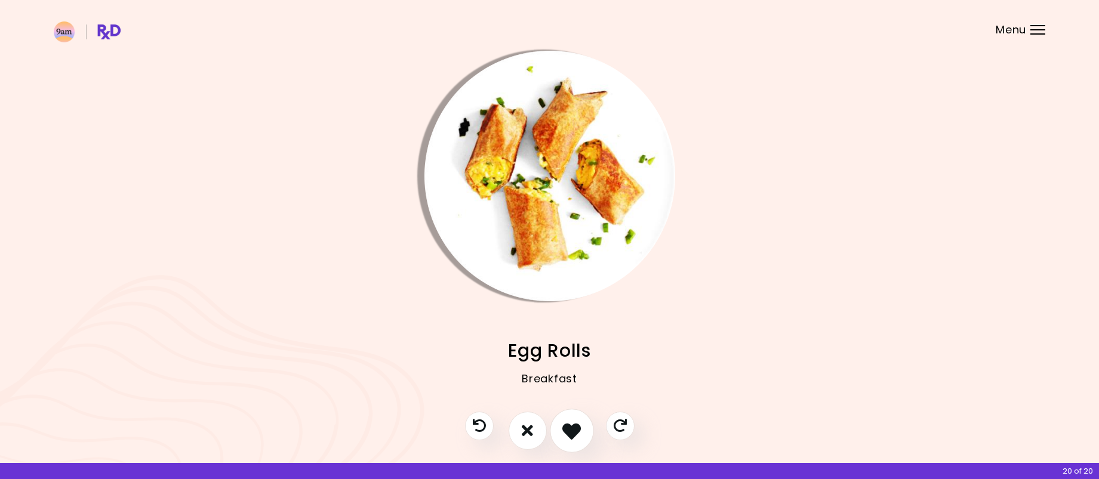
click at [567, 435] on icon "I like this recipe" at bounding box center [571, 431] width 19 height 19
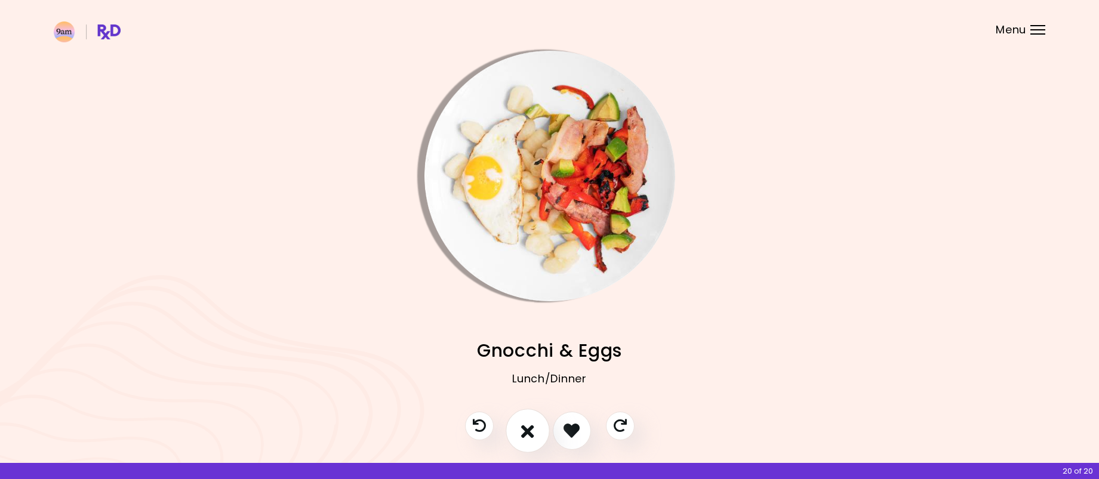
click at [530, 434] on icon "I don't like this recipe" at bounding box center [527, 431] width 13 height 19
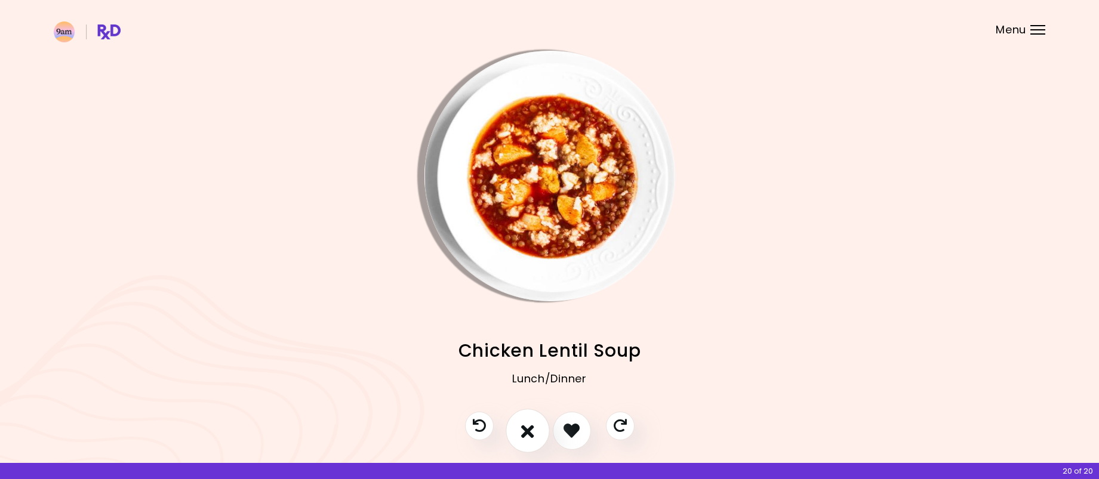
click at [530, 434] on icon "I don't like this recipe" at bounding box center [527, 431] width 13 height 19
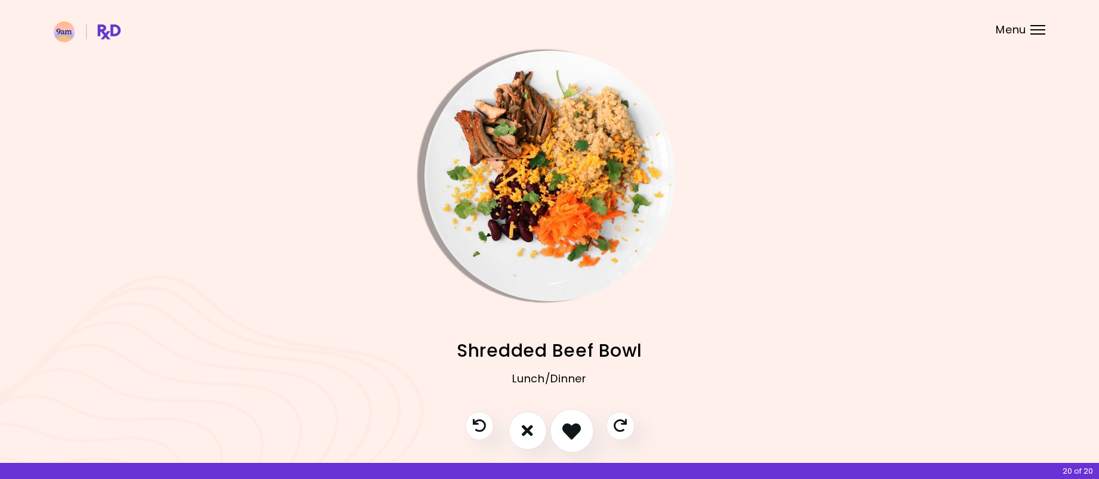
click at [568, 434] on icon "I like this recipe" at bounding box center [571, 431] width 19 height 19
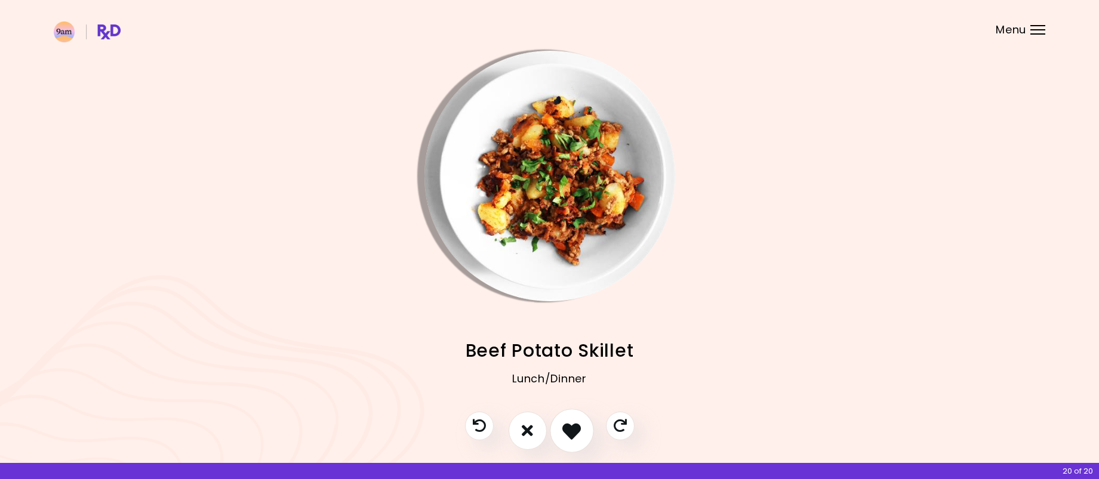
click at [568, 434] on icon "I like this recipe" at bounding box center [571, 431] width 19 height 19
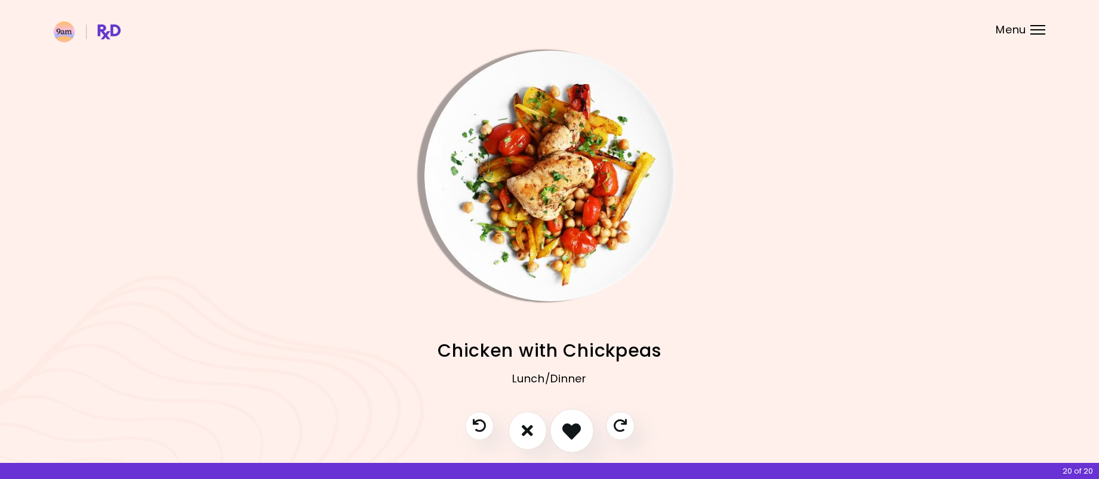
click at [568, 434] on icon "I like this recipe" at bounding box center [571, 431] width 19 height 19
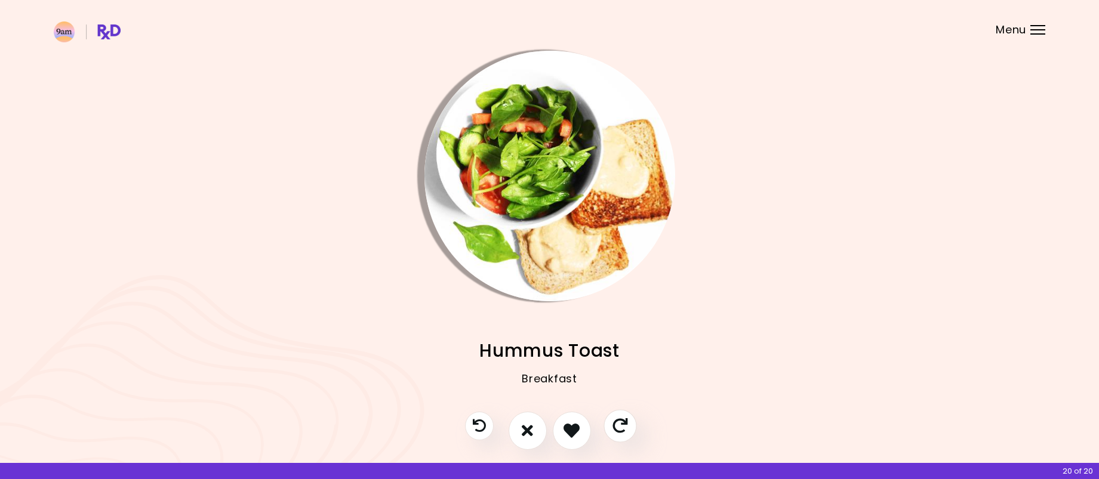
click at [626, 429] on icon "Skip" at bounding box center [620, 426] width 15 height 15
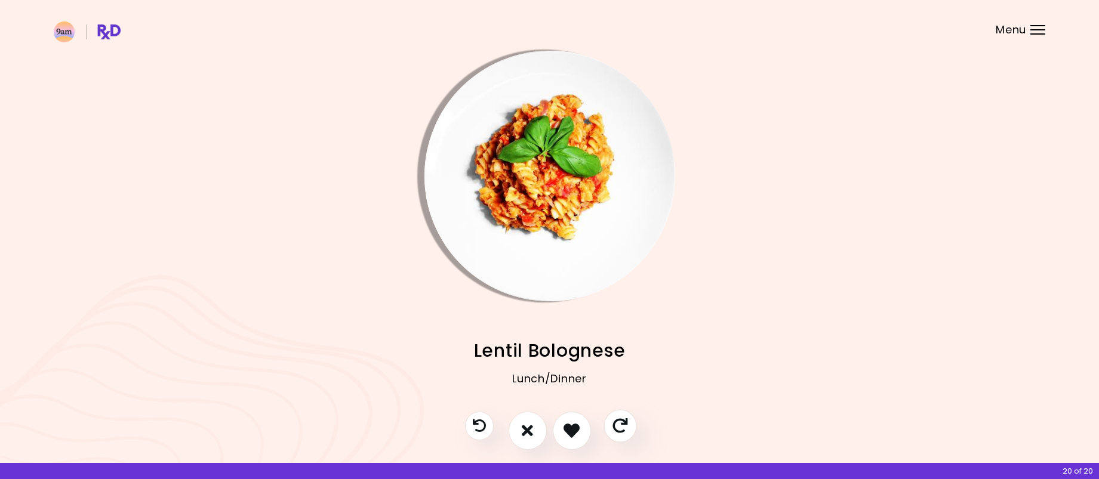
click at [626, 429] on icon "Skip" at bounding box center [620, 426] width 15 height 15
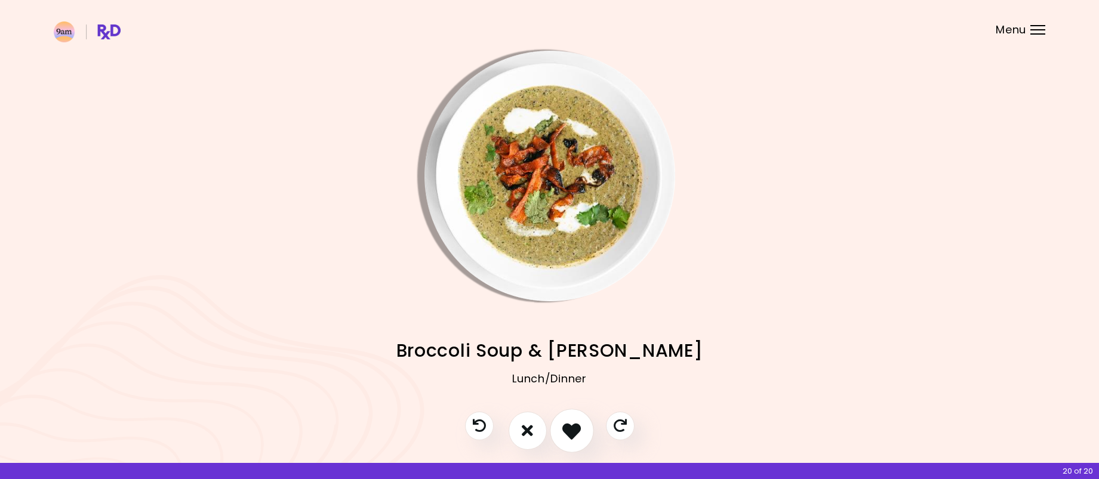
click at [565, 438] on icon "I like this recipe" at bounding box center [571, 431] width 19 height 19
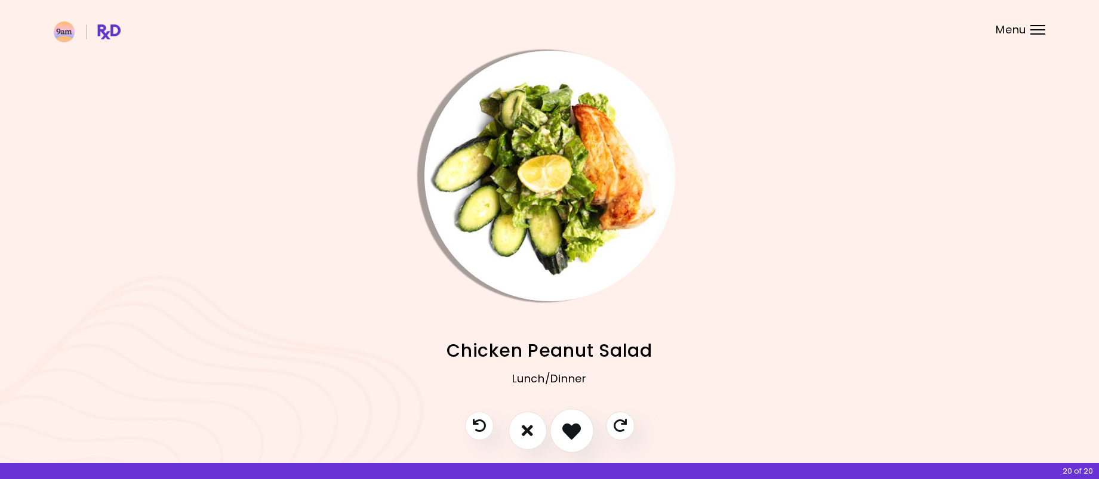
click at [565, 438] on icon "I like this recipe" at bounding box center [571, 431] width 19 height 19
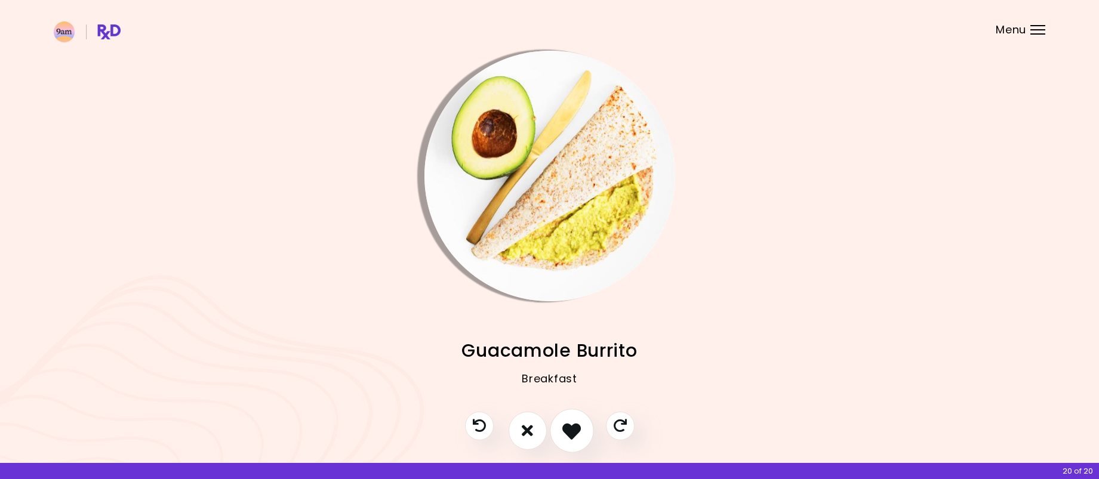
click at [565, 438] on icon "I like this recipe" at bounding box center [571, 431] width 19 height 19
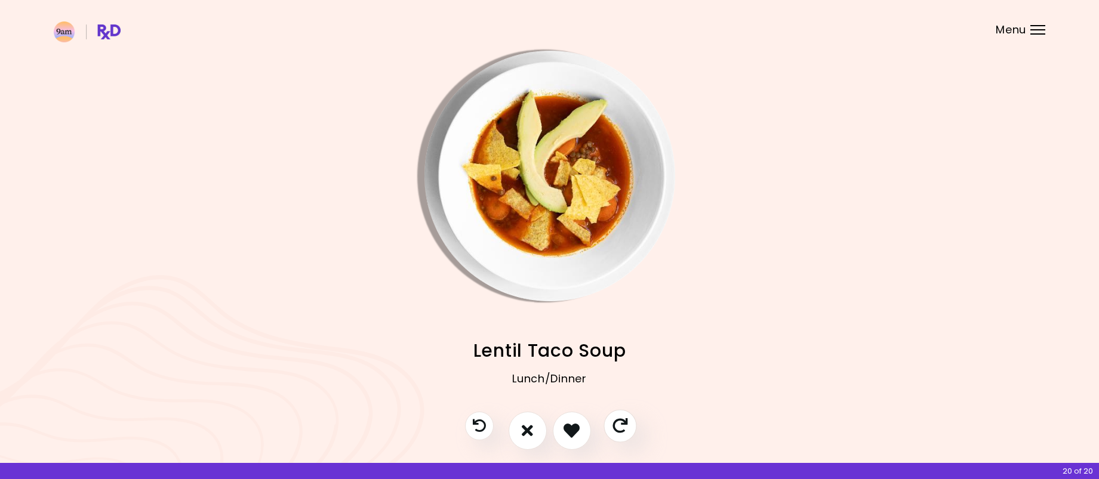
click at [617, 429] on icon "Skip" at bounding box center [620, 426] width 15 height 15
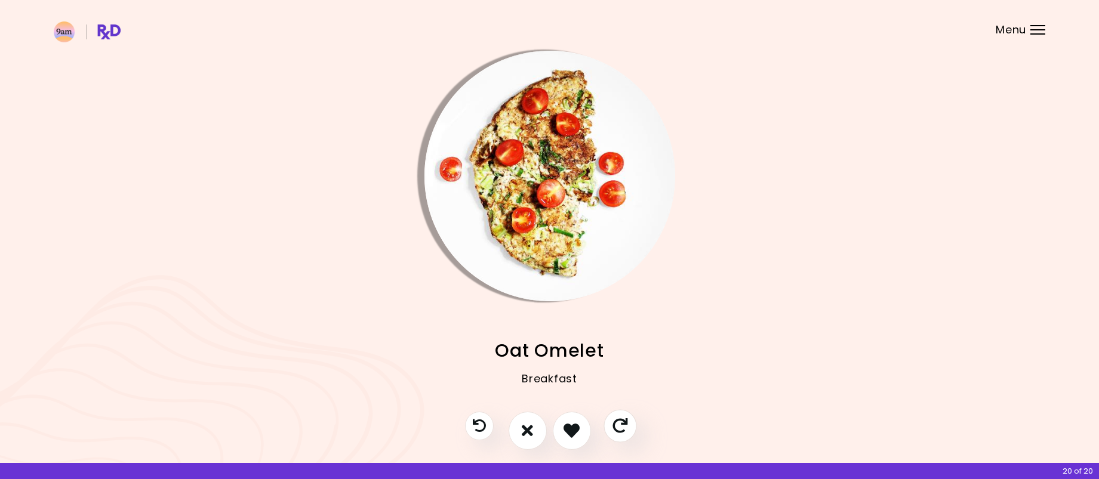
click at [620, 429] on icon "Skip" at bounding box center [620, 426] width 15 height 15
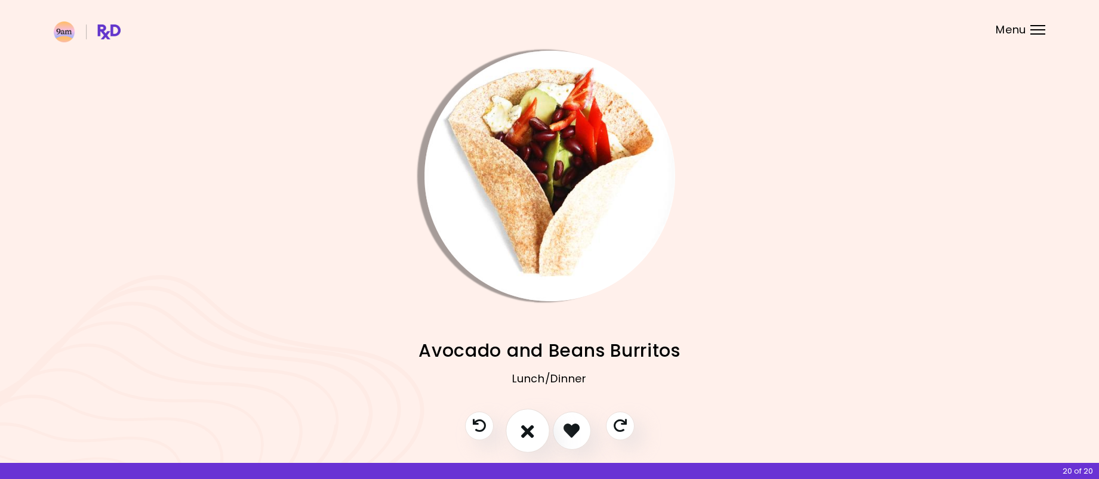
click at [531, 438] on icon "I don't like this recipe" at bounding box center [527, 431] width 13 height 19
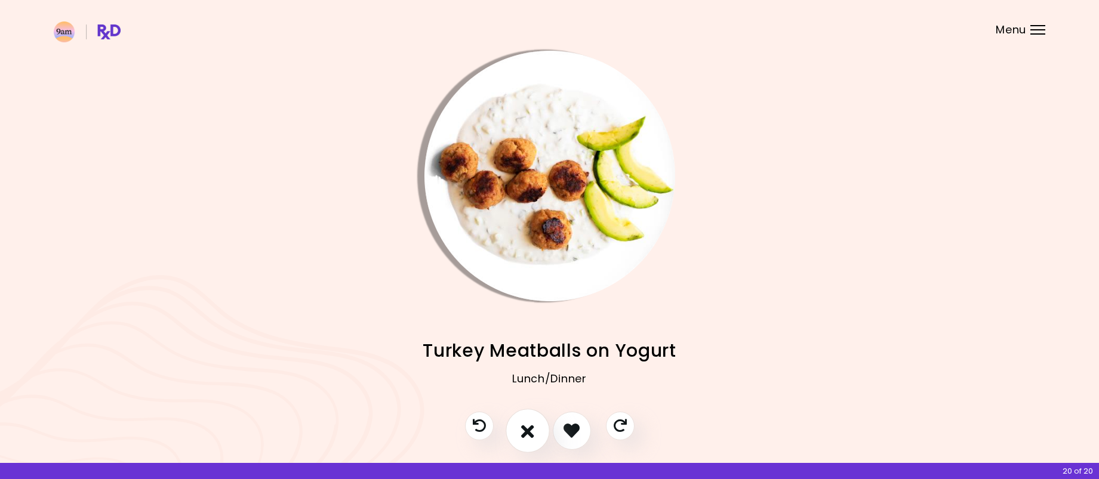
click at [531, 438] on icon "I don't like this recipe" at bounding box center [527, 431] width 13 height 19
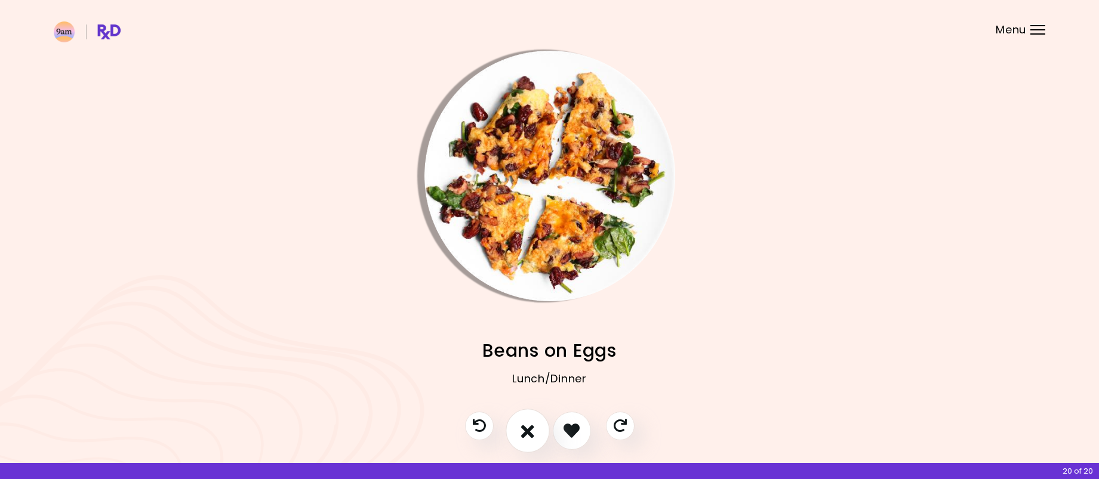
click at [531, 438] on icon "I don't like this recipe" at bounding box center [527, 431] width 13 height 19
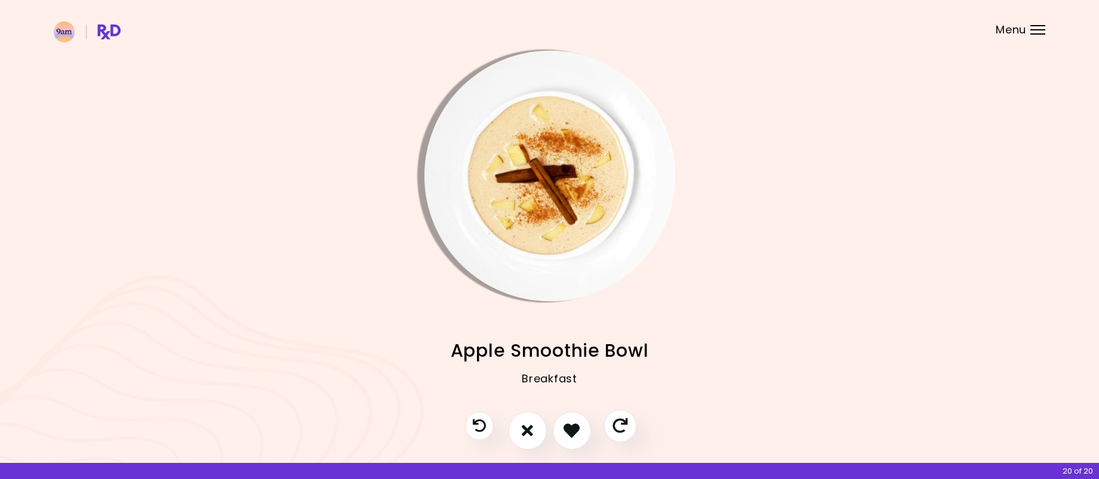
click at [613, 437] on button "Skip" at bounding box center [620, 426] width 33 height 33
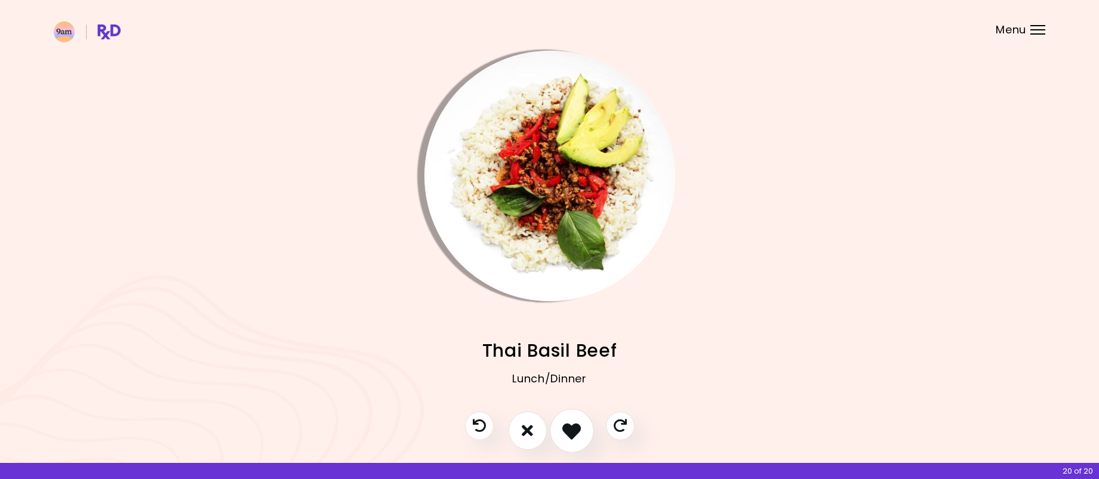
click at [571, 433] on icon "I like this recipe" at bounding box center [571, 431] width 19 height 19
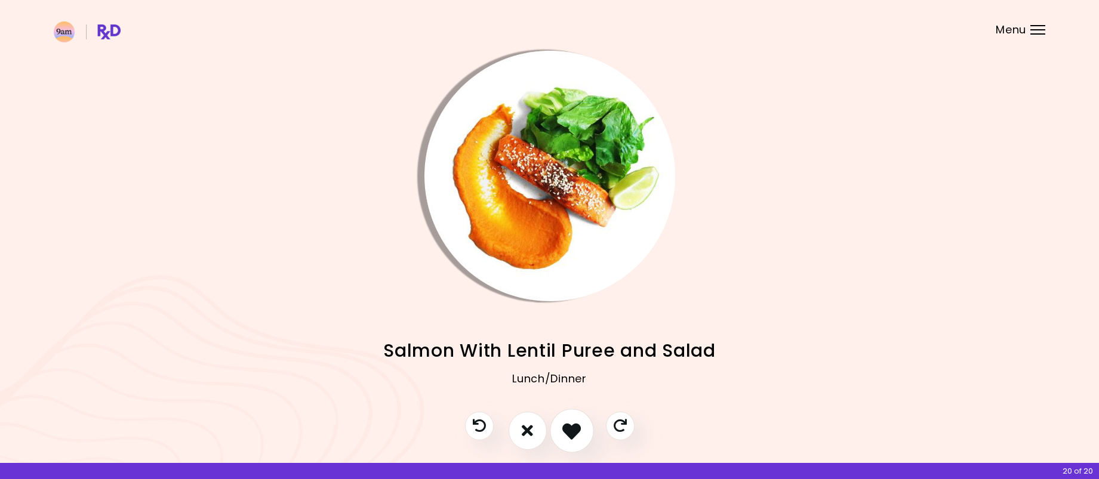
click at [585, 434] on button "I like this recipe" at bounding box center [572, 431] width 44 height 44
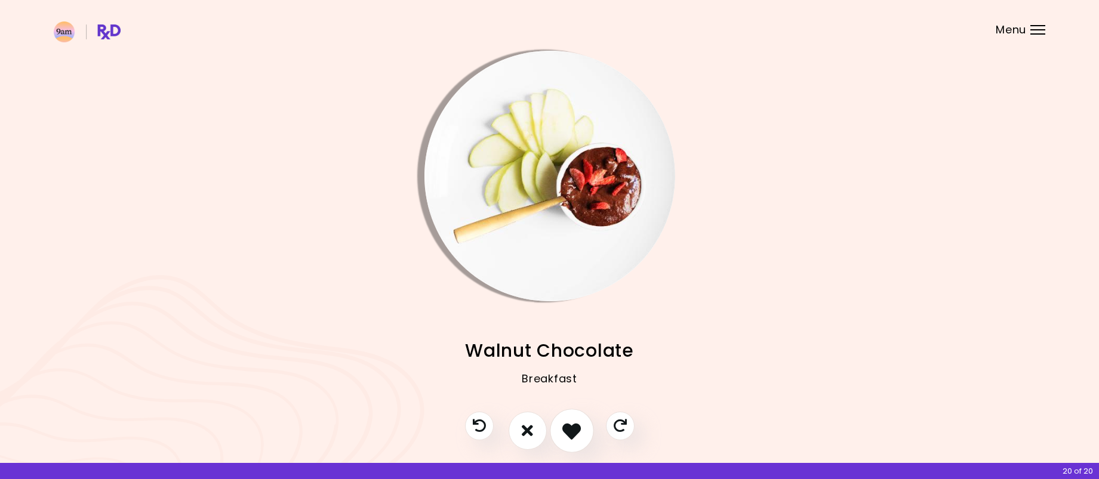
click at [585, 434] on button "I like this recipe" at bounding box center [572, 431] width 44 height 44
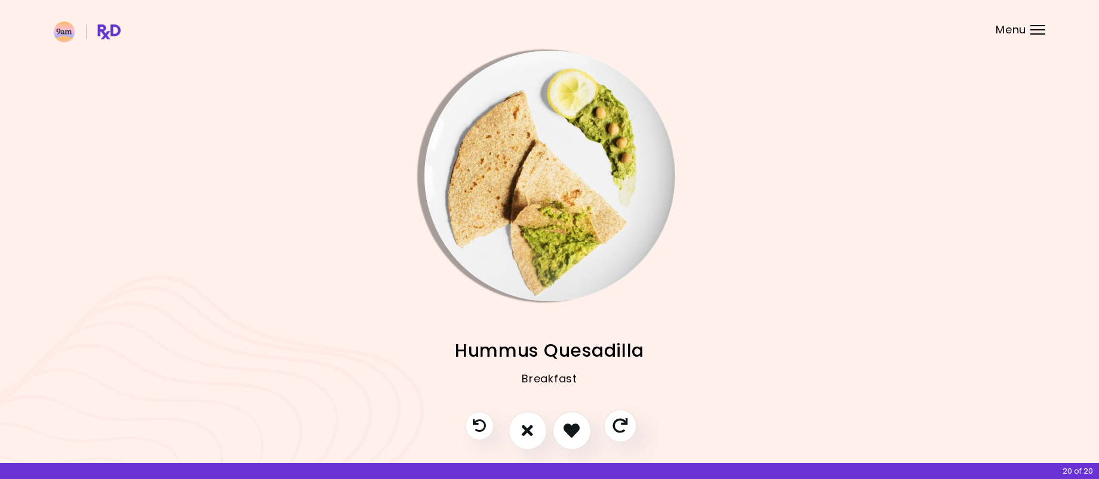
click at [617, 424] on icon "Skip" at bounding box center [620, 426] width 15 height 15
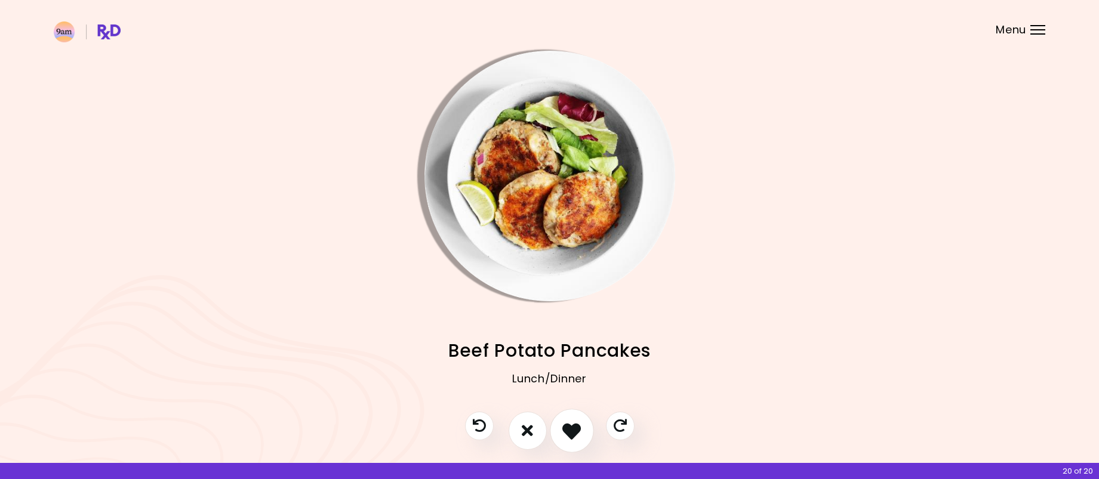
click at [582, 427] on button "I like this recipe" at bounding box center [572, 431] width 44 height 44
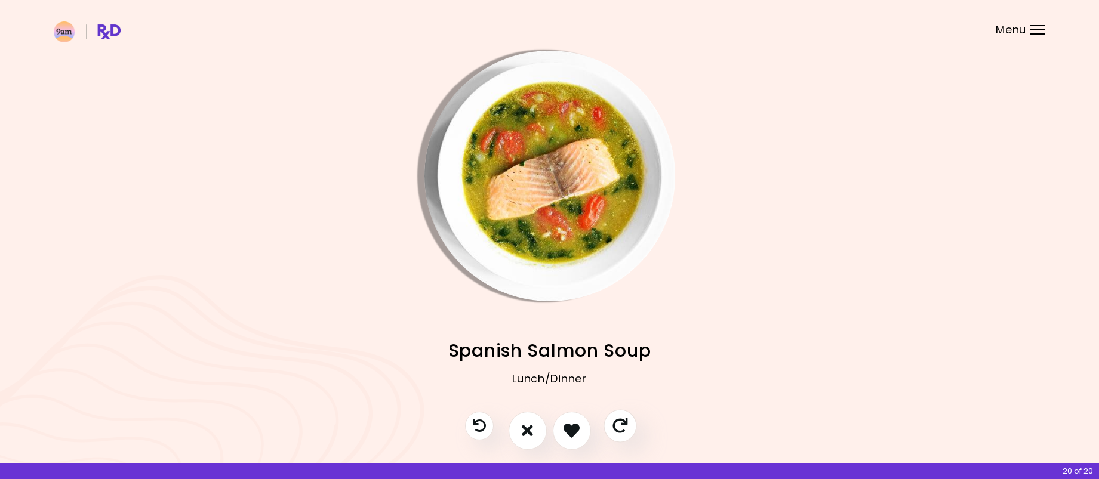
click at [634, 428] on button "Skip" at bounding box center [620, 426] width 33 height 33
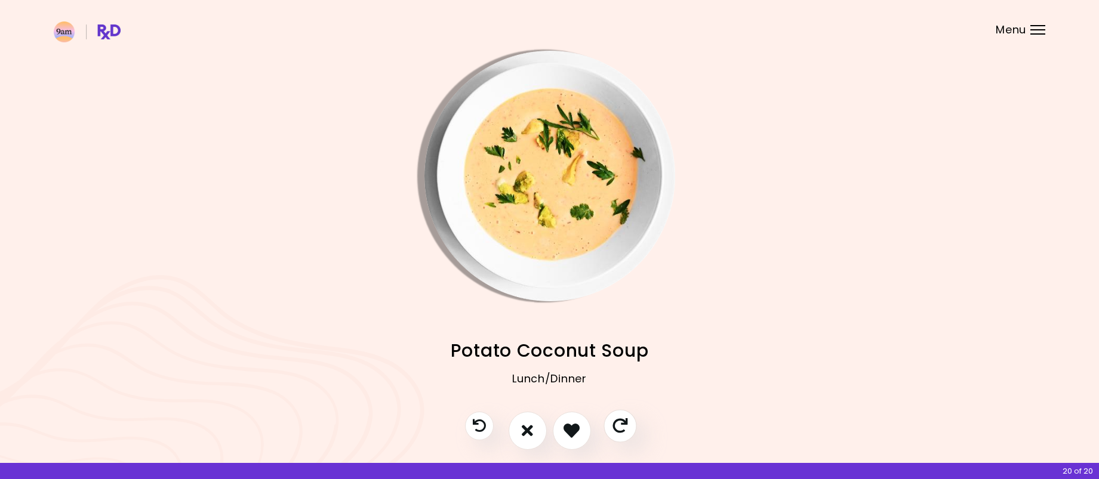
click at [634, 428] on button "Skip" at bounding box center [620, 426] width 33 height 33
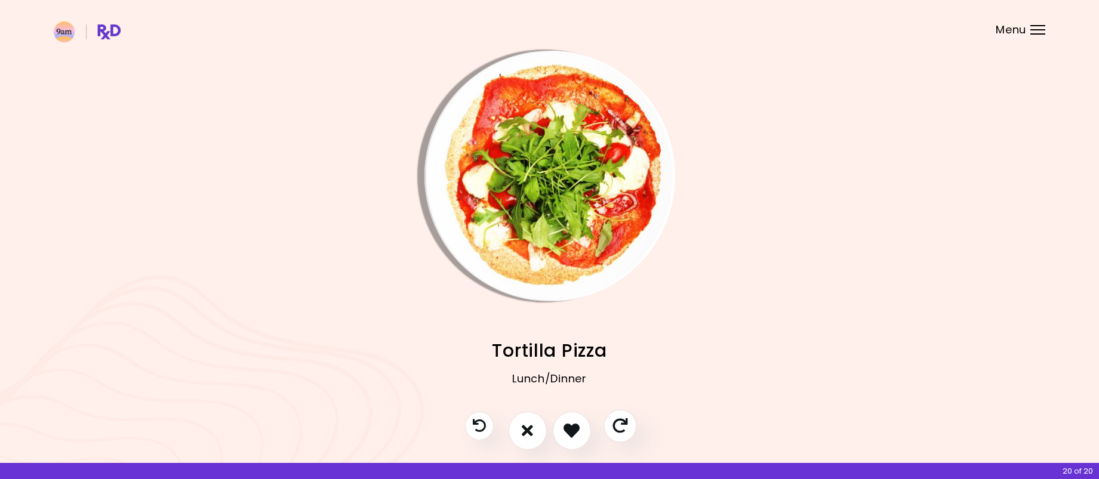
click at [623, 426] on icon "Skip" at bounding box center [620, 426] width 15 height 15
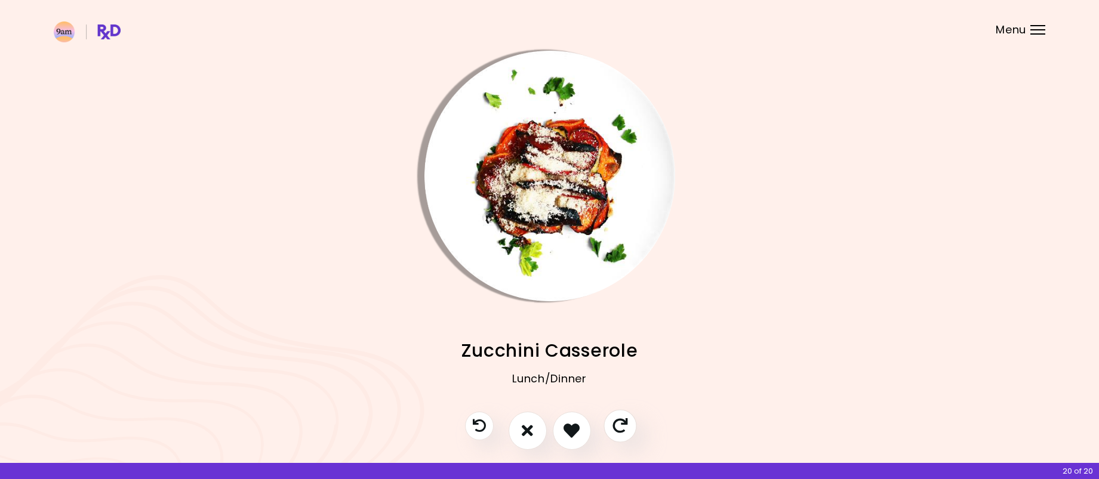
click at [623, 426] on icon "Skip" at bounding box center [620, 426] width 15 height 15
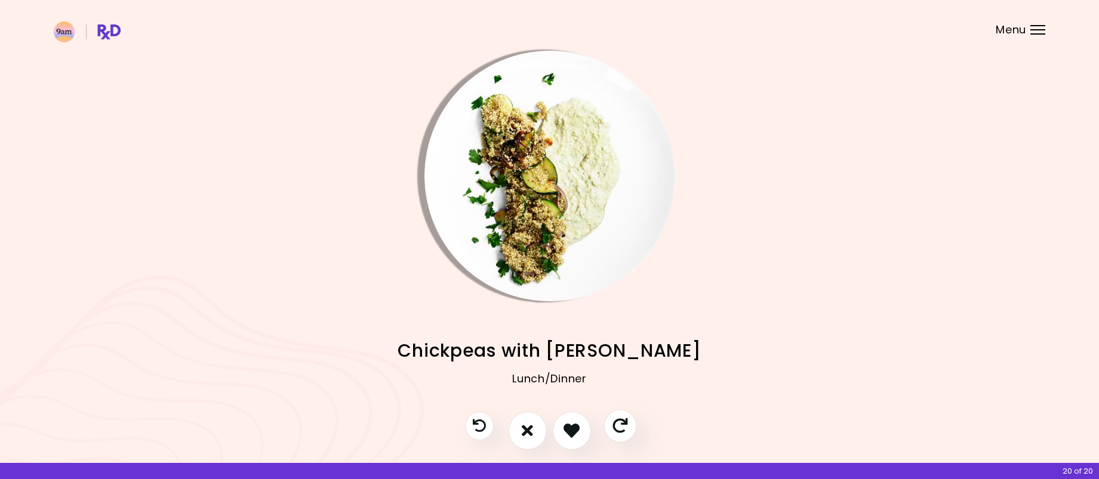
click at [623, 426] on icon "Skip" at bounding box center [620, 426] width 15 height 15
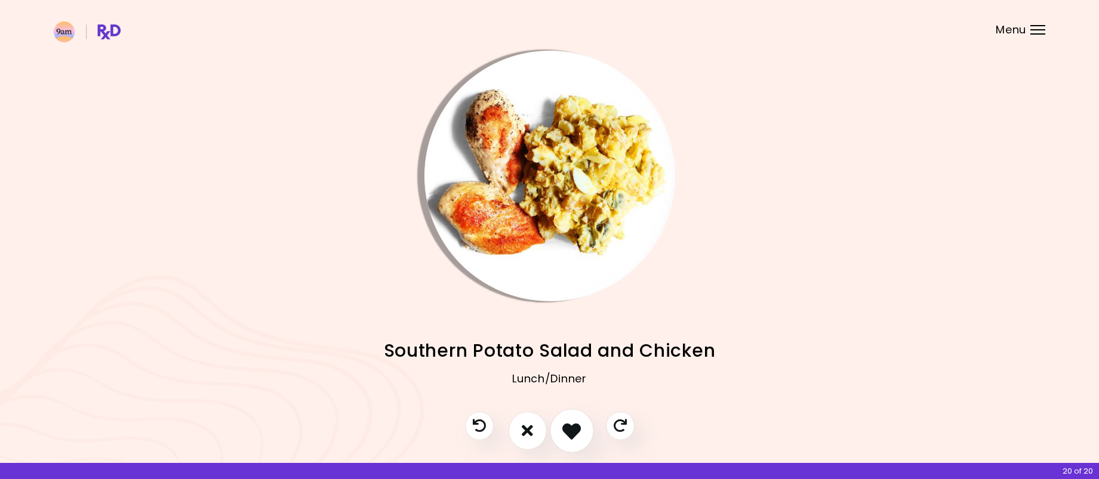
click at [579, 435] on icon "I like this recipe" at bounding box center [571, 431] width 19 height 19
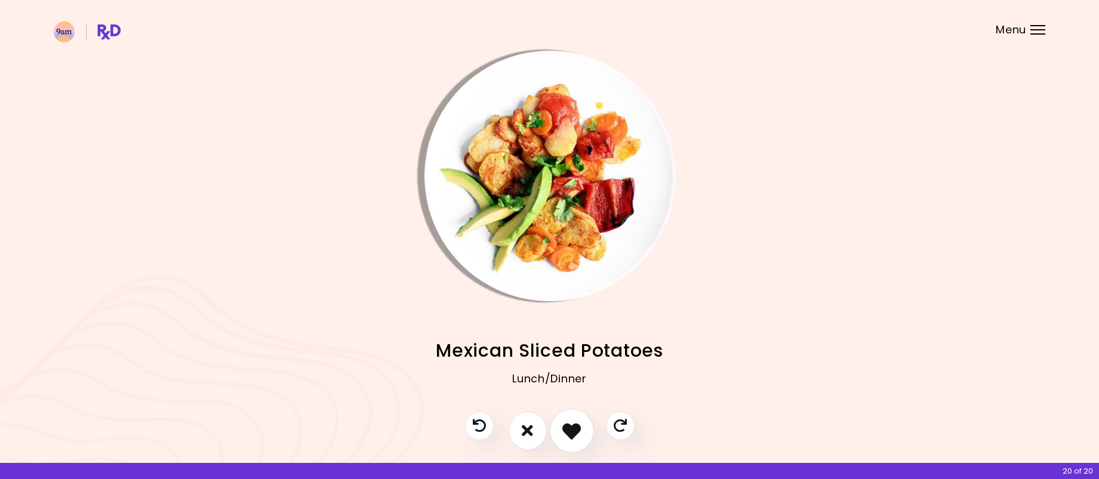
click at [579, 435] on icon "I like this recipe" at bounding box center [571, 431] width 19 height 19
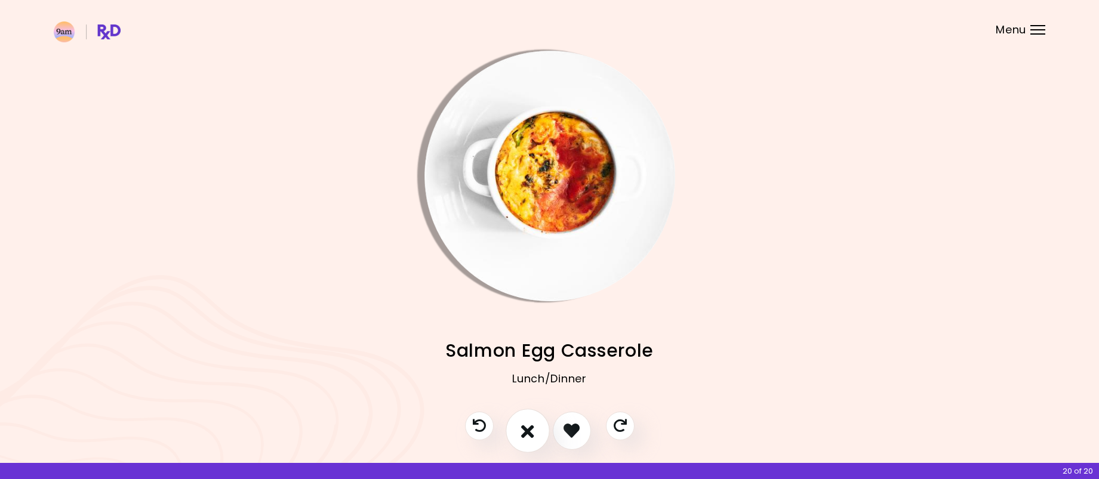
click at [537, 437] on button "I don't like this recipe" at bounding box center [528, 431] width 44 height 44
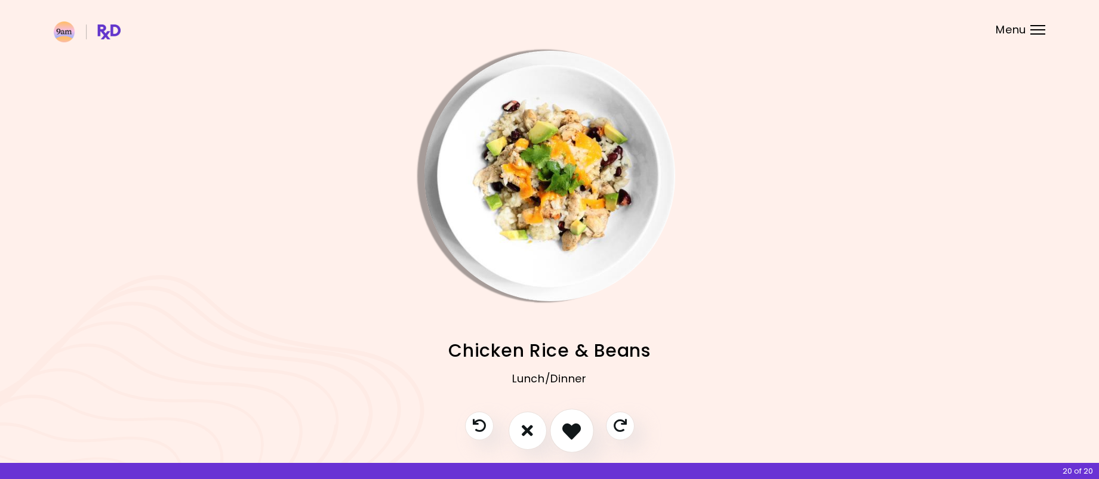
click at [568, 432] on icon "I like this recipe" at bounding box center [571, 431] width 19 height 19
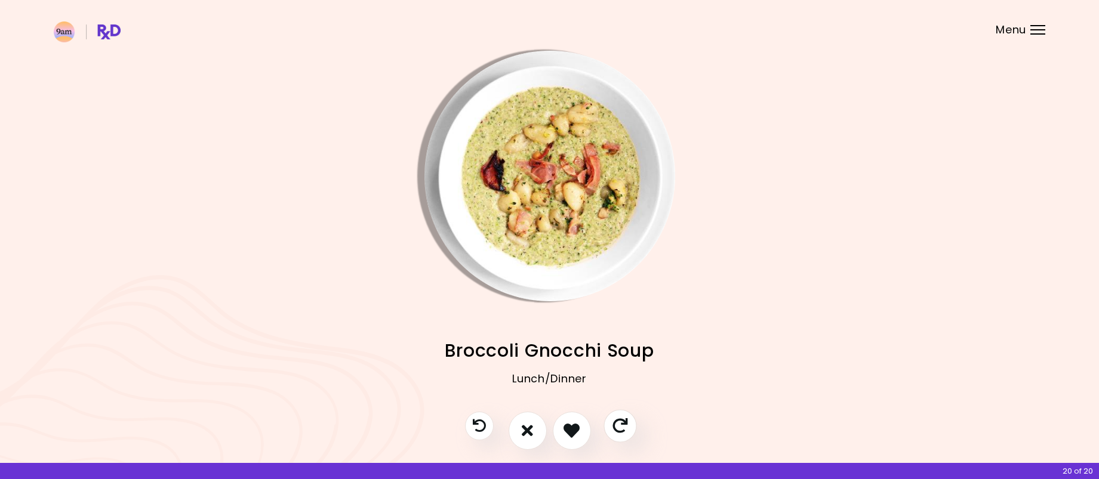
click at [614, 434] on button "Skip" at bounding box center [620, 426] width 33 height 33
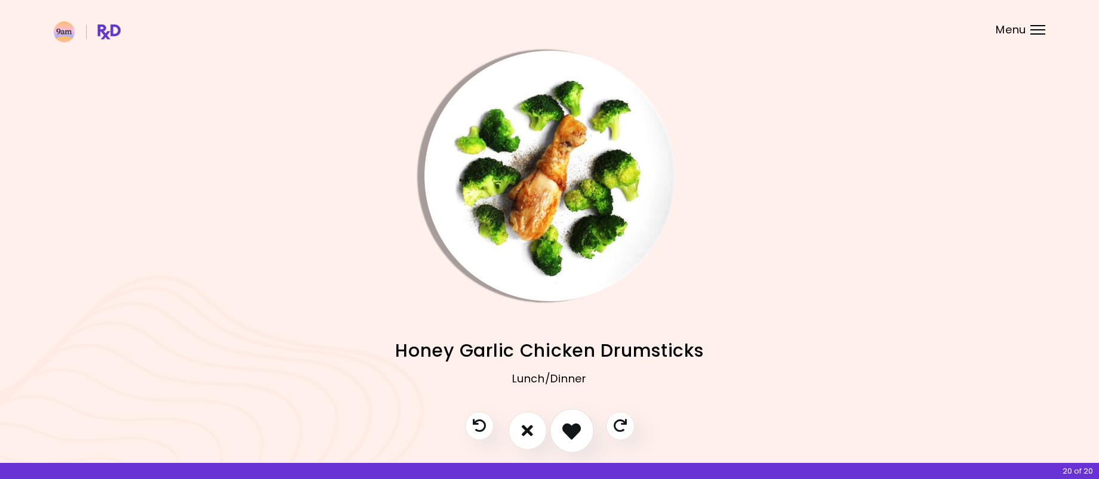
click at [577, 436] on icon "I like this recipe" at bounding box center [571, 431] width 19 height 19
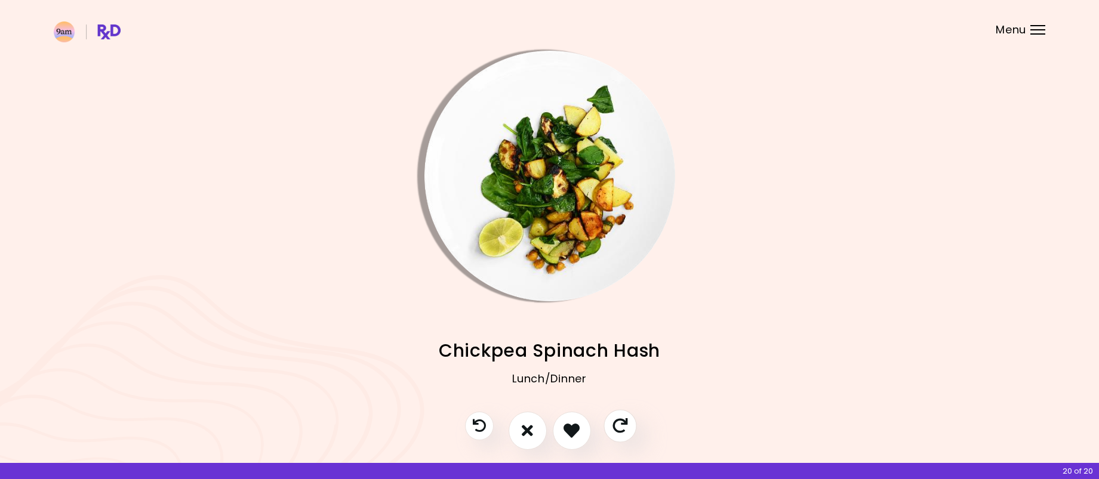
click at [610, 432] on button "Skip" at bounding box center [620, 426] width 33 height 33
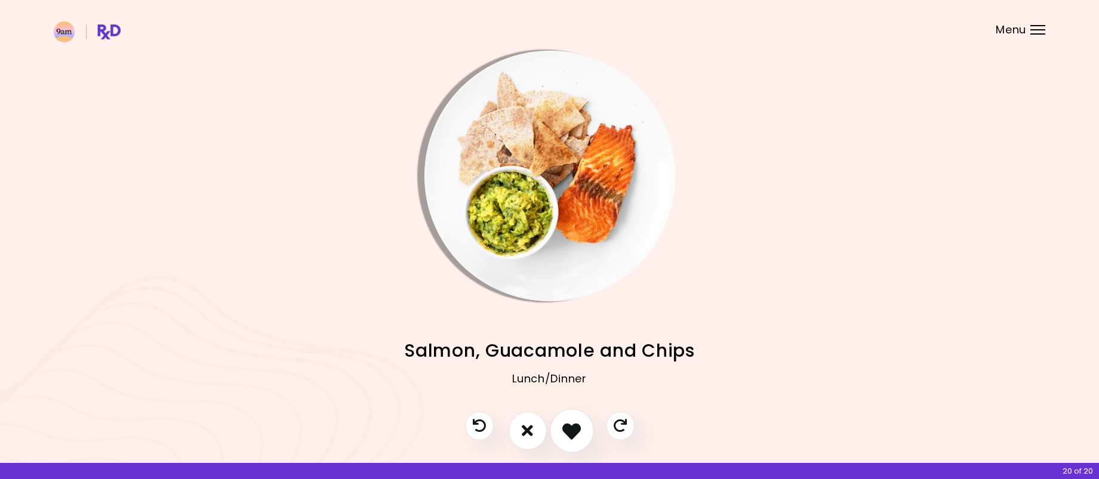
click at [577, 432] on icon "I like this recipe" at bounding box center [571, 431] width 19 height 19
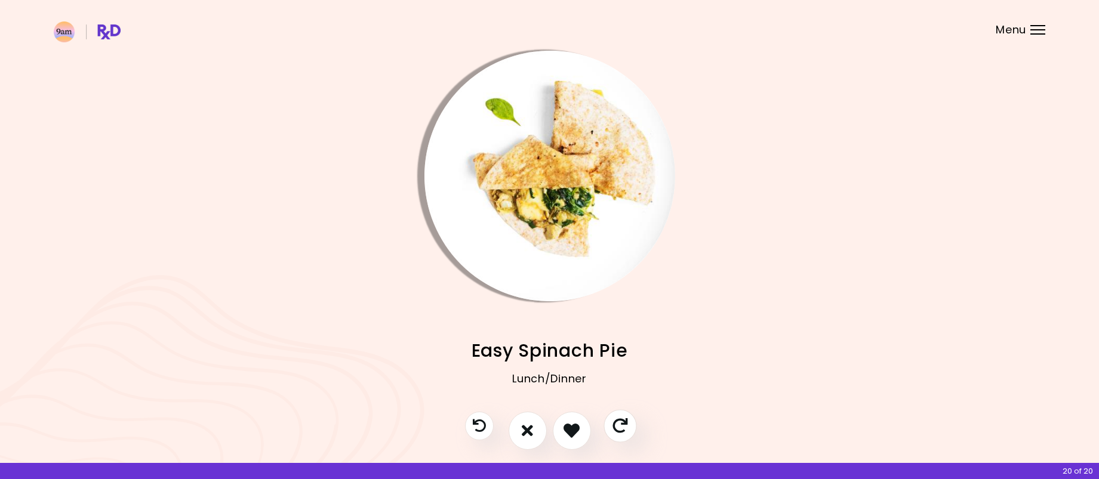
click at [613, 426] on icon "Skip" at bounding box center [620, 426] width 15 height 15
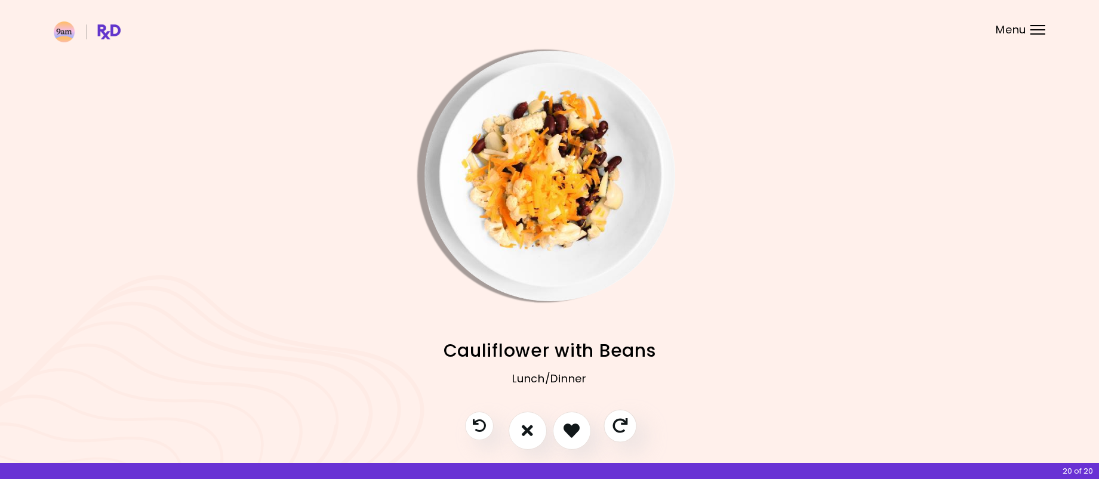
click at [613, 426] on icon "Skip" at bounding box center [620, 426] width 15 height 15
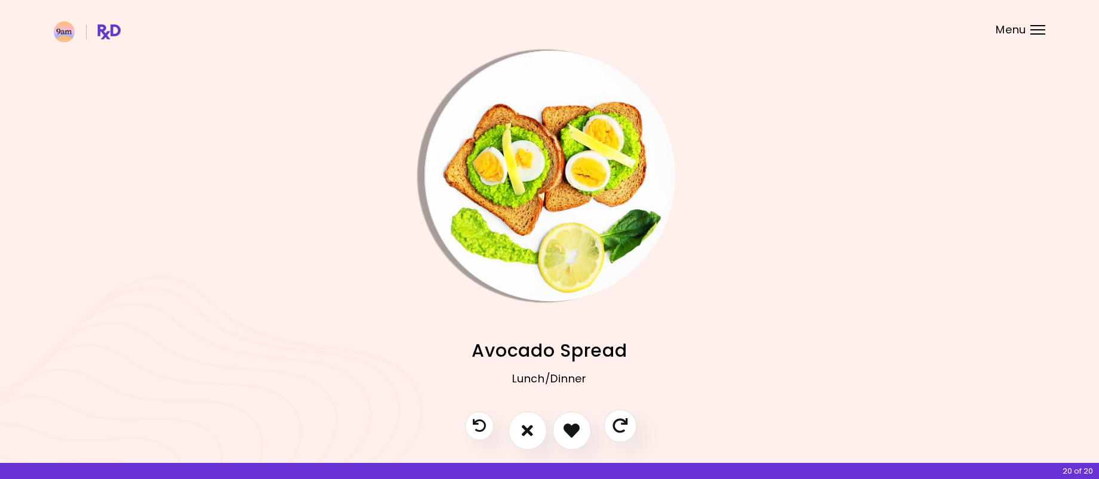
click at [613, 426] on icon "Skip" at bounding box center [620, 426] width 15 height 15
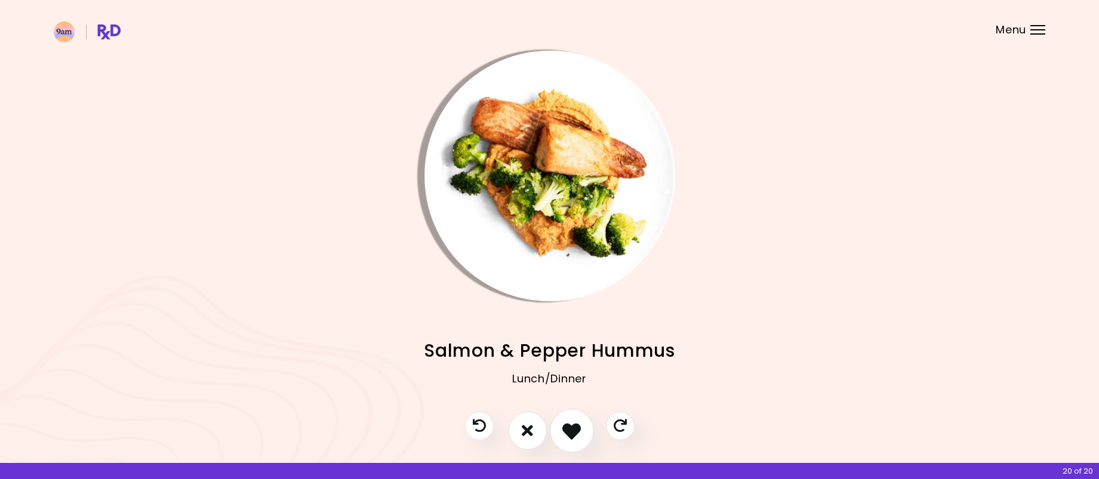
click at [579, 430] on icon "I like this recipe" at bounding box center [571, 431] width 19 height 19
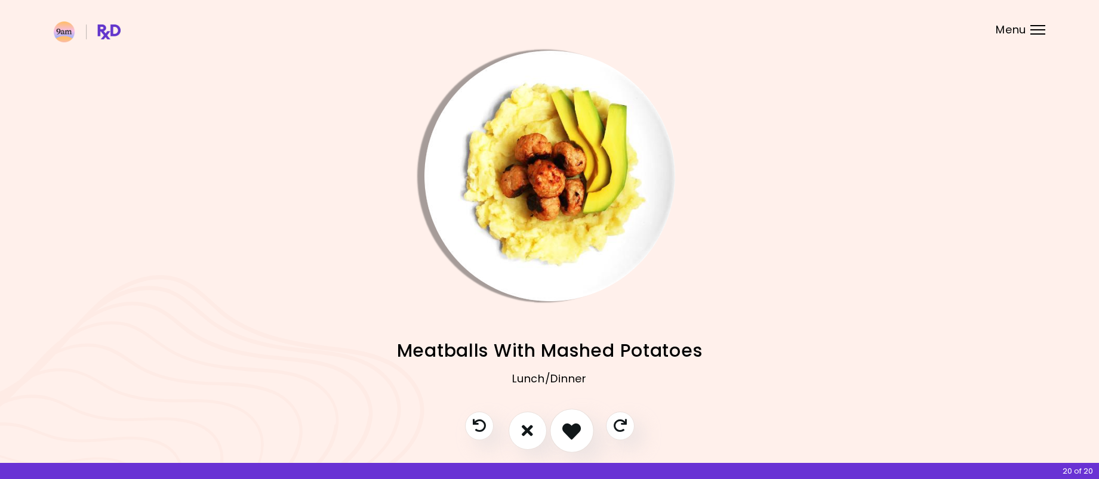
click at [579, 430] on icon "I like this recipe" at bounding box center [571, 431] width 19 height 19
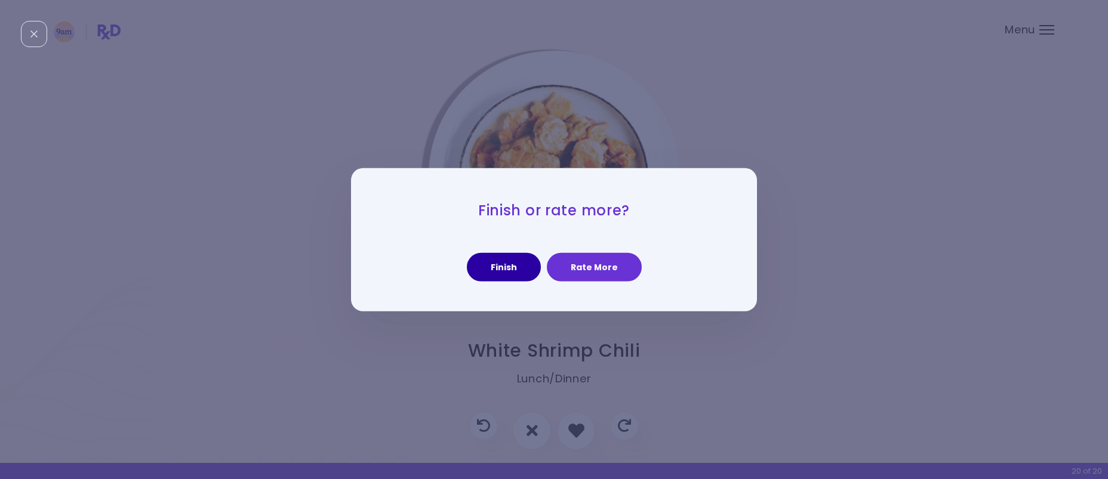
click at [509, 272] on button "Finish" at bounding box center [504, 267] width 74 height 29
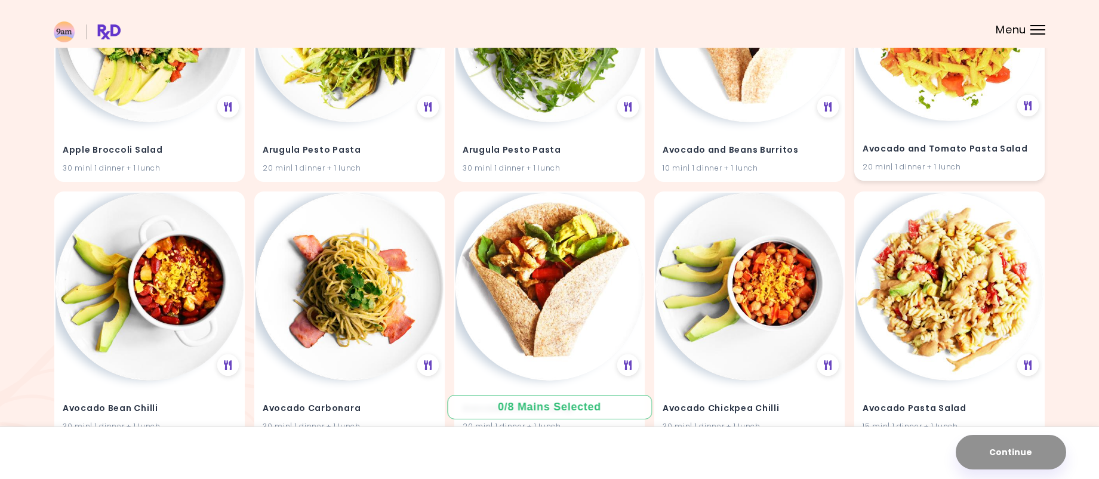
scroll to position [299, 0]
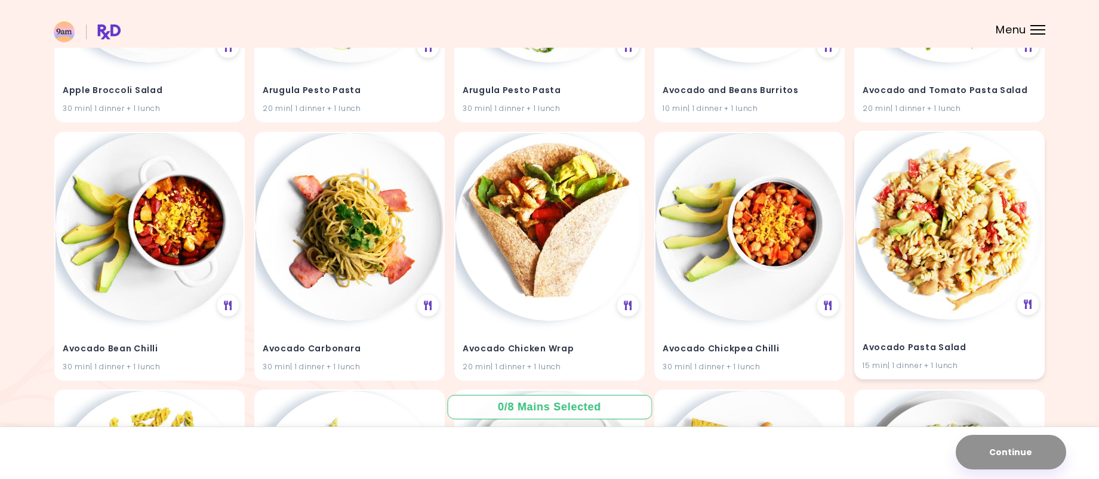
click at [970, 239] on img at bounding box center [950, 226] width 188 height 188
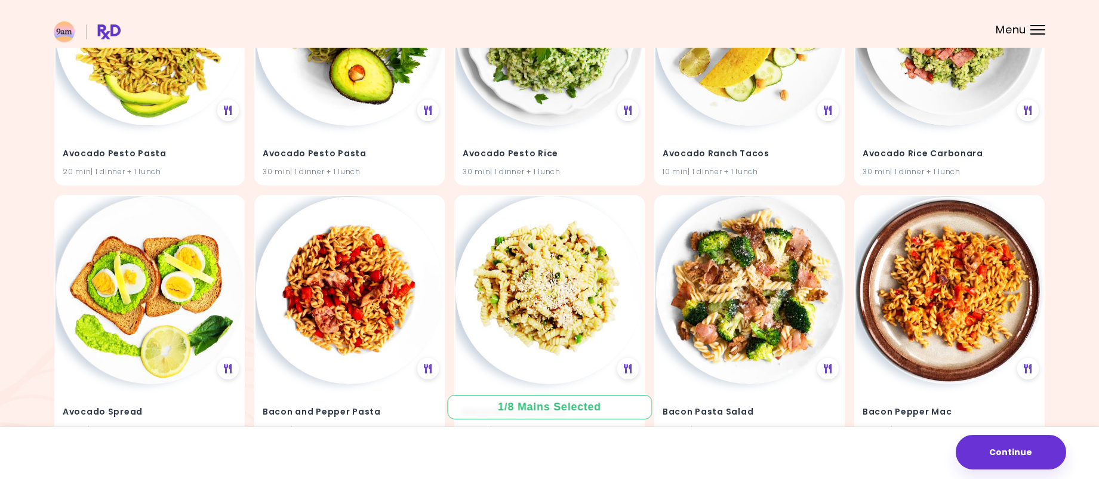
scroll to position [776, 0]
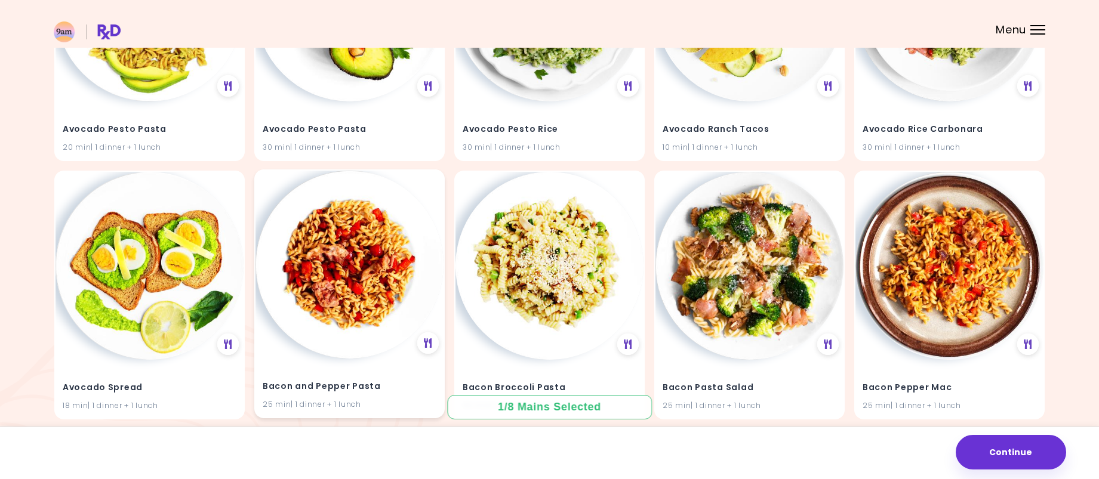
click at [358, 300] on img at bounding box center [350, 265] width 188 height 188
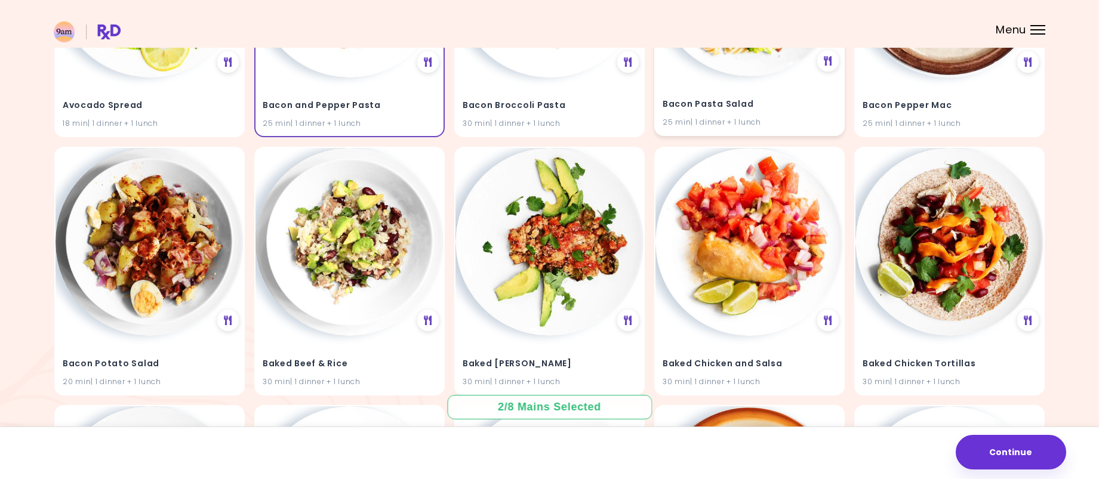
scroll to position [1134, 0]
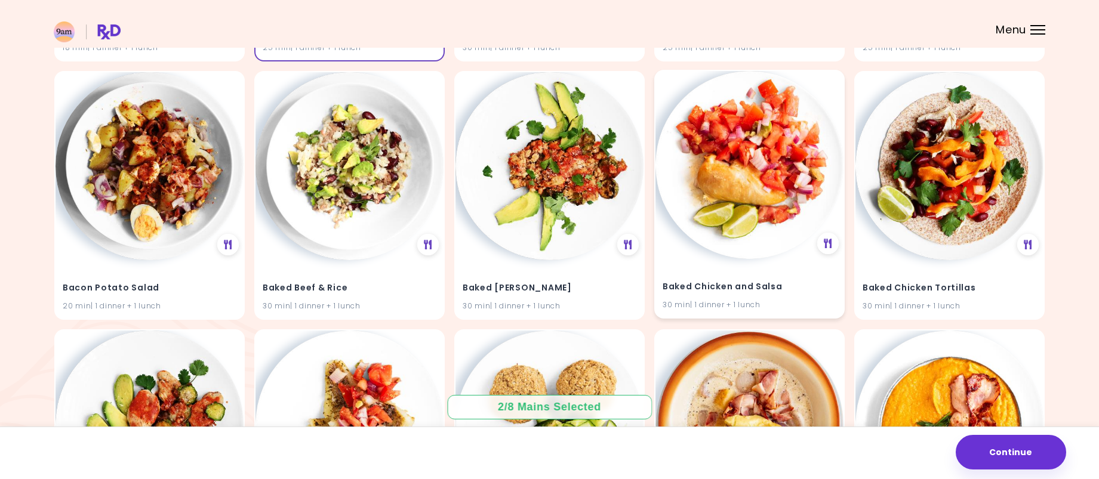
click at [749, 181] on img at bounding box center [750, 165] width 188 height 188
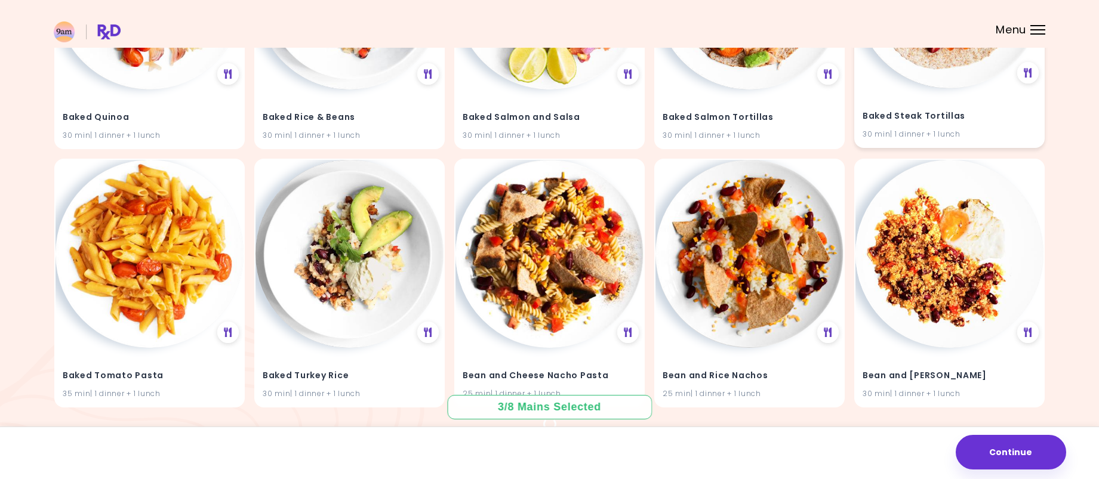
scroll to position [1880, 0]
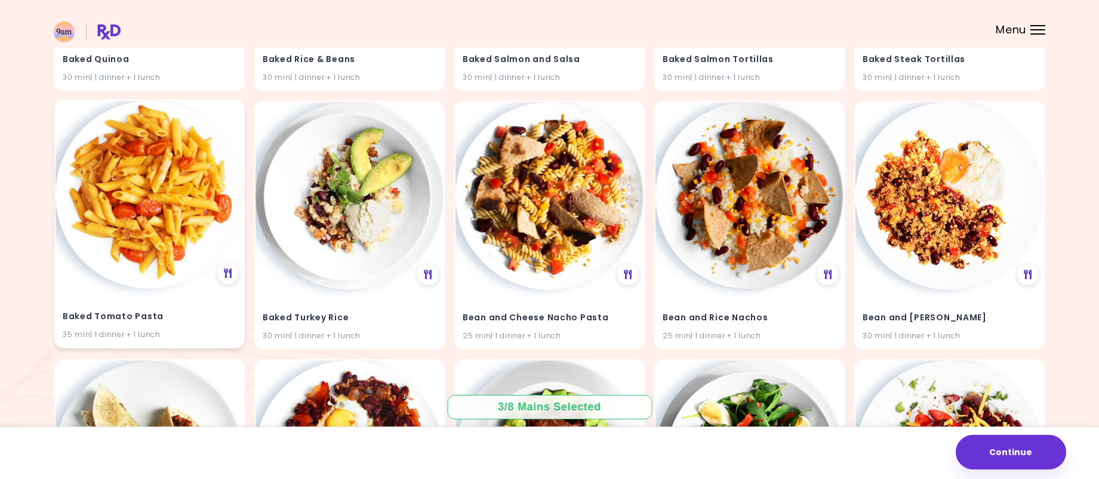
click at [170, 236] on img at bounding box center [150, 195] width 188 height 188
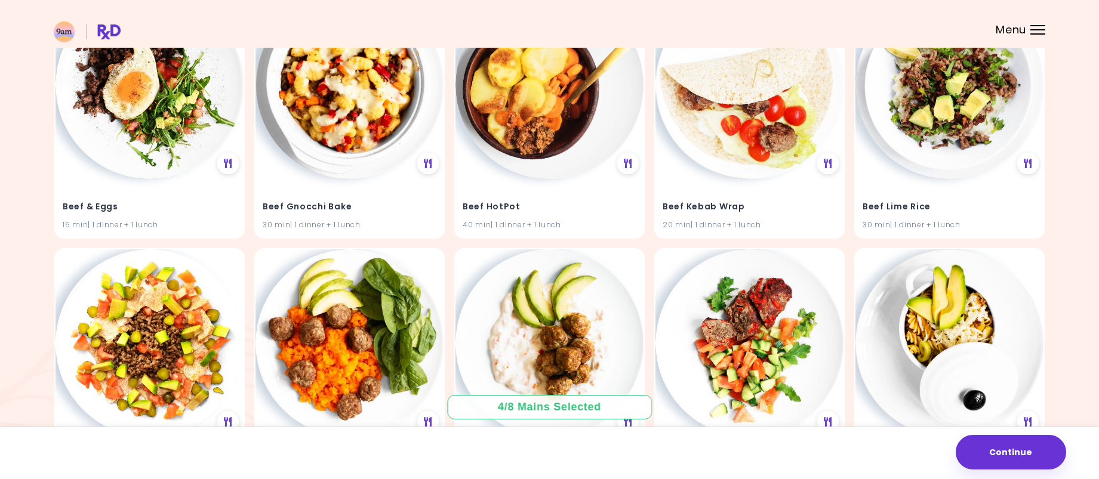
scroll to position [3731, 0]
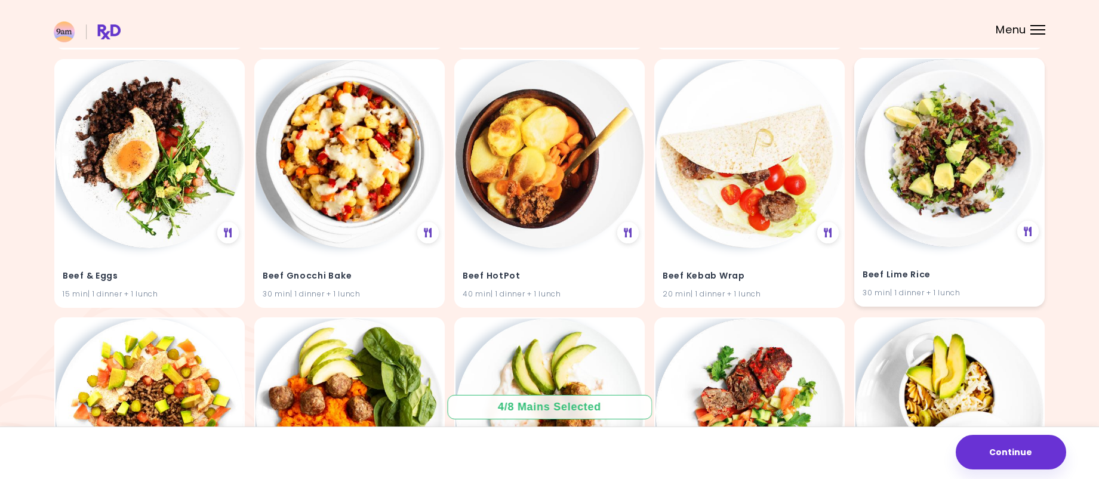
click at [939, 152] on img at bounding box center [950, 153] width 188 height 188
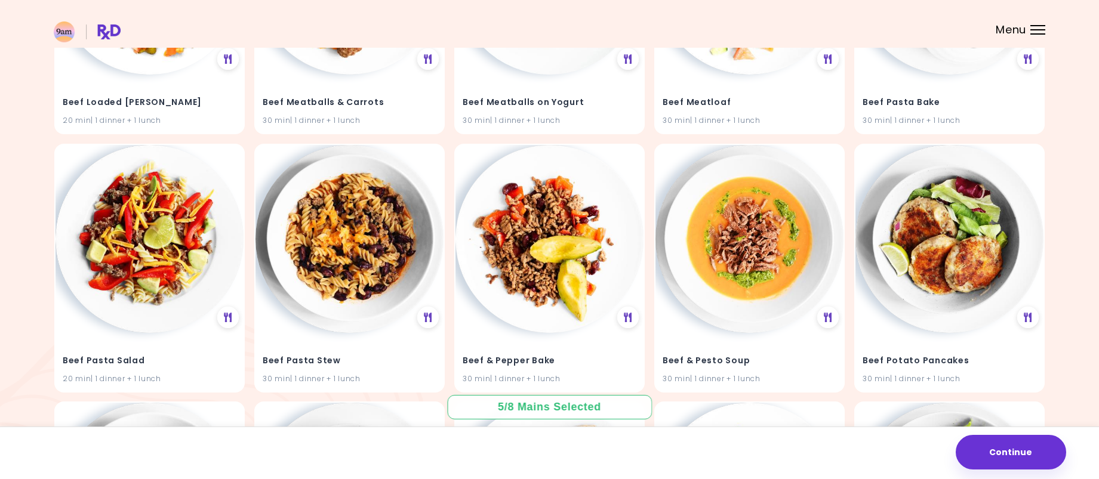
scroll to position [4268, 0]
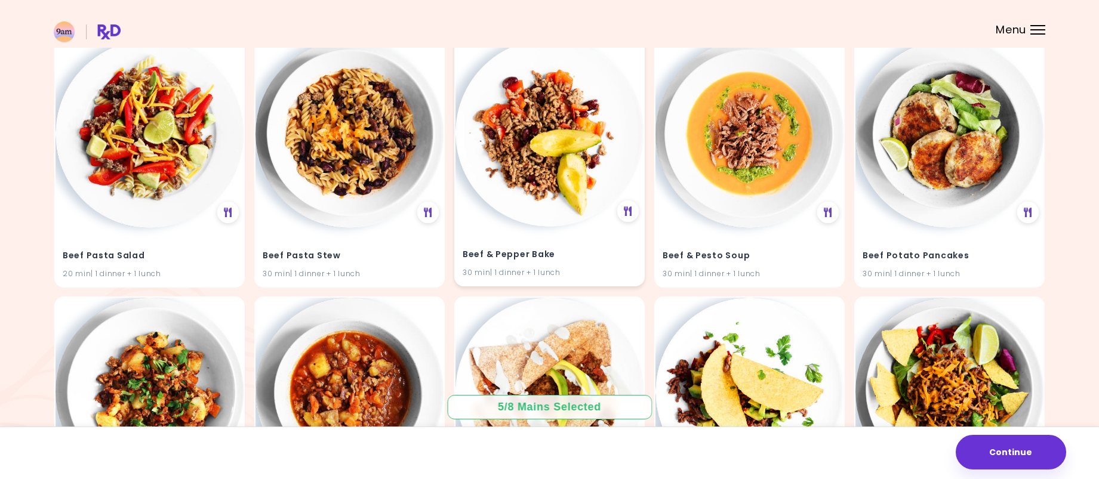
click at [570, 214] on img at bounding box center [550, 133] width 188 height 188
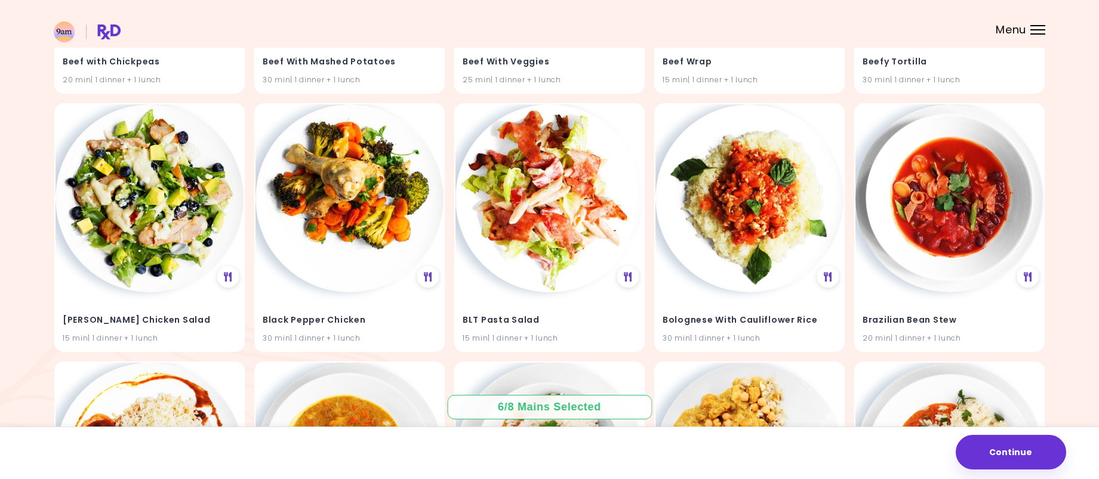
scroll to position [5045, 0]
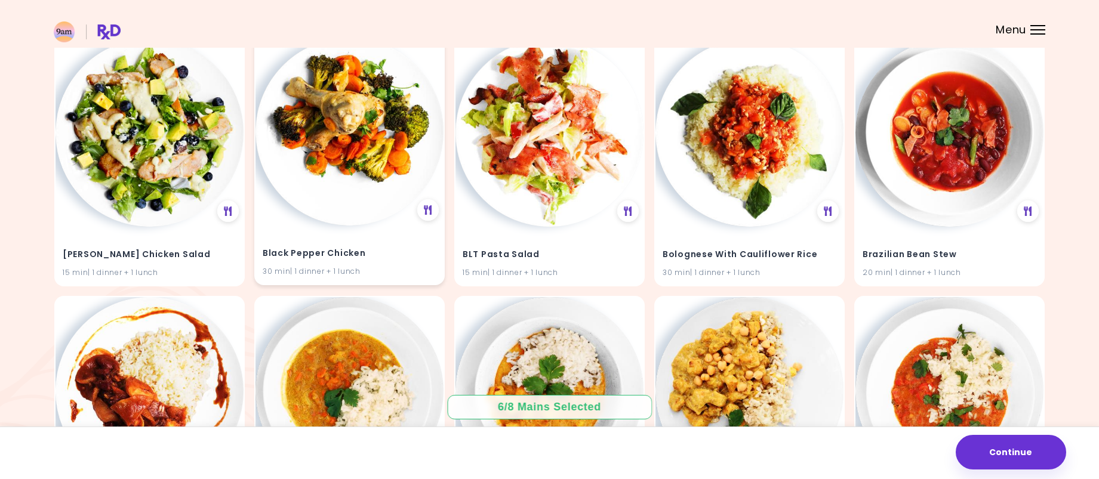
click at [370, 193] on img at bounding box center [350, 132] width 188 height 188
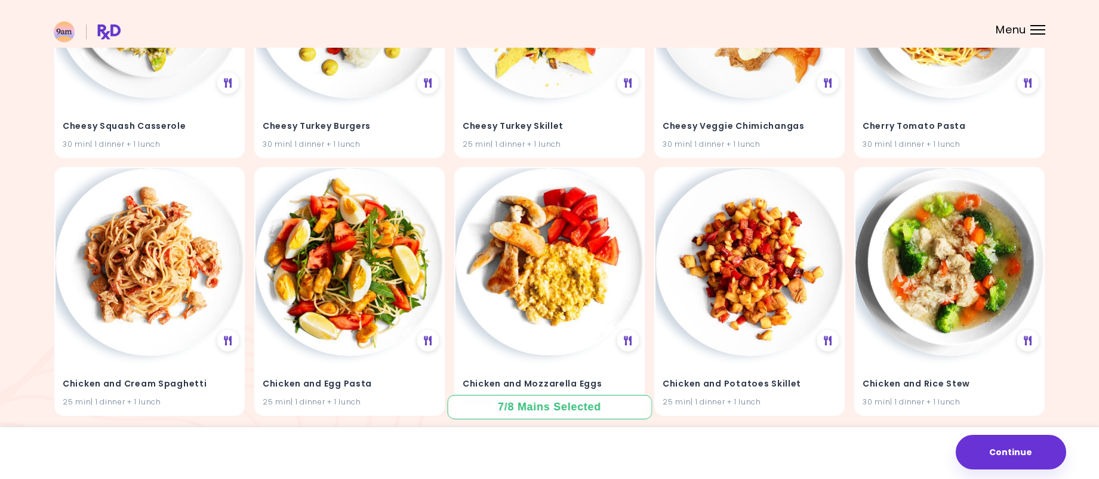
scroll to position [8083, 0]
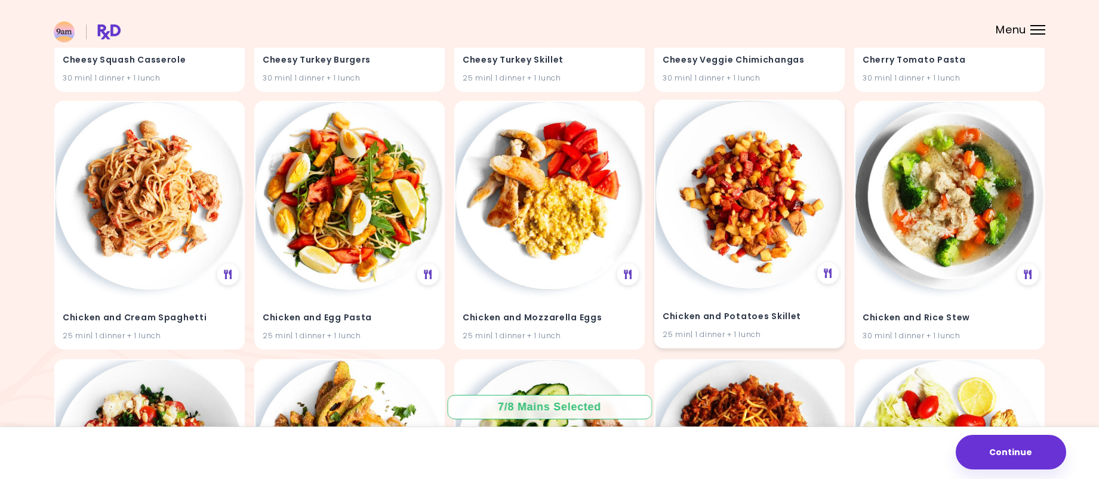
click at [729, 193] on img at bounding box center [750, 195] width 188 height 188
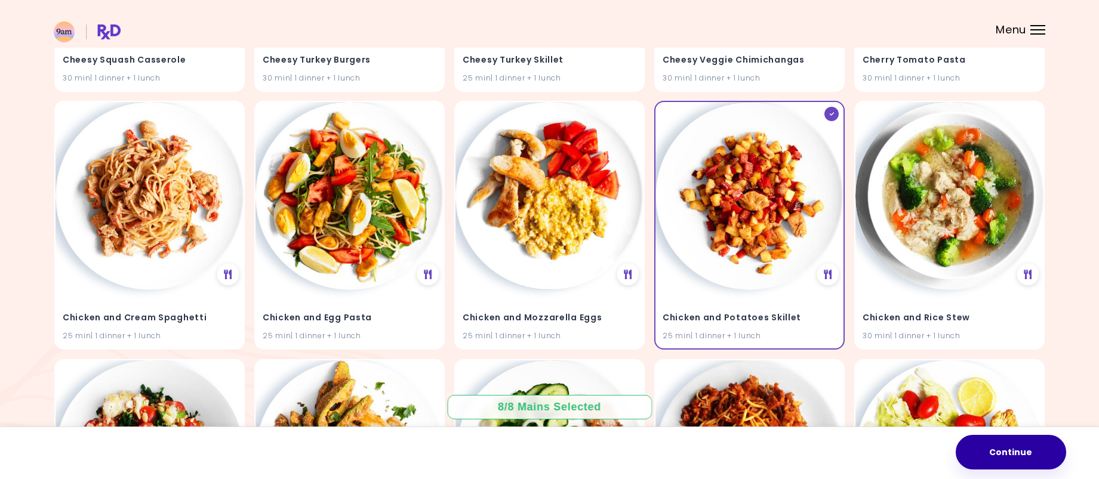
click at [1050, 450] on button "Continue" at bounding box center [1011, 452] width 110 height 35
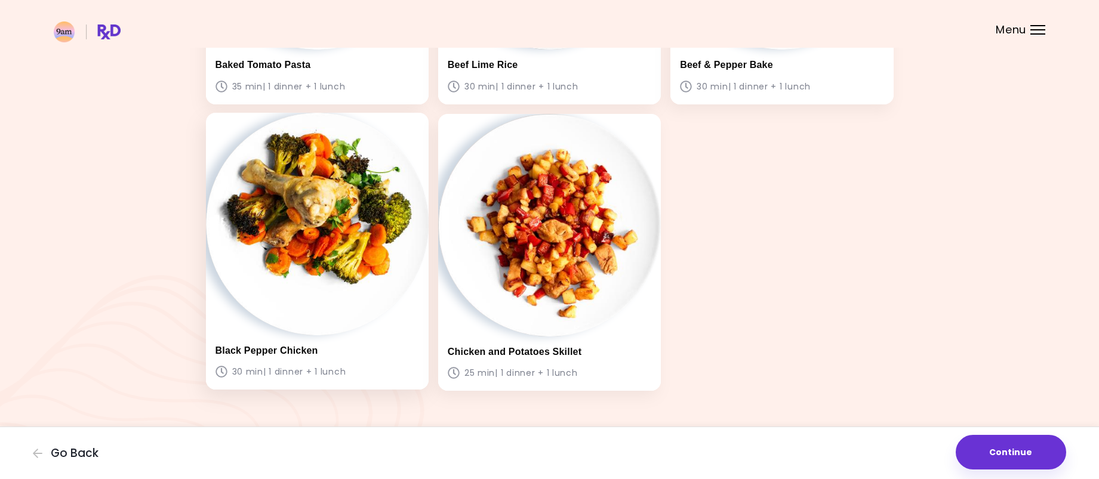
scroll to position [593, 0]
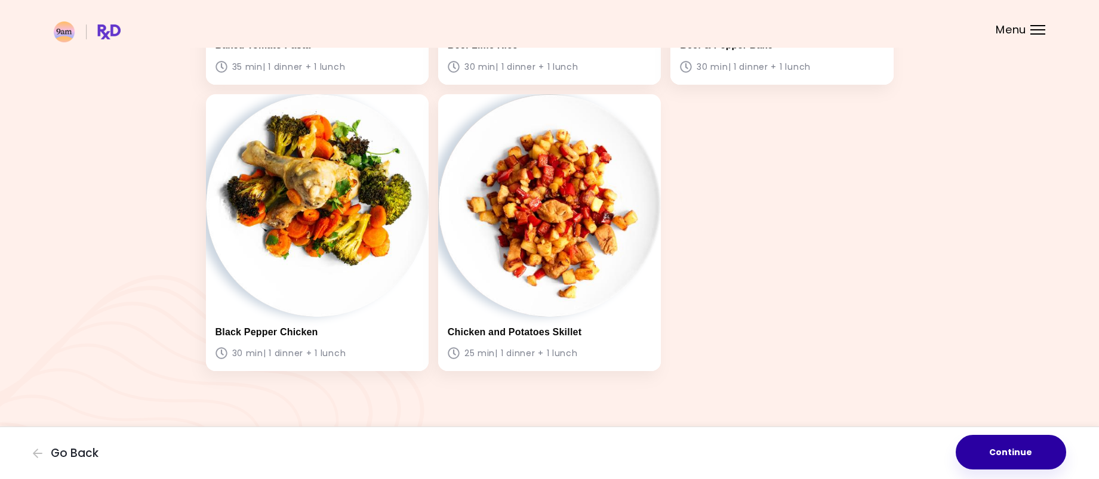
click at [1005, 454] on button "Continue" at bounding box center [1011, 452] width 110 height 35
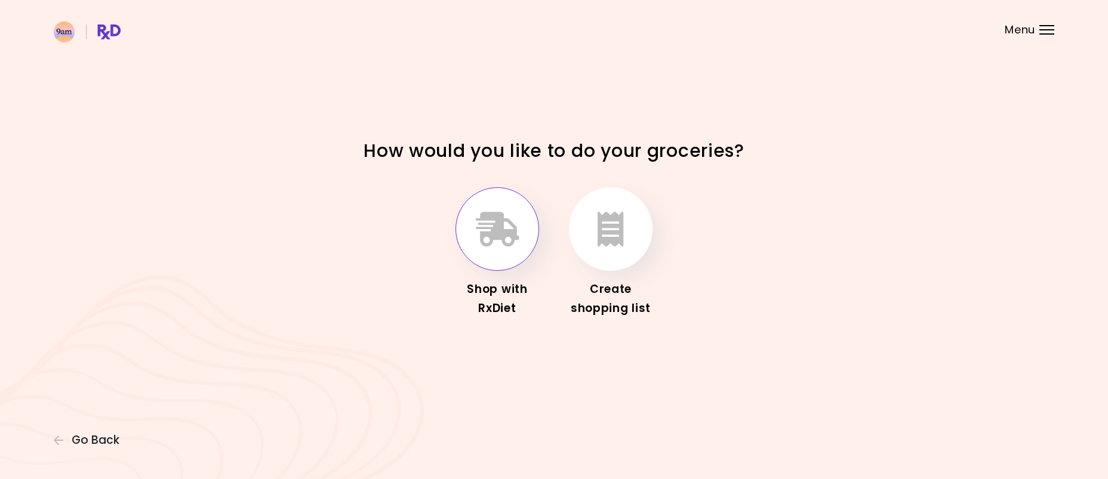
click at [477, 262] on button "button" at bounding box center [498, 229] width 84 height 84
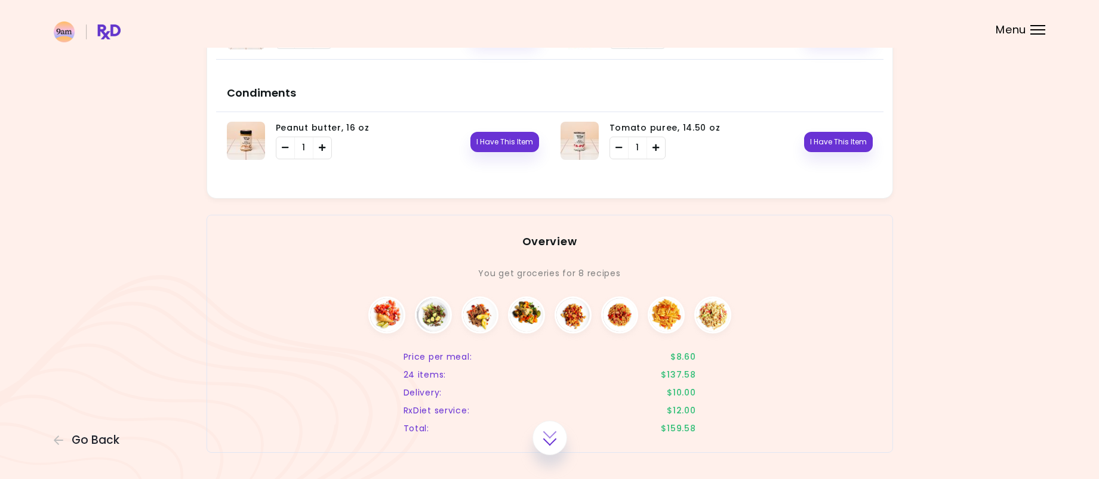
scroll to position [1239, 0]
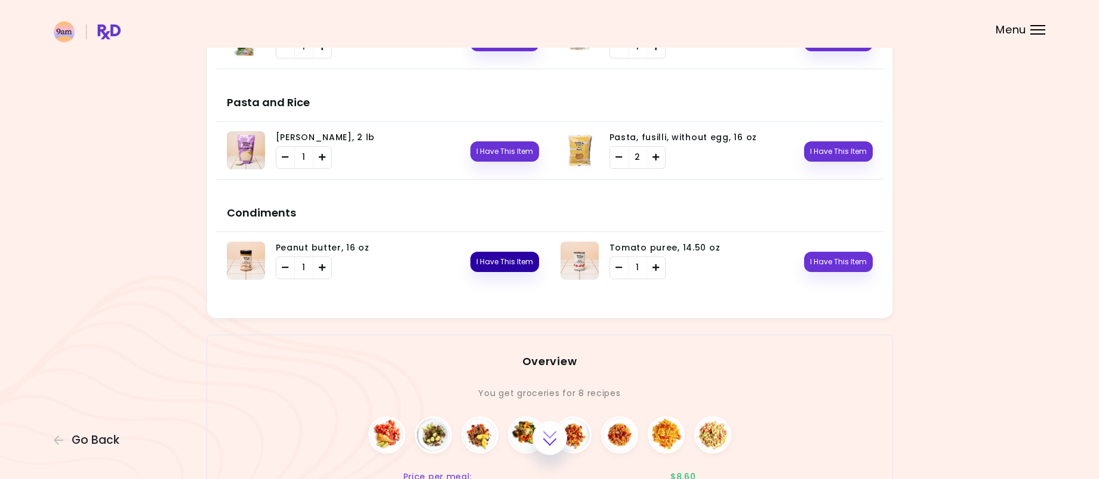
click at [503, 269] on button "I Have This Item" at bounding box center [504, 262] width 69 height 20
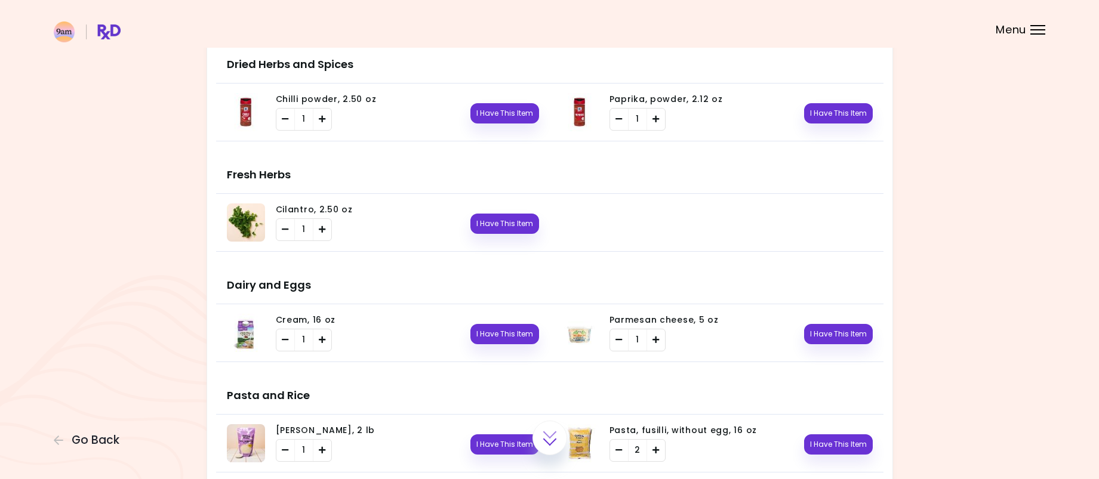
scroll to position [821, 0]
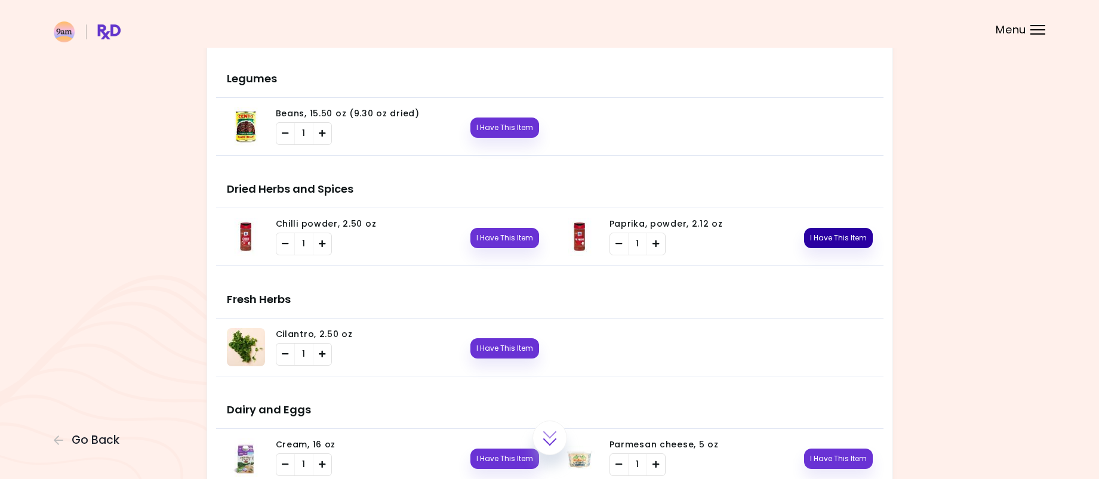
click at [860, 237] on button "I Have This Item" at bounding box center [838, 238] width 69 height 20
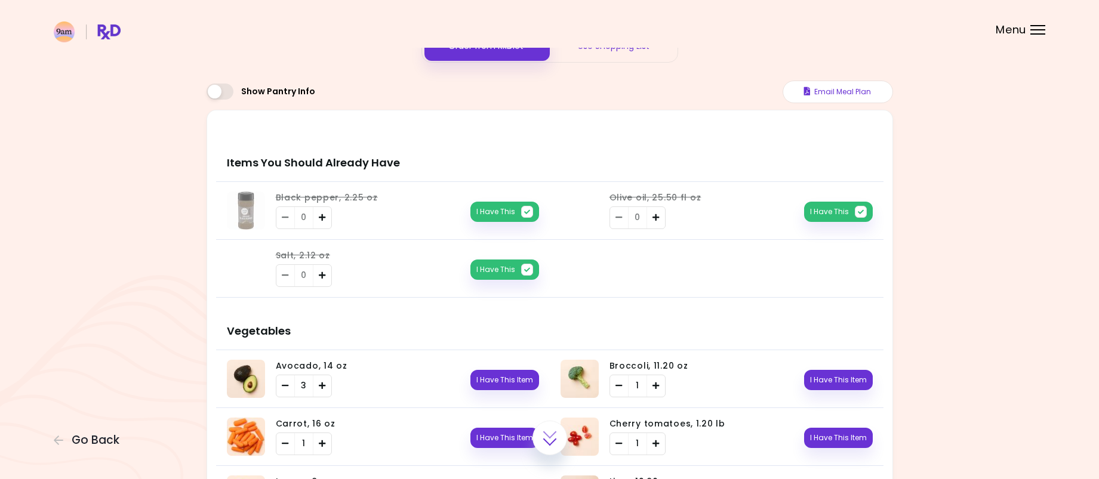
scroll to position [45, 0]
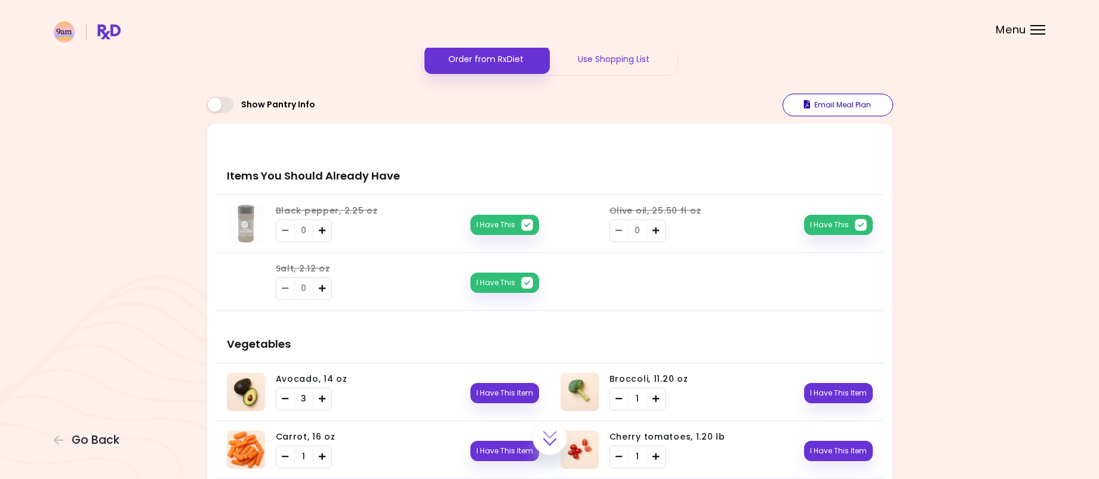
click at [818, 104] on button "Email Meal Plan" at bounding box center [838, 105] width 110 height 23
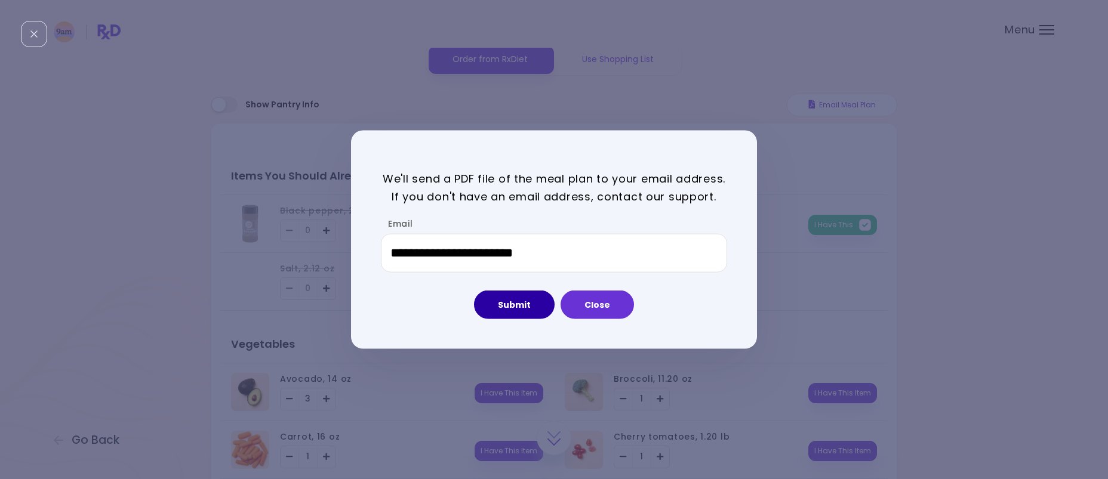
click at [525, 309] on button "Submit" at bounding box center [514, 305] width 81 height 29
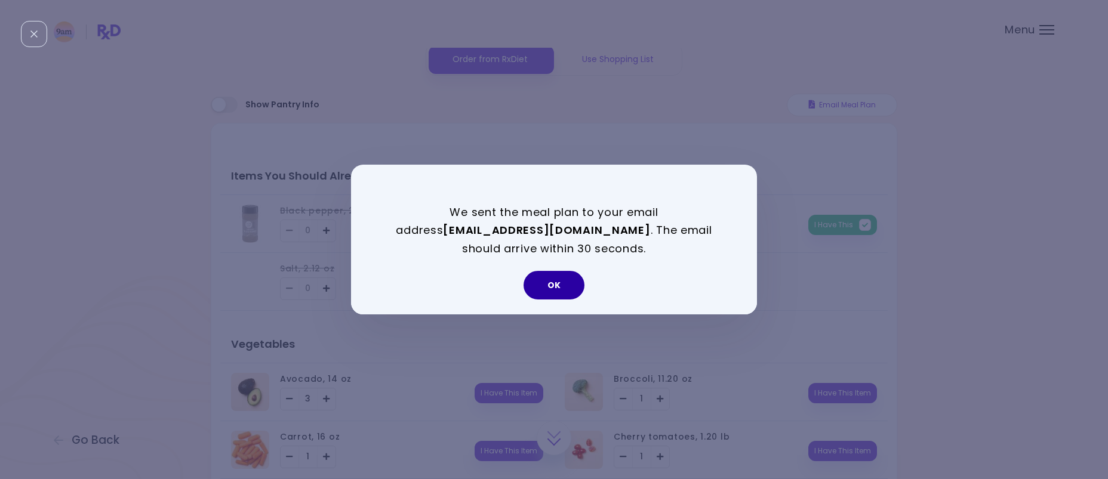
click at [556, 281] on button "OK" at bounding box center [554, 285] width 61 height 29
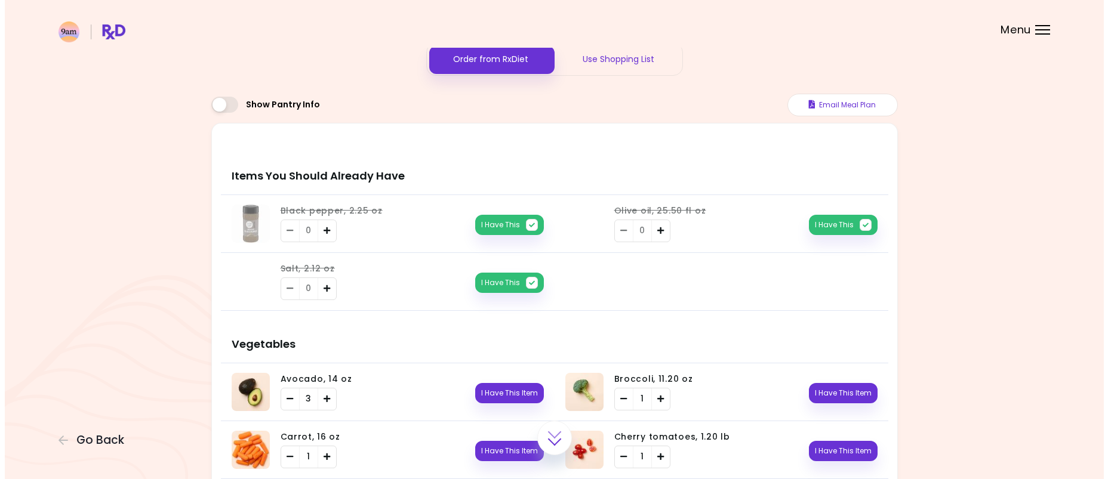
scroll to position [0, 0]
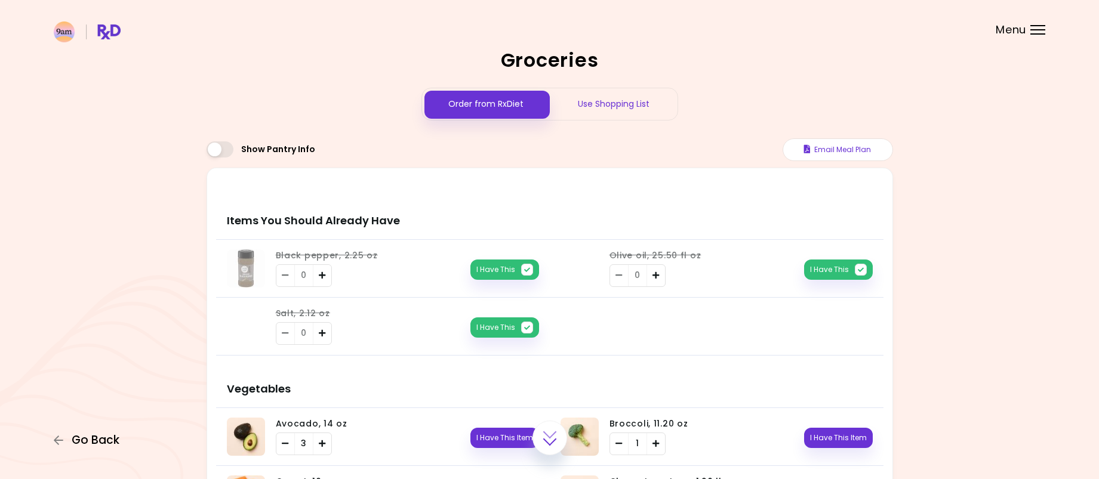
click at [98, 447] on span "Go Back" at bounding box center [96, 440] width 48 height 13
